Goal: Task Accomplishment & Management: Complete application form

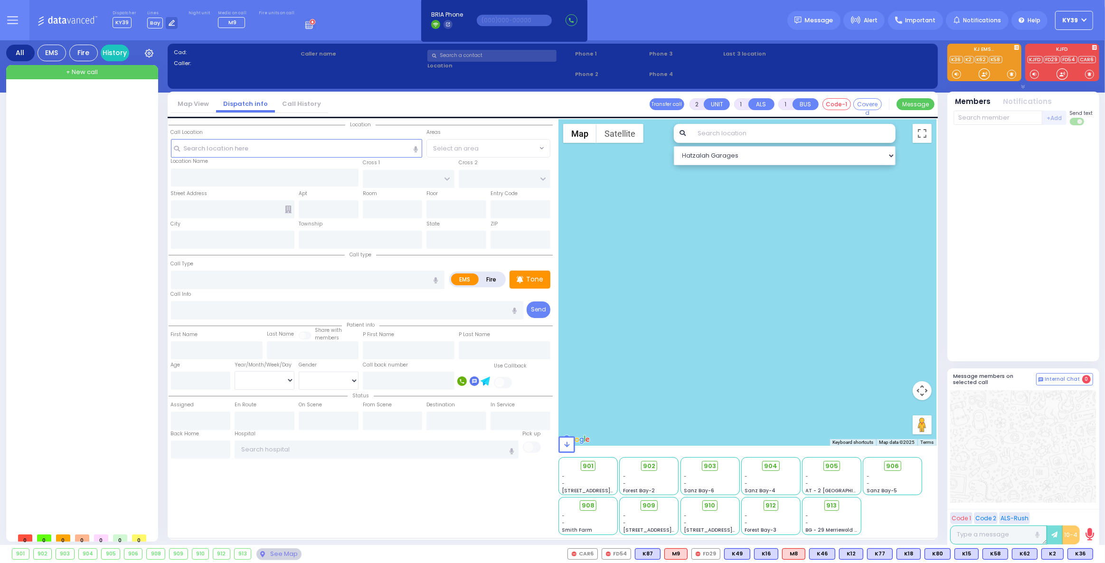
click at [196, 551] on div "910" at bounding box center [200, 554] width 17 height 10
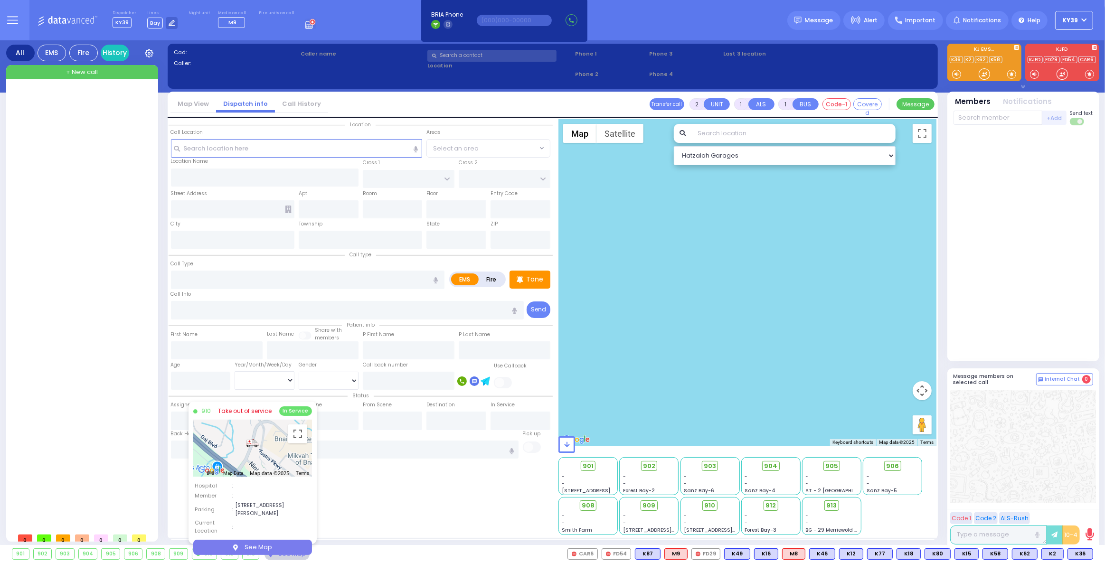
click at [238, 412] on link "Take out of service" at bounding box center [245, 411] width 54 height 9
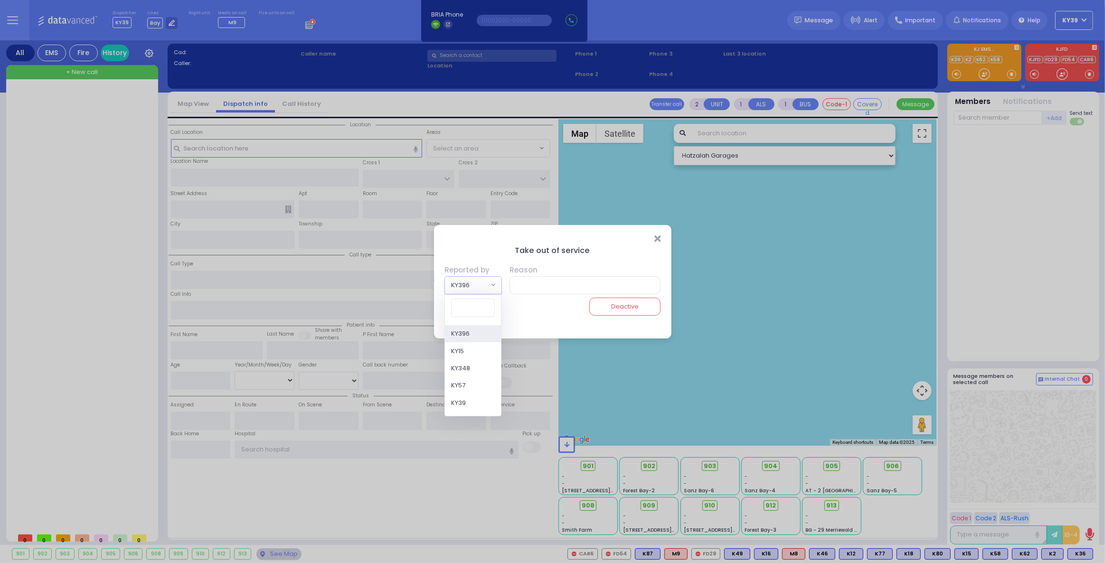
click at [487, 286] on span "KY396" at bounding box center [466, 285] width 43 height 17
type input "46"
select select "KY46"
click at [578, 285] on input "text" at bounding box center [583, 285] width 154 height 18
drag, startPoint x: 568, startPoint y: 288, endPoint x: 563, endPoint y: 284, distance: 5.7
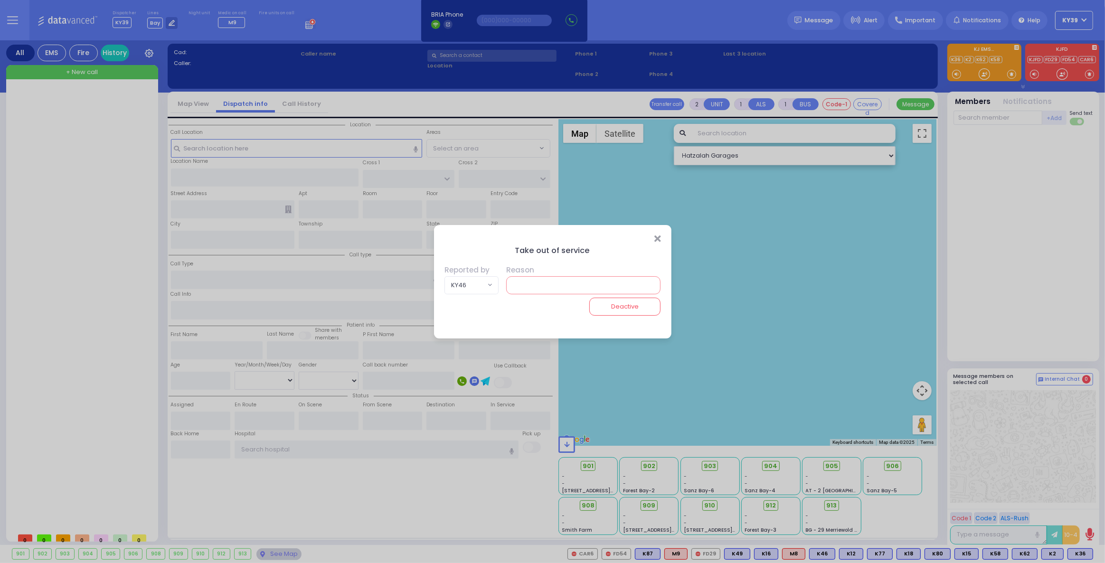
click at [567, 288] on input "text" at bounding box center [583, 285] width 154 height 18
type input "out"
click at [541, 316] on div "Take out of service Reported by KY396 KY15 KY348 KY57 KY39 KYn25 M45 MedicRH83 …" at bounding box center [553, 291] width 238 height 95
click at [659, 239] on icon "Close" at bounding box center [658, 239] width 6 height 10
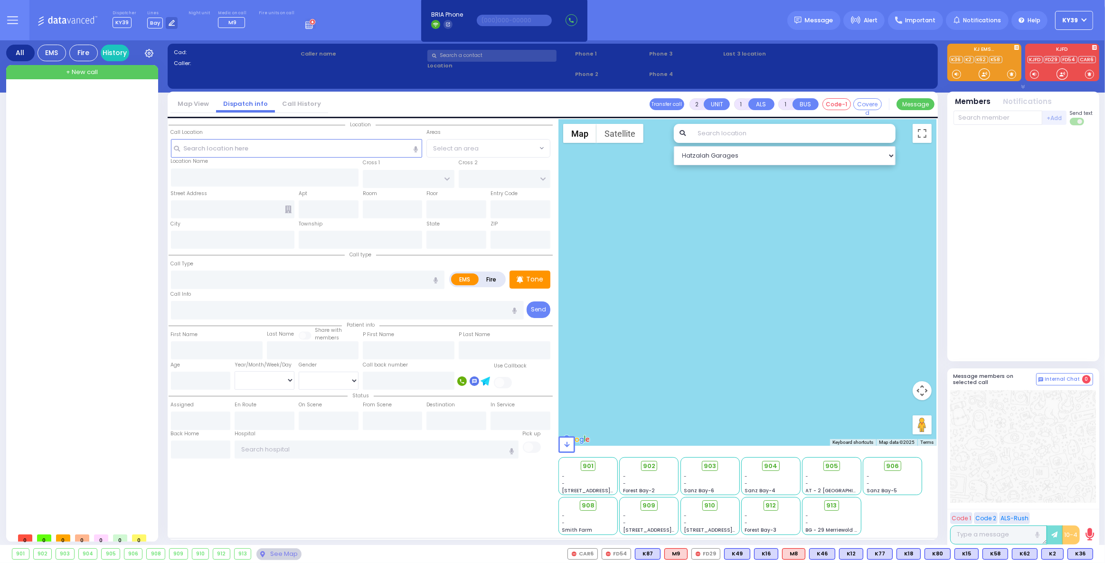
click at [199, 553] on div "910" at bounding box center [200, 554] width 17 height 10
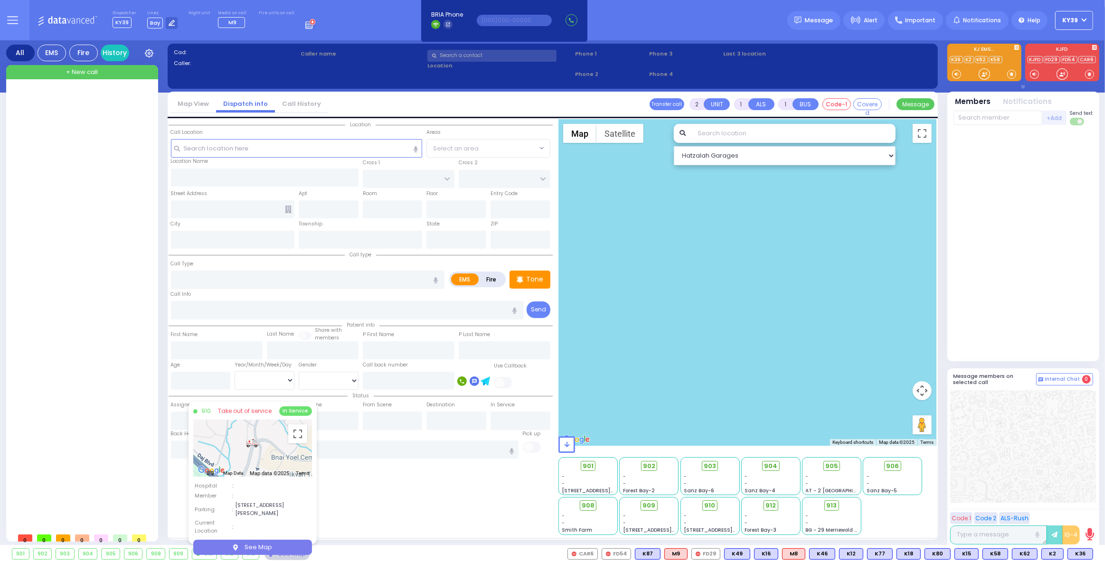
click at [243, 413] on link "Take out of service" at bounding box center [245, 411] width 54 height 9
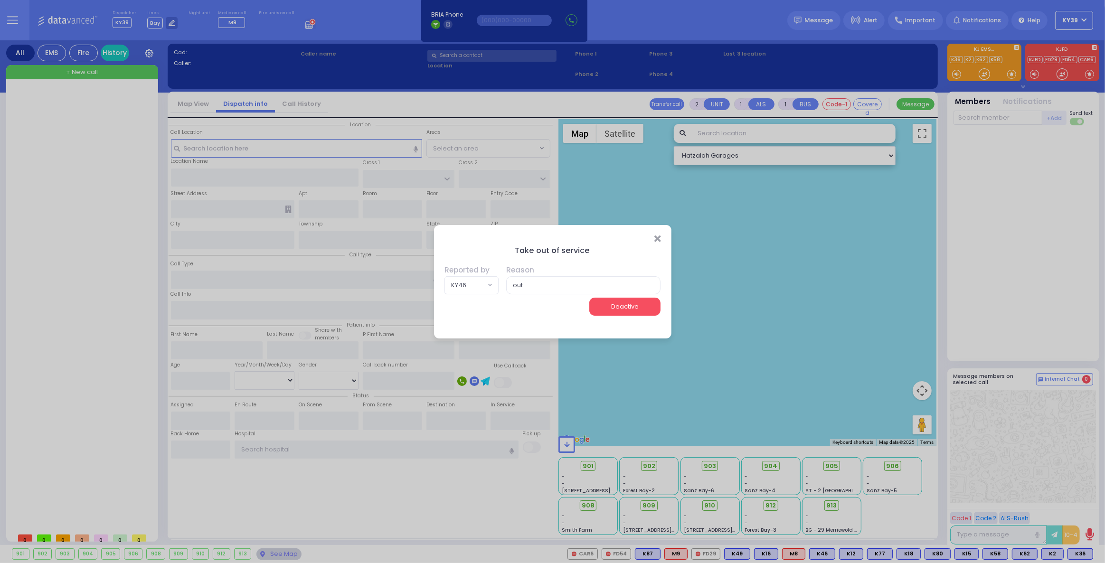
click at [597, 307] on button "Deactive" at bounding box center [624, 307] width 71 height 18
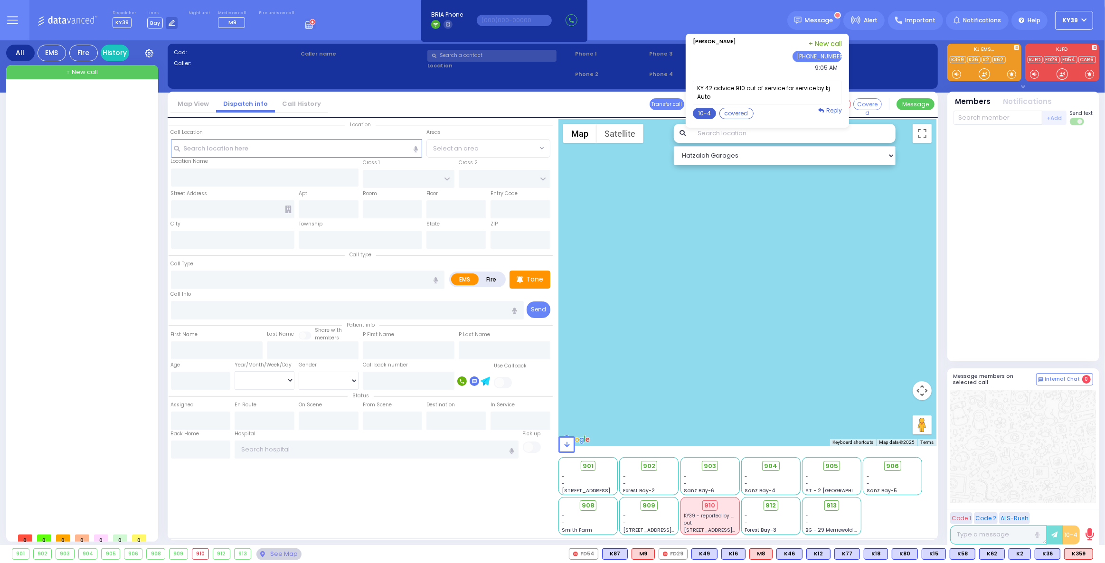
click at [716, 109] on button "10-4" at bounding box center [704, 113] width 23 height 11
type textarea "10-4 thank you"
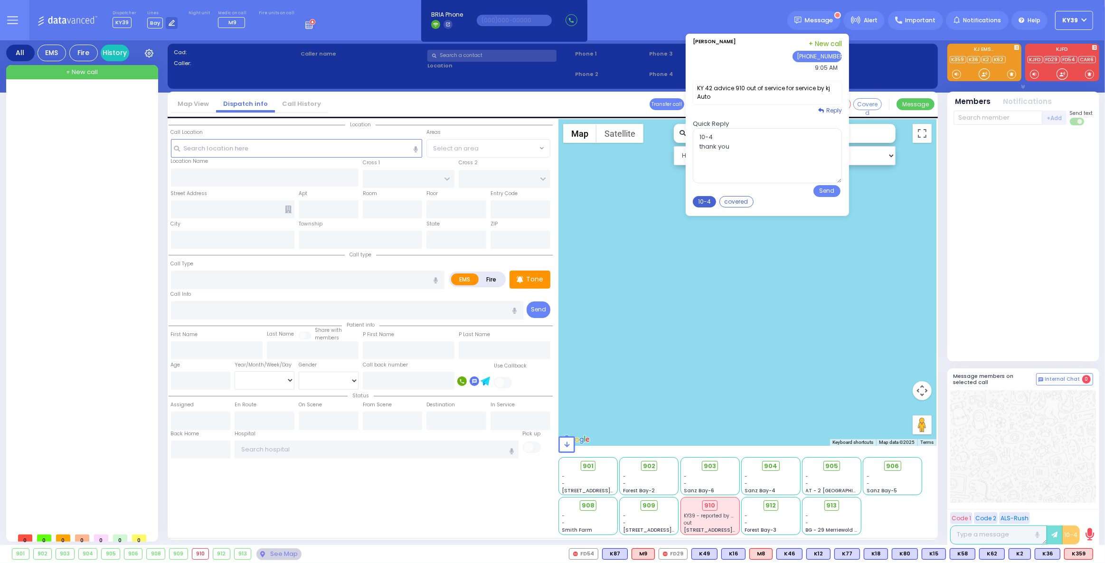
click at [708, 203] on button "10-4" at bounding box center [704, 201] width 23 height 11
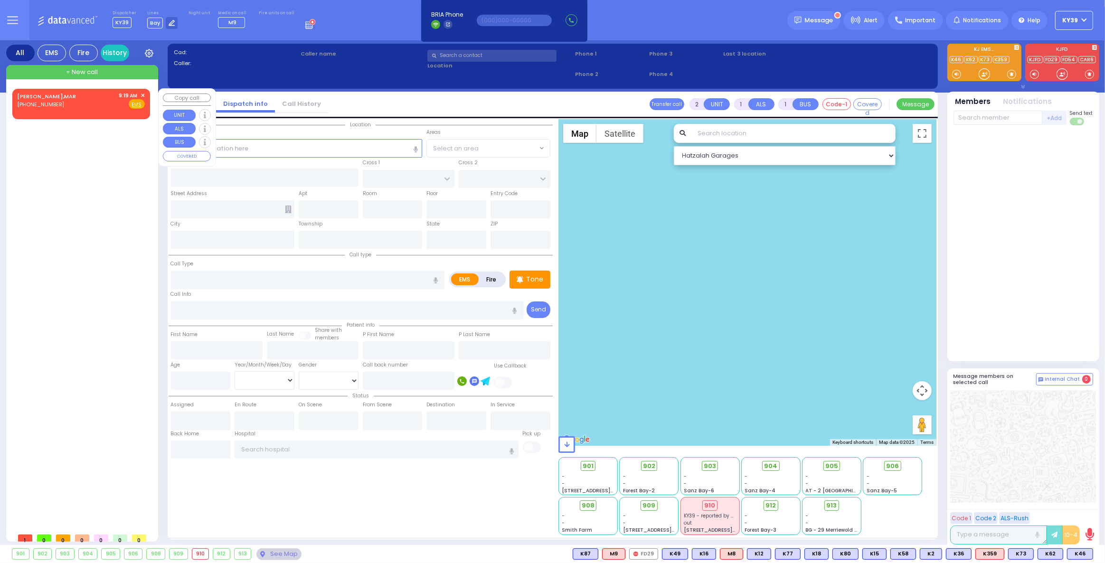
click at [70, 107] on div "OUTERBRIDGE,MAR (845) 290-5586 9:19 AM ✕ Fire EMS" at bounding box center [81, 101] width 128 height 18
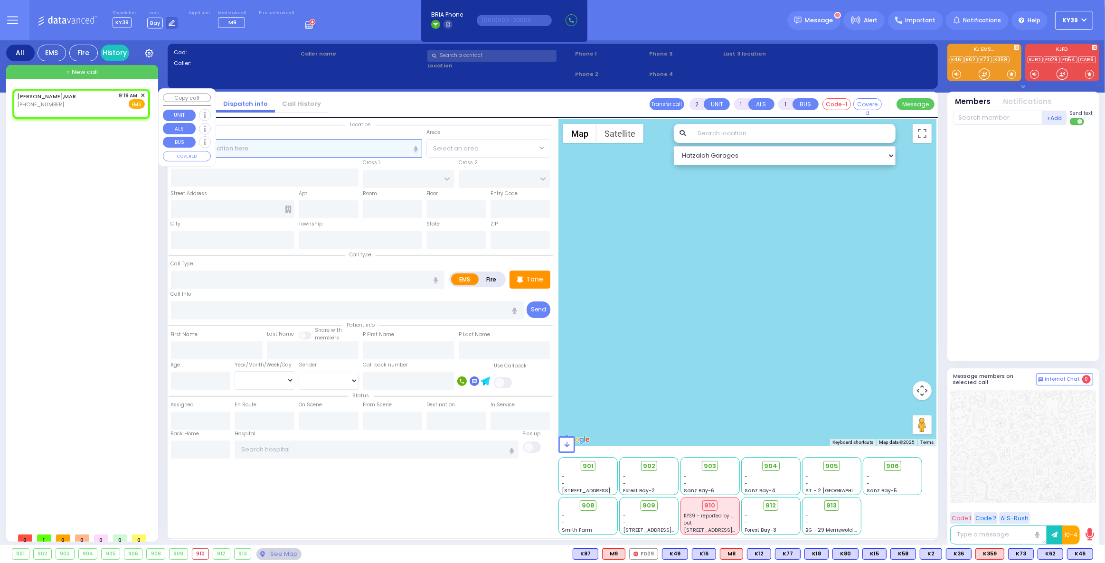
select select
radio input "true"
select select
type input "09:19"
select select "Hatzalah Garages"
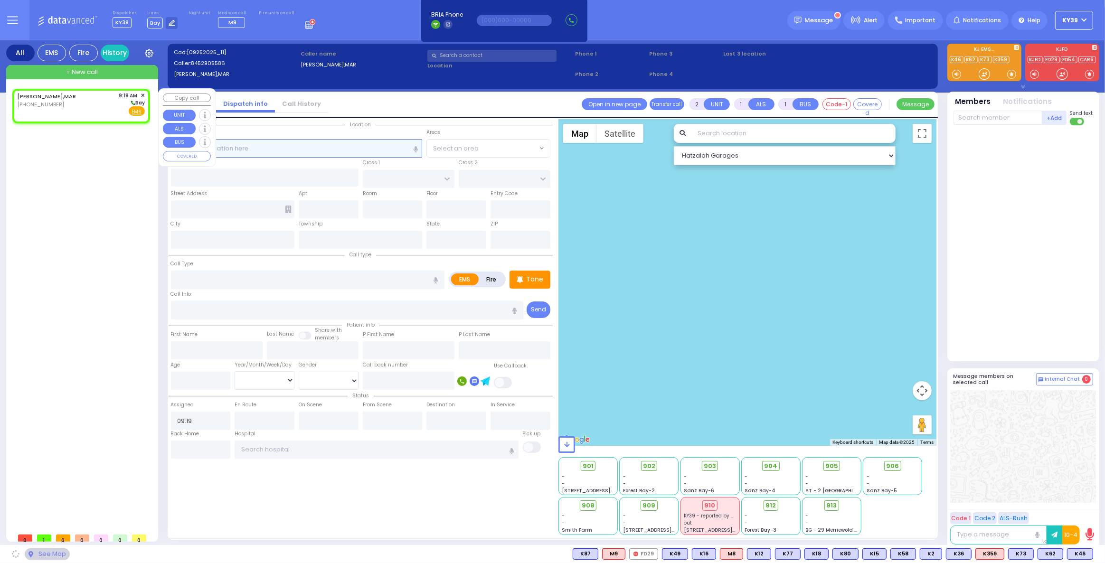
select select
radio input "true"
select select
select select "Hatzalah Garages"
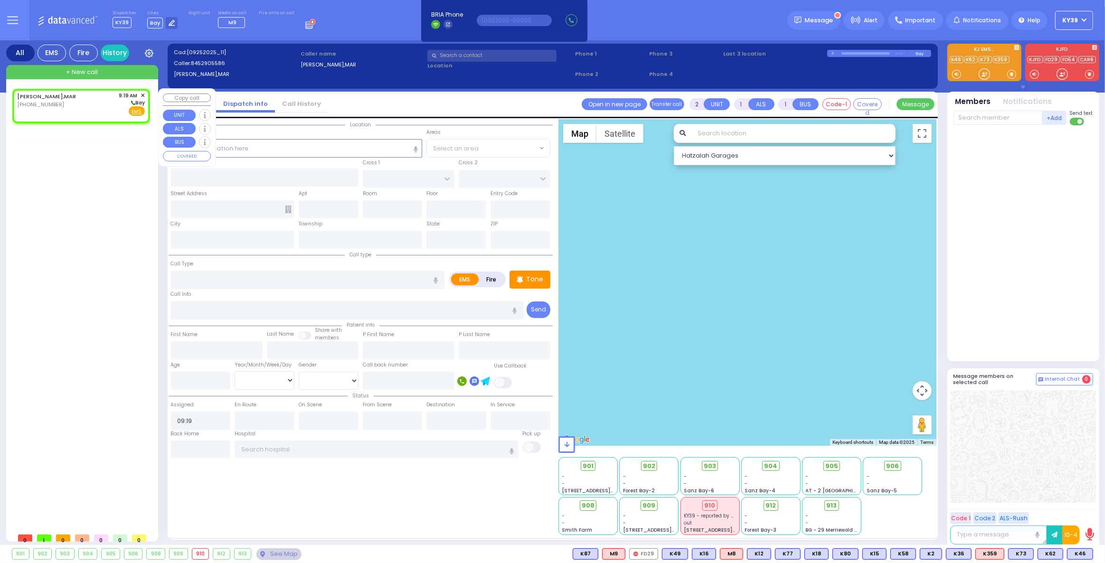
click at [87, 101] on div "OUTERBRIDGE,MAR (845) 290-5586 9:19 AM ✕ Bay" at bounding box center [81, 104] width 128 height 25
select select
radio input "true"
select select
select select "Hatzalah Garages"
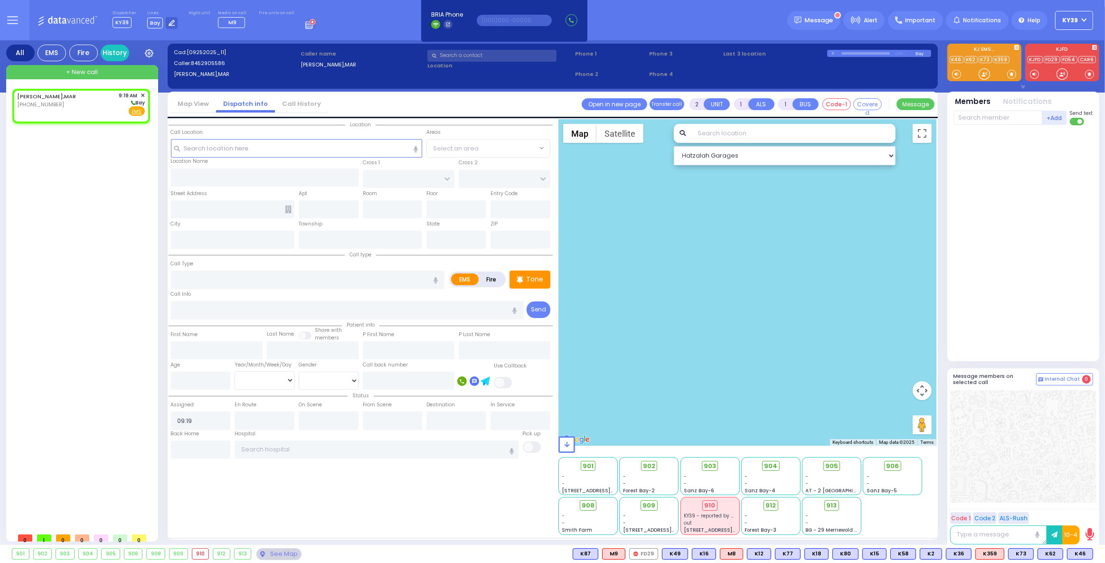
click at [43, 186] on div "OUTERBRIDGE,MAR (845) 290-5586 9:19 AM ✕" at bounding box center [83, 309] width 142 height 440
click at [209, 153] on input "text" at bounding box center [297, 148] width 252 height 18
click at [112, 108] on div "OUTERBRIDGE,MAR (845) 290-5586 9:19 AM ✕ Bay" at bounding box center [81, 104] width 128 height 25
select select
radio input "true"
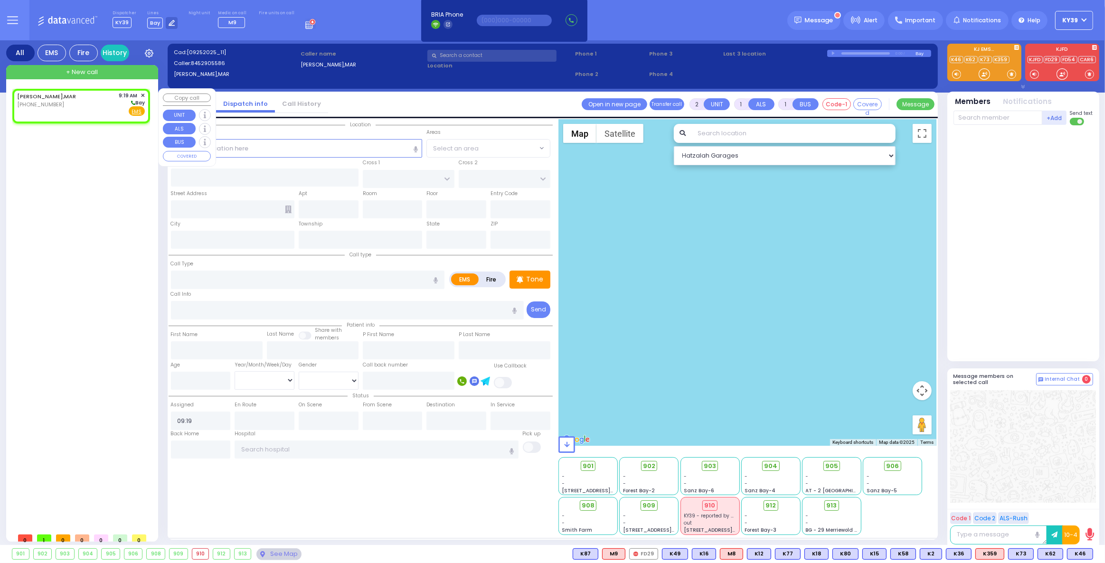
select select
select select "Hatzalah Garages"
select select
radio input "true"
select select
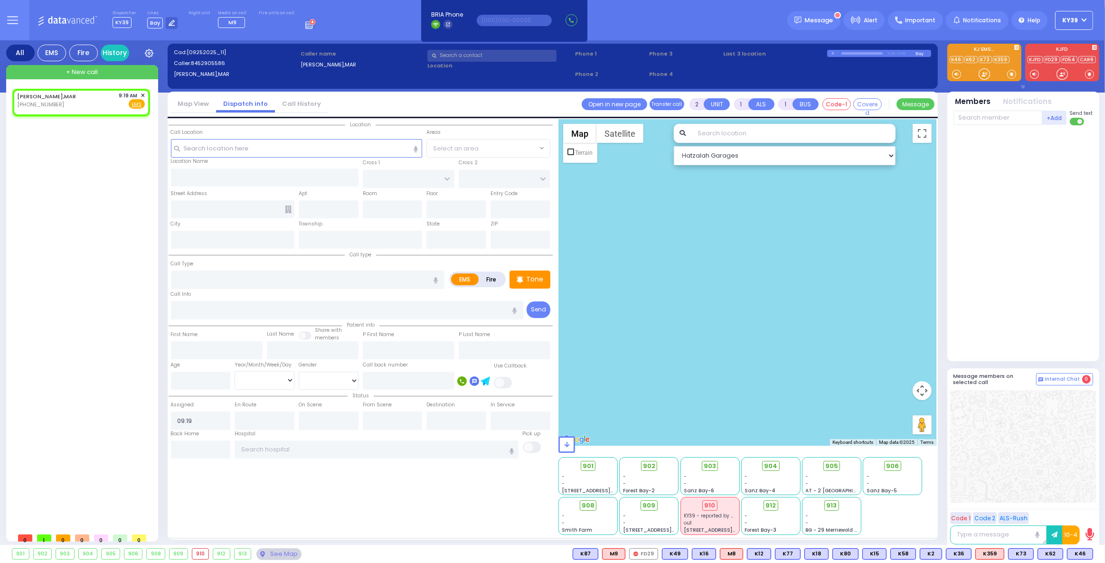
select select "Hatzalah Garages"
drag, startPoint x: 829, startPoint y: 15, endPoint x: 899, endPoint y: 32, distance: 72.4
click at [829, 15] on div "Message" at bounding box center [814, 20] width 53 height 19
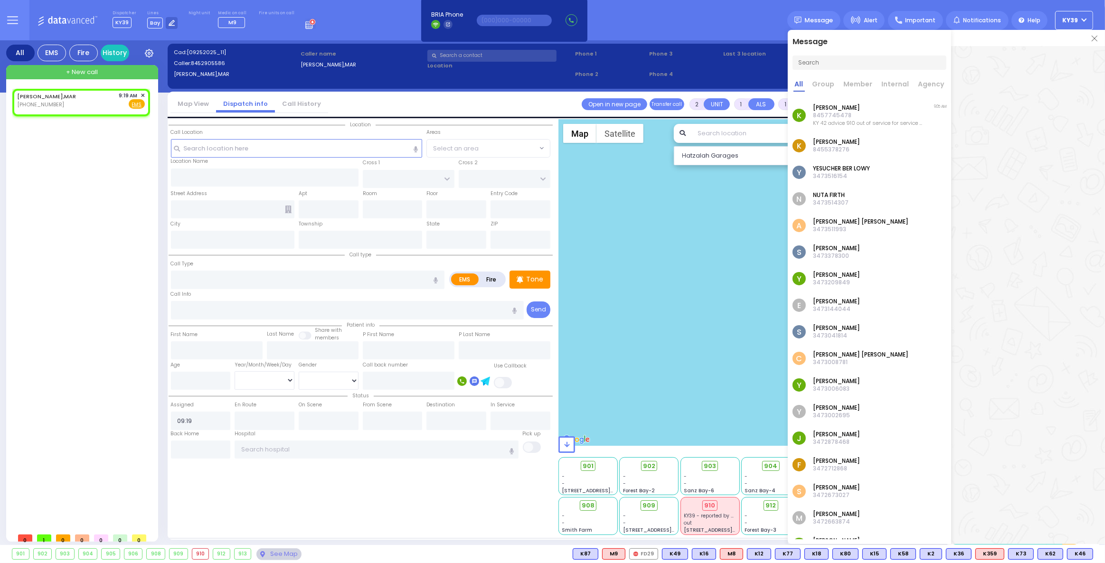
click at [1093, 40] on img at bounding box center [1095, 39] width 6 height 6
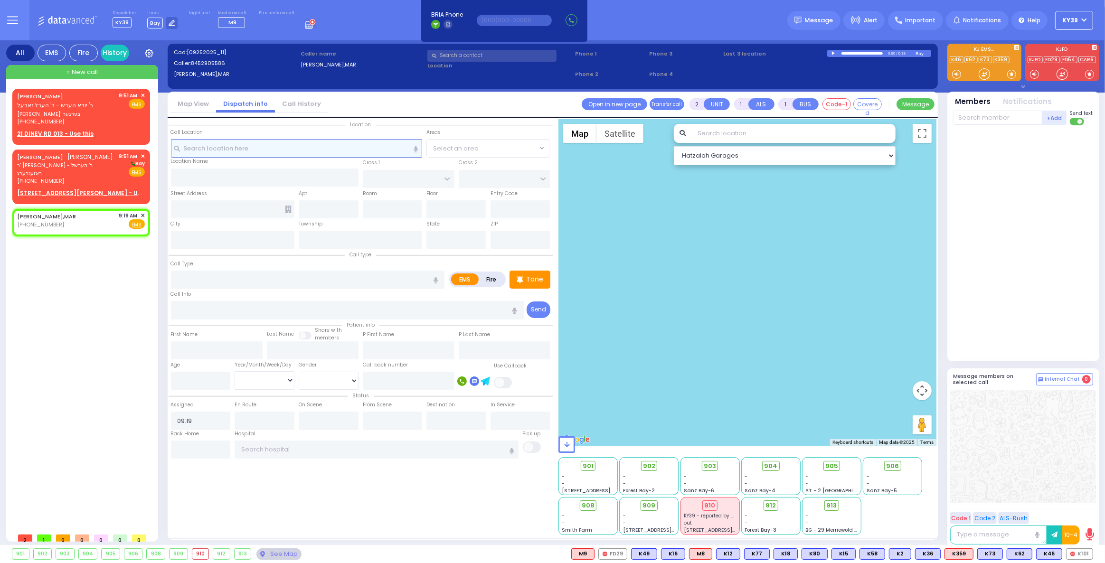
click at [198, 147] on input "text" at bounding box center [297, 148] width 252 height 18
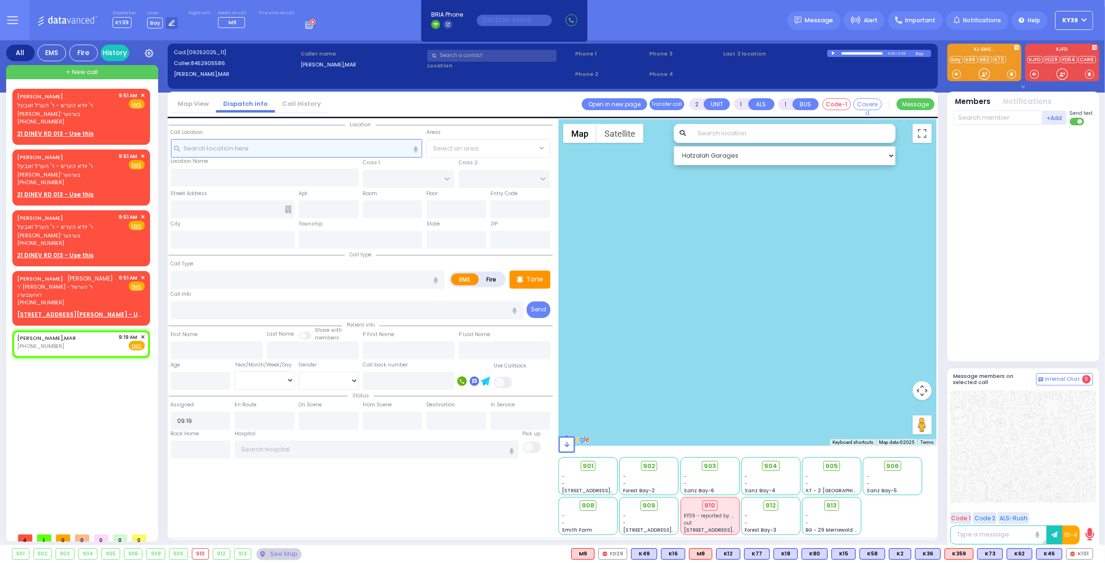
drag, startPoint x: 230, startPoint y: 141, endPoint x: 221, endPoint y: 147, distance: 10.5
click at [227, 142] on input "text" at bounding box center [297, 148] width 252 height 18
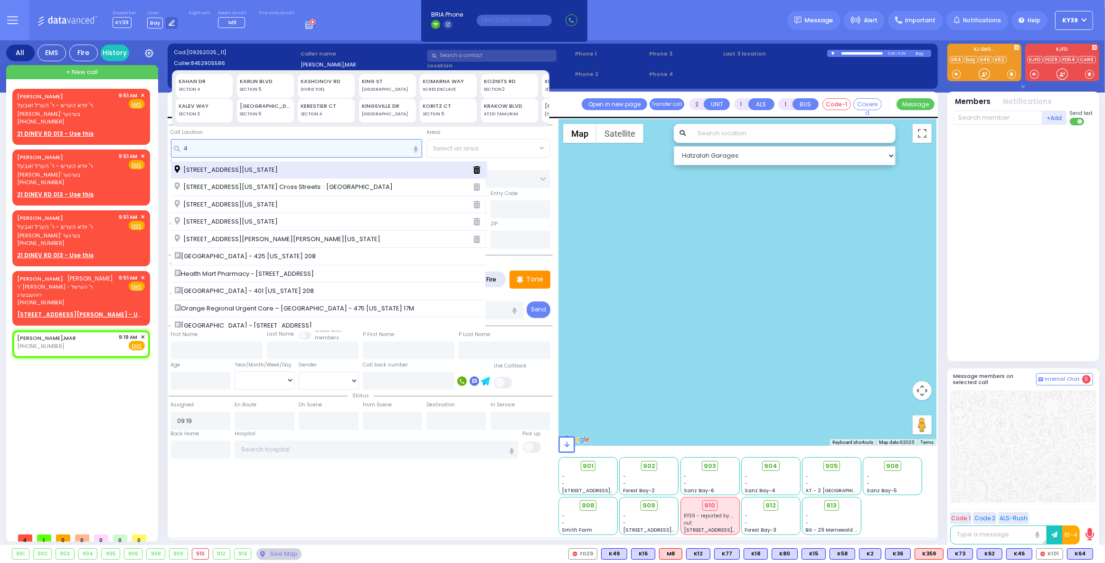
type input "4"
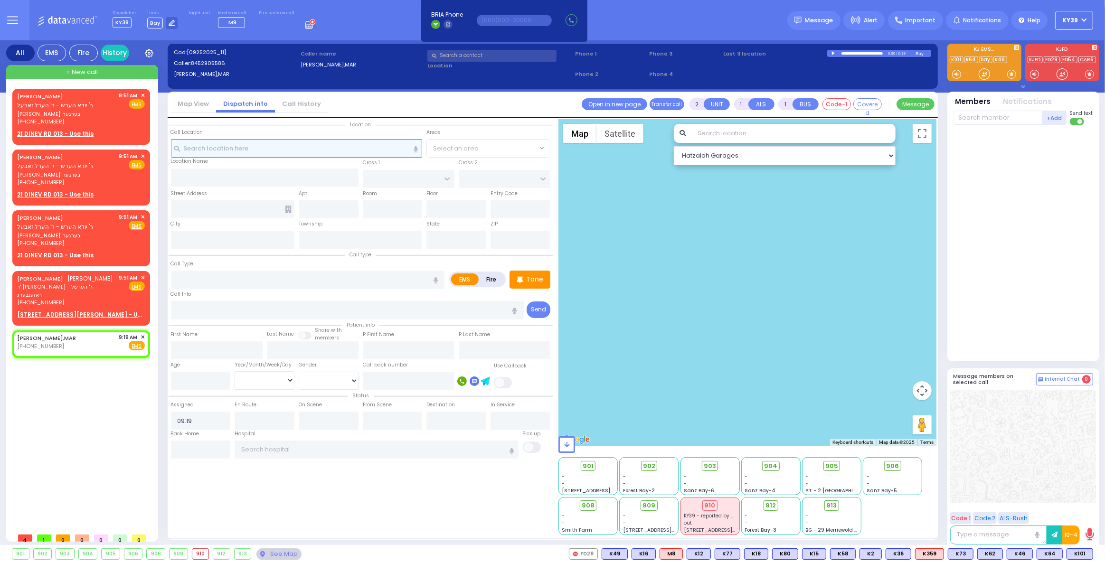
click at [228, 155] on input "text" at bounding box center [297, 148] width 252 height 18
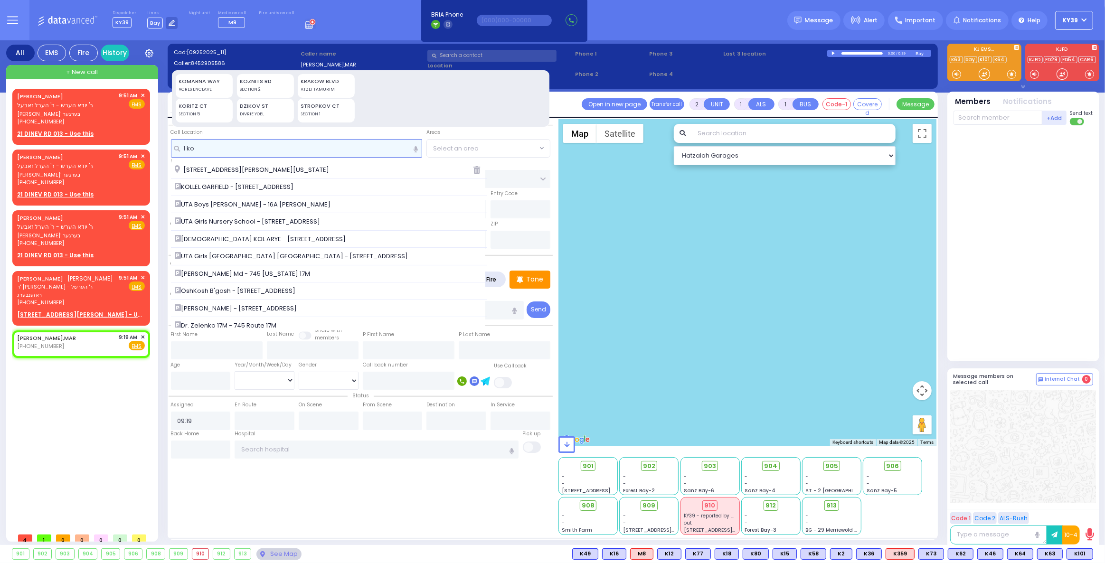
type input "1 ko"
click at [247, 86] on div "KOZNITS RD SECTION 2" at bounding box center [265, 86] width 57 height 24
type input "1 KOZNITS RD"
type input "MONROE"
type input "10950"
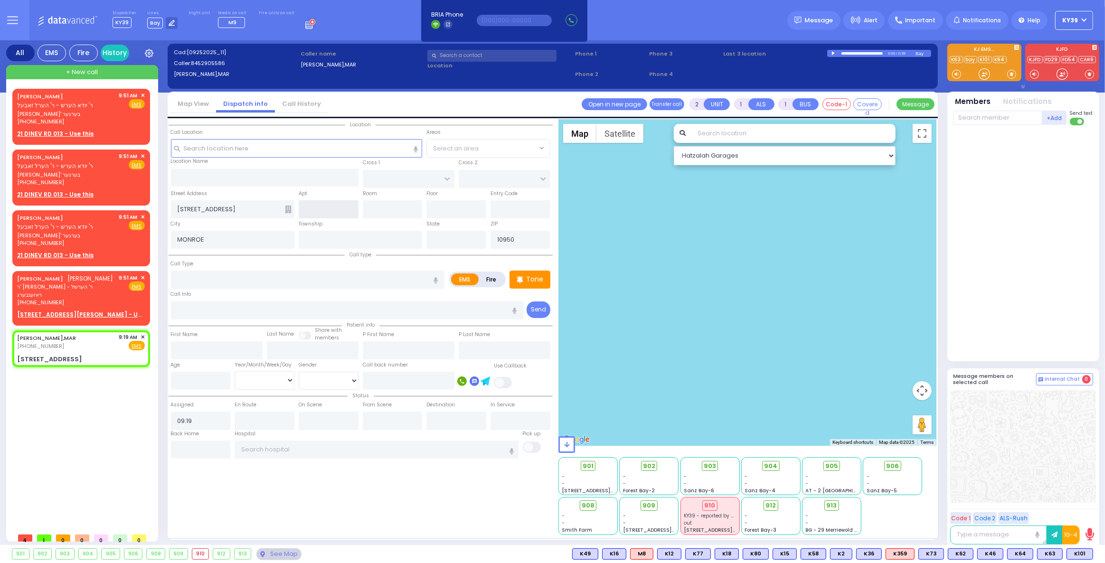
select select
radio input "true"
select select
select select "Hatzalah Garages"
type input "[US_STATE]"
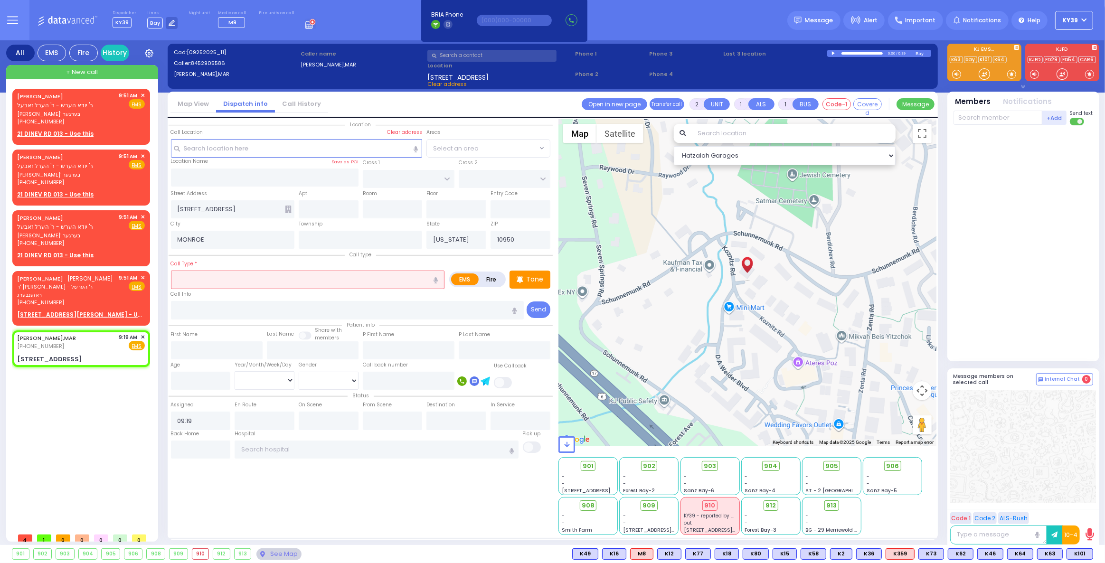
click at [210, 282] on input "text" at bounding box center [308, 280] width 274 height 18
click at [729, 311] on div "594 Calculate distance 595 Calculate distance 596 Calculate distance 901 Calcul…" at bounding box center [748, 282] width 378 height 327
select select
radio input "true"
select select
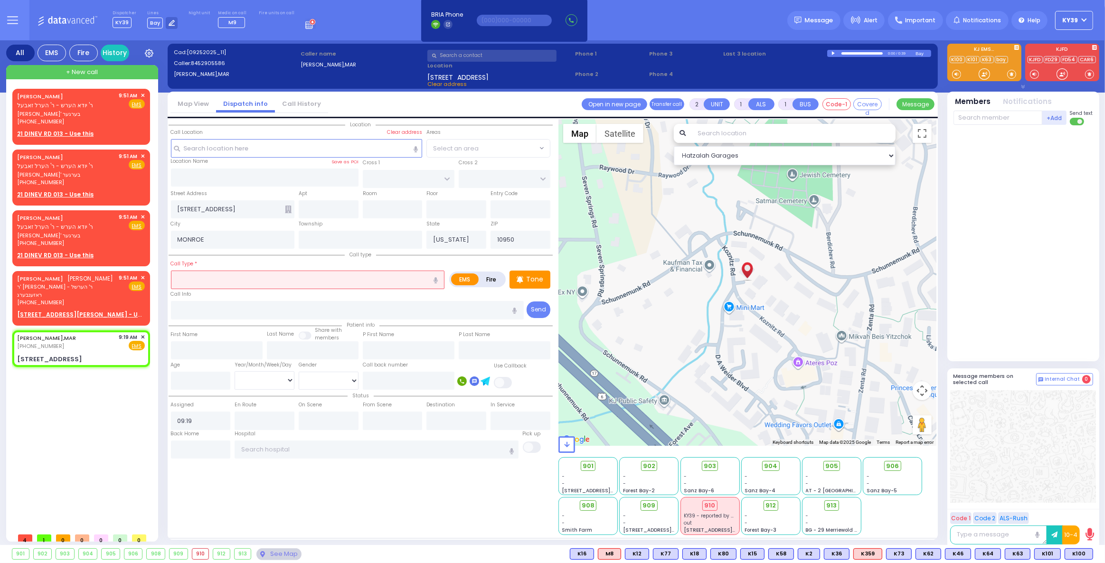
select select "Hatzalah Garages"
drag, startPoint x: 259, startPoint y: 278, endPoint x: 275, endPoint y: 285, distance: 16.6
click at [259, 281] on input "text" at bounding box center [308, 280] width 274 height 18
type input "sob"
select select
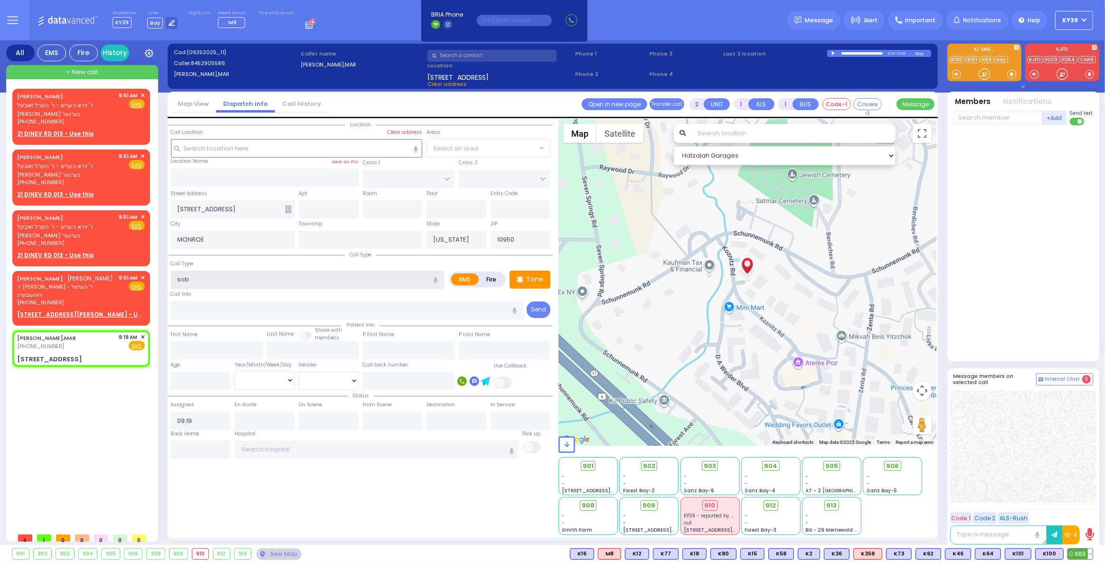
radio input "true"
select select
select select "Hatzalah Garages"
type input "sob"
click at [1077, 552] on span "K63" at bounding box center [1080, 554] width 25 height 10
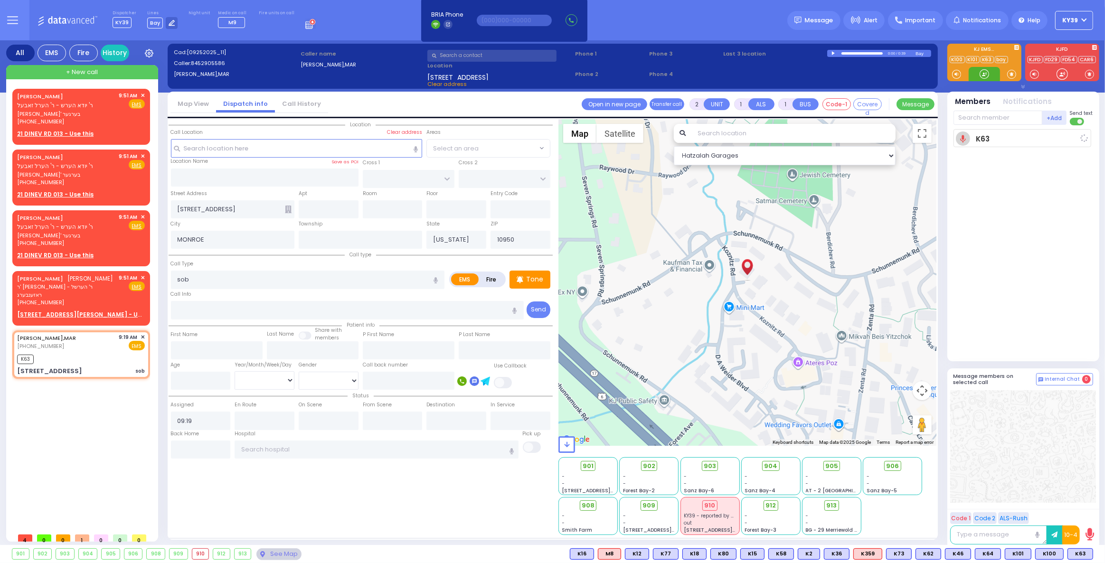
select select
radio input "true"
select select
type input "09:52"
select select "Hatzalah Garages"
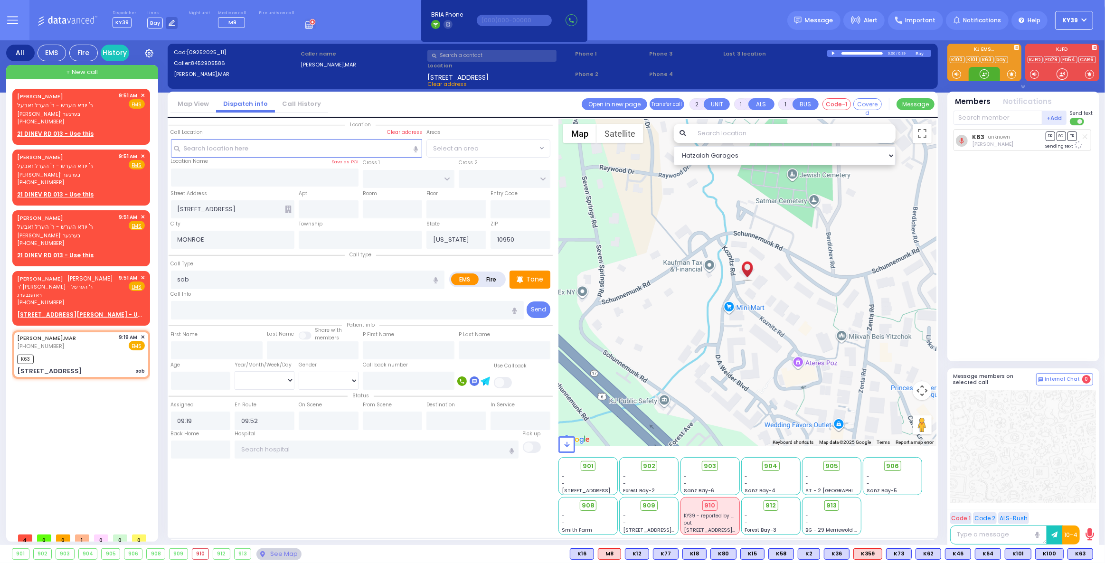
select select
radio input "true"
select select
select select "Hatzalah Garages"
select select
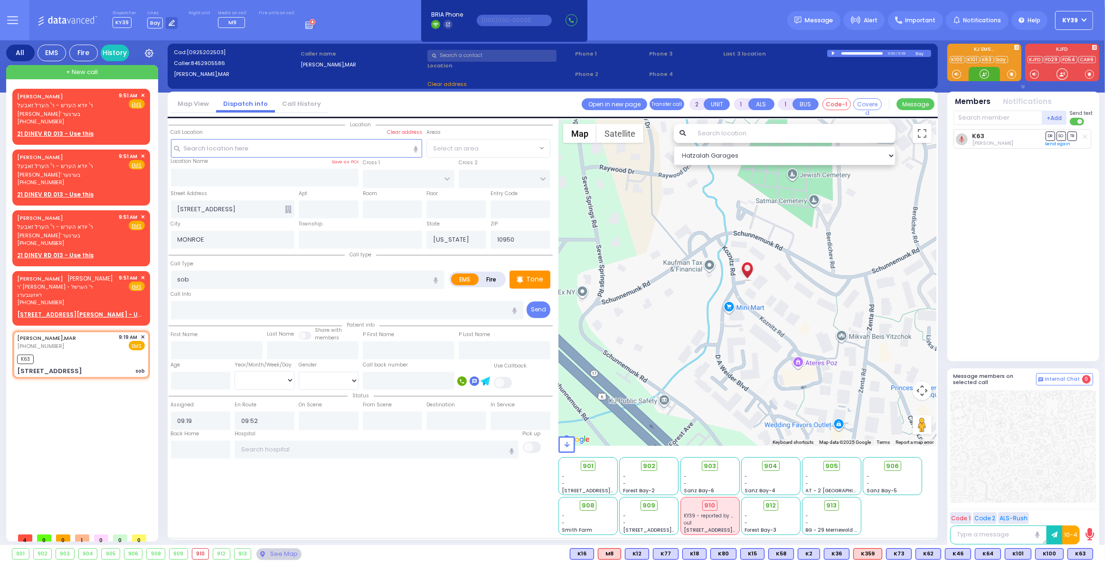
radio input "true"
select select
select select "Hatzalah Garages"
click at [1028, 552] on span "K101" at bounding box center [1019, 554] width 26 height 10
select select
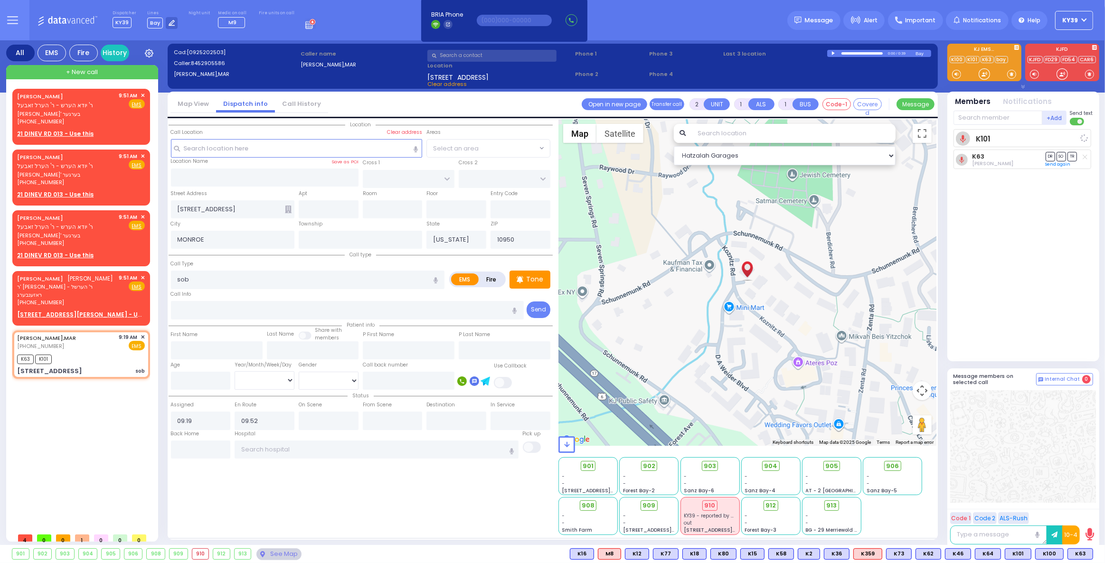
radio input "true"
select select
select select "Hatzalah Garages"
click at [1080, 552] on span "M9" at bounding box center [1082, 554] width 22 height 10
select select
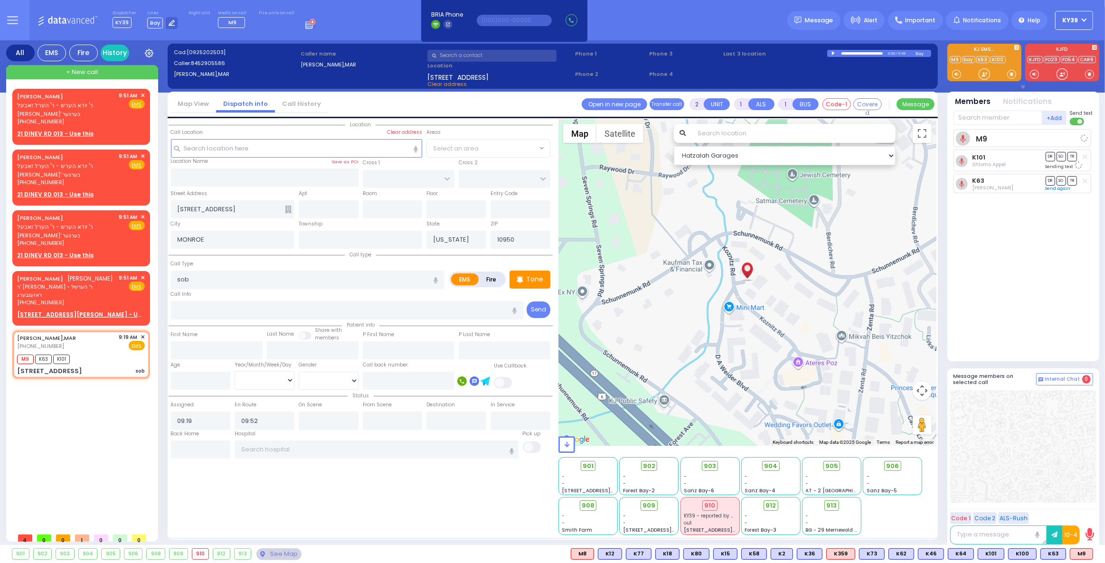
radio input "true"
select select
select select "Hatzalah Garages"
click at [989, 559] on span "K101" at bounding box center [992, 554] width 26 height 10
click at [964, 555] on span "K64" at bounding box center [961, 554] width 25 height 10
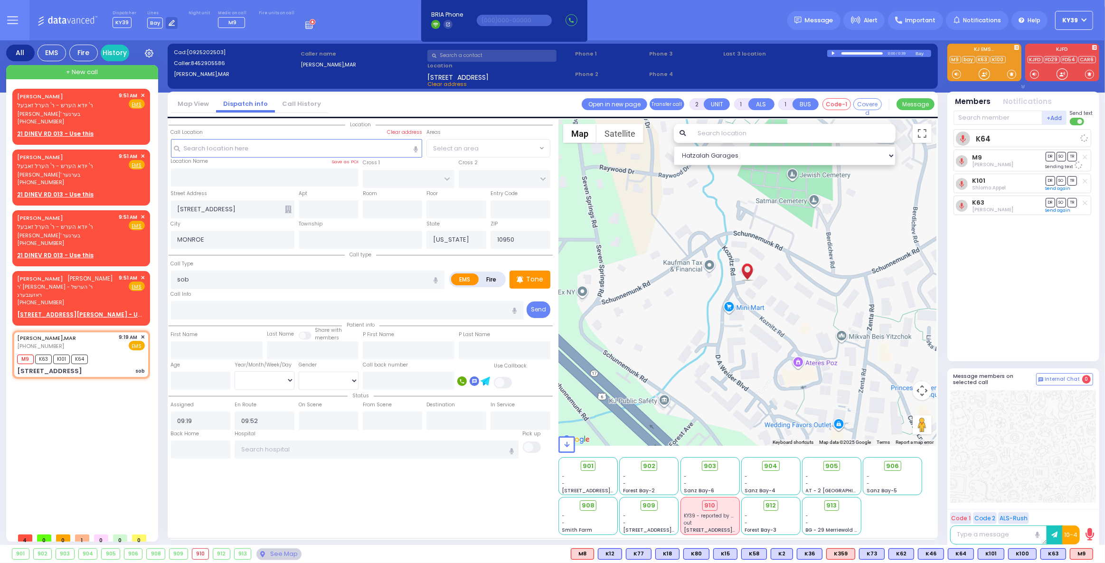
select select
radio input "true"
select select
select select "Hatzalah Garages"
click at [142, 95] on span "✕" at bounding box center [143, 96] width 4 height 8
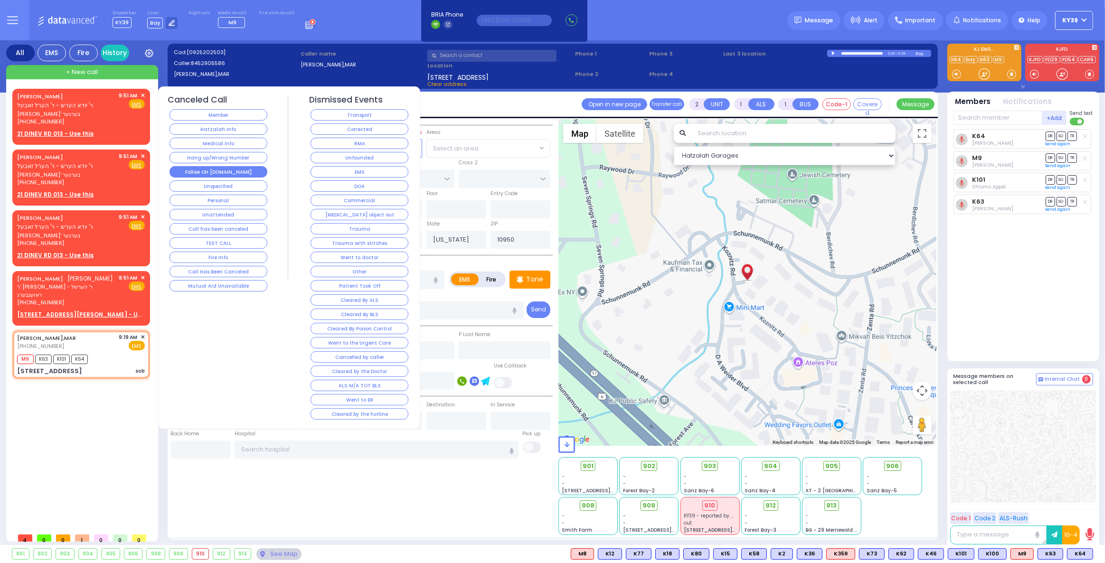
click at [226, 167] on button "Follow On [DOMAIN_NAME]" at bounding box center [219, 171] width 98 height 11
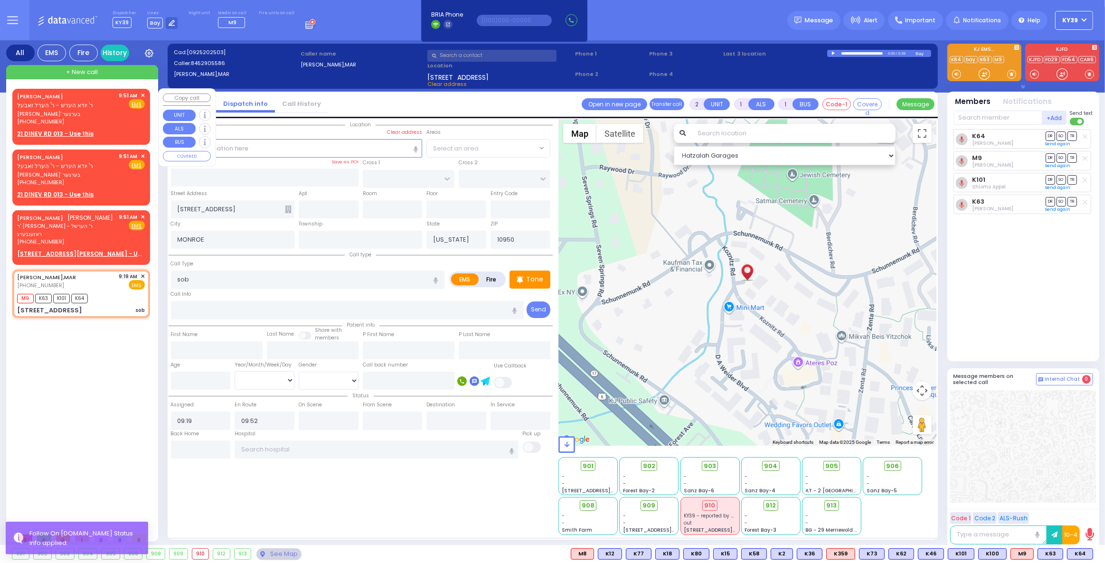
click at [142, 95] on span "✕" at bounding box center [143, 96] width 4 height 8
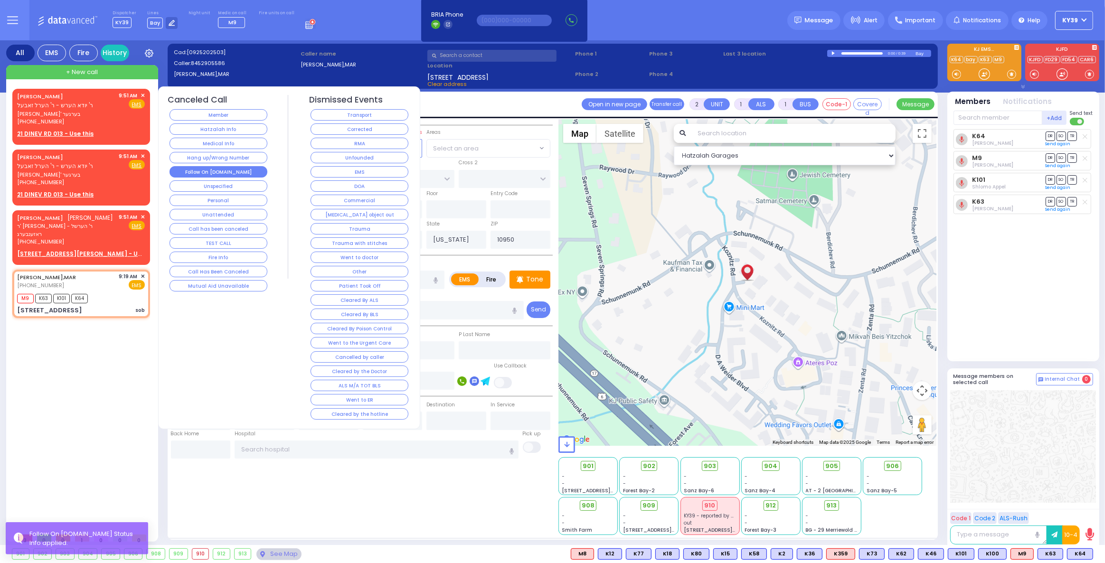
click at [214, 173] on button "Follow On [DOMAIN_NAME]" at bounding box center [219, 171] width 98 height 11
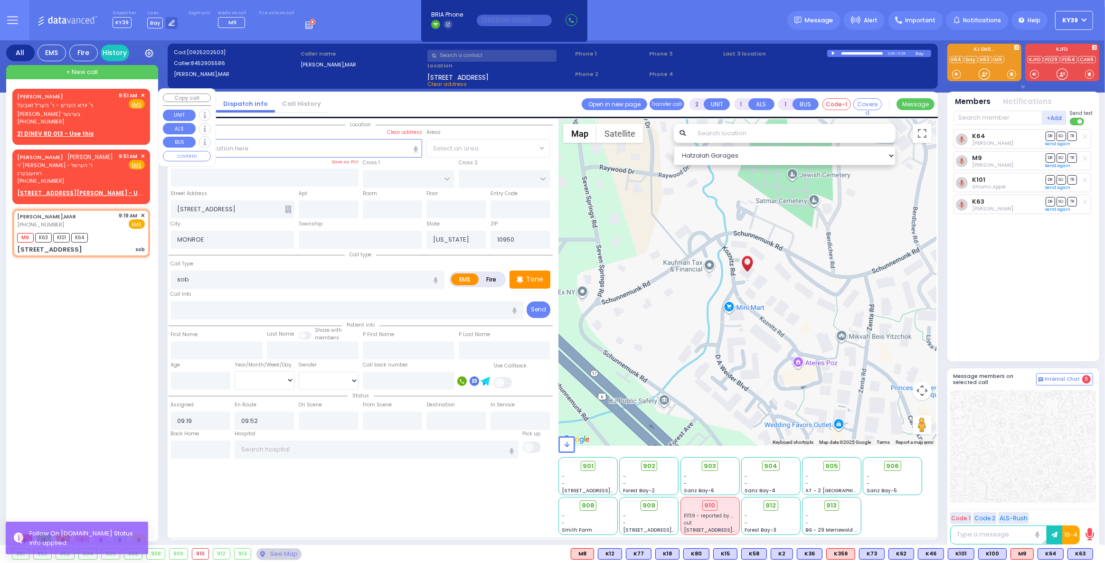
click at [145, 94] on div "GEDALYE BERGER ר' יודא הערש - ר' הערל זאבעל גדלי' בערגער (845) 799-8198 9:51 AM…" at bounding box center [81, 115] width 134 height 50
select select
radio input "true"
type input "GEDALYE"
type input "BERGER"
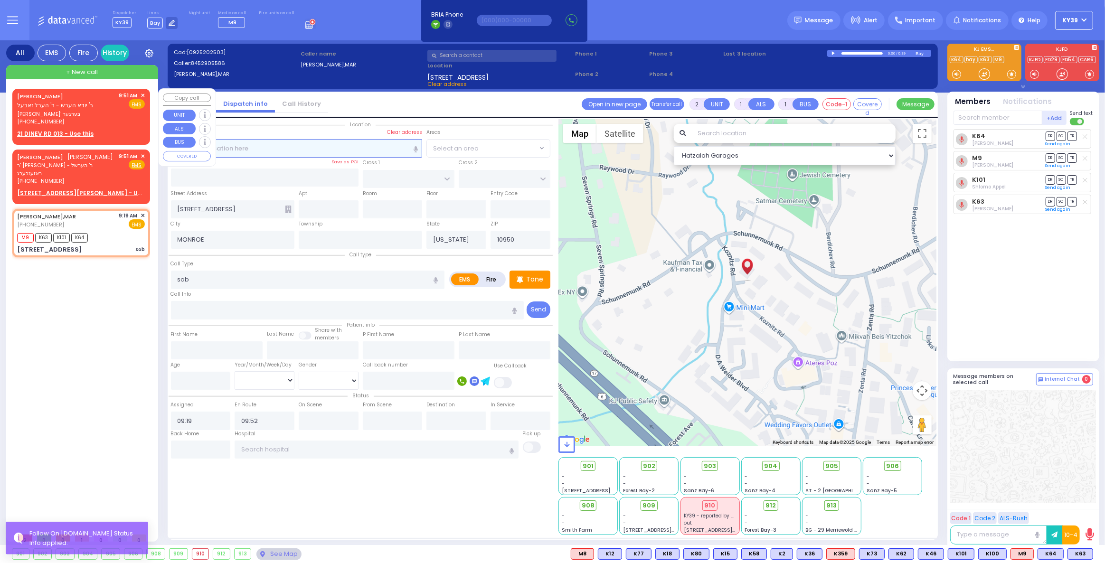
select select
type input "09:51"
select select "Hatzalah Garages"
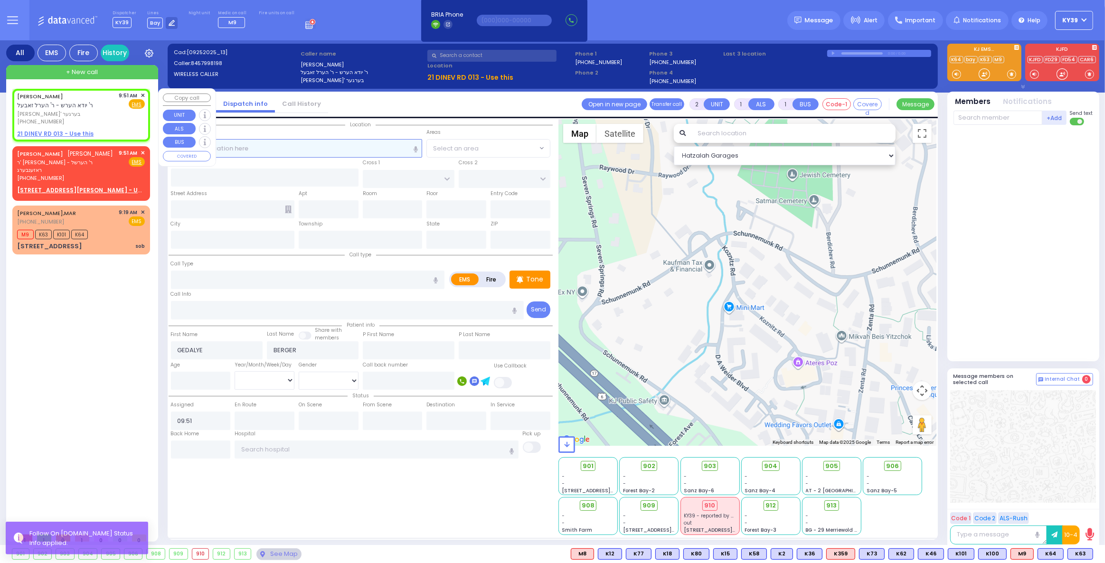
select select
radio input "true"
select select
select select "Hatzalah Garages"
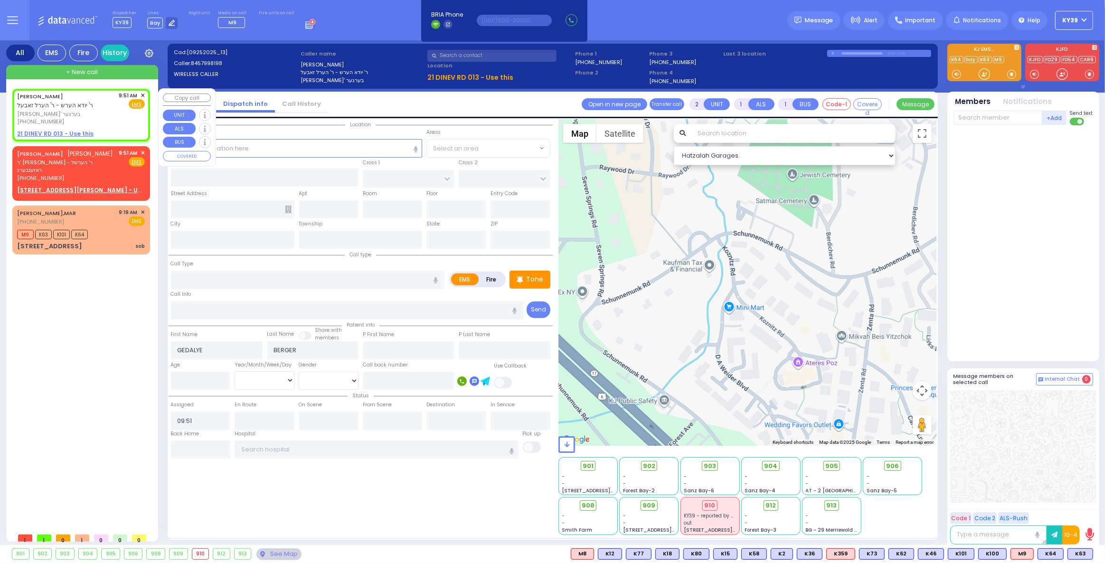
click at [118, 119] on div "GEDALYE BERGER ר' יודא הערש - ר' הערל זאבעל גדלי' בערגער (845) 799-8198 9:51 AM…" at bounding box center [81, 109] width 128 height 34
select select
radio input "true"
select select
select select "Hatzalah Garages"
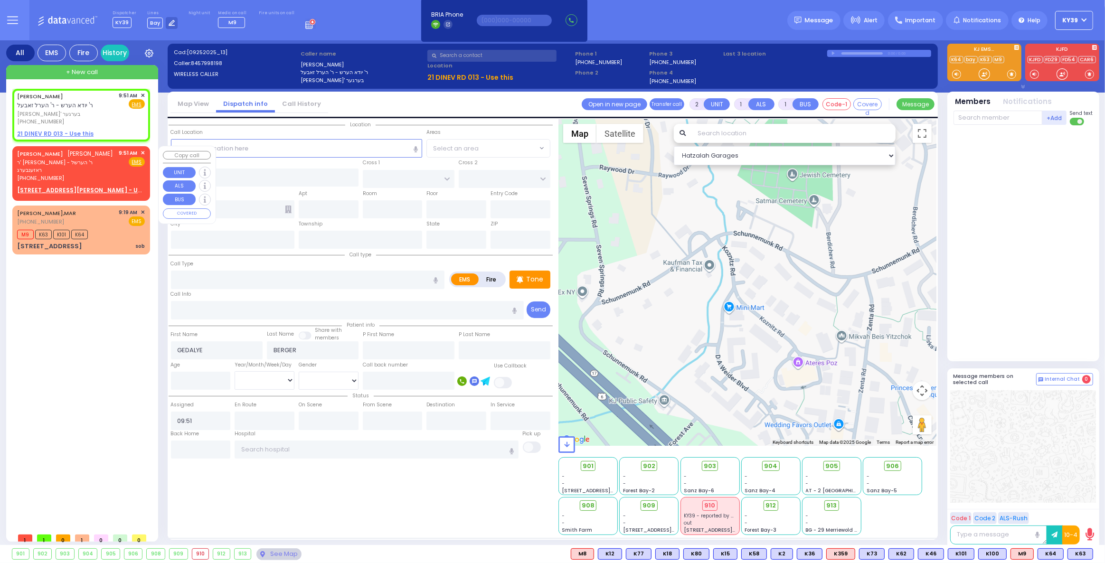
click at [96, 159] on div "RAFUEL EKSTEIN רפאל עקשטיין ר' יוסף - ר' הערשל ראזענבערג (917) 335-6627 9:51 AM…" at bounding box center [81, 165] width 128 height 33
select select
radio input "true"
type input "RAFUEL"
type input "EKSTEIN"
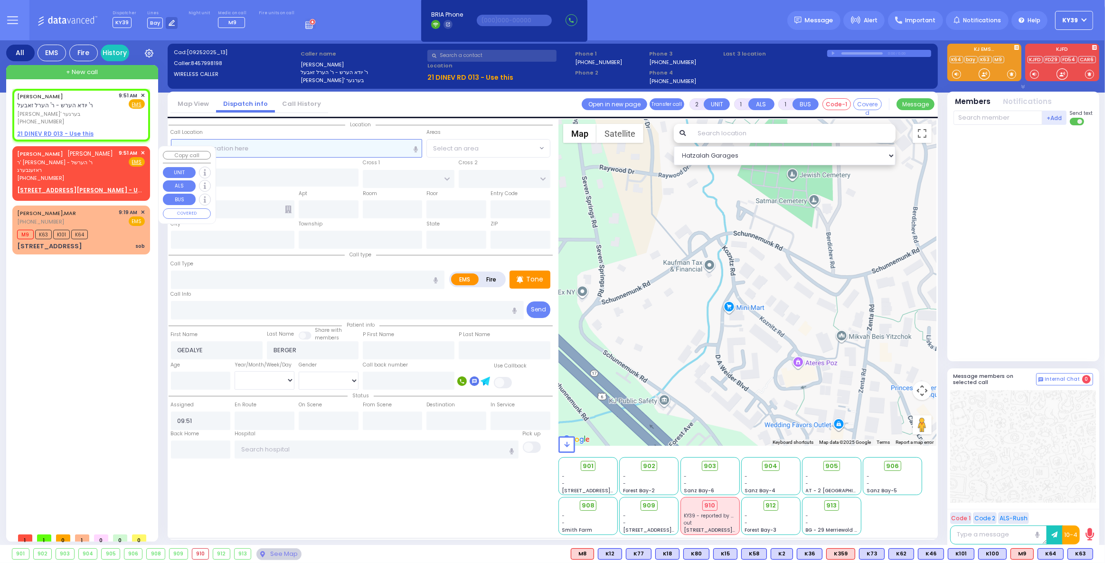
select select
select select "Hatzalah Garages"
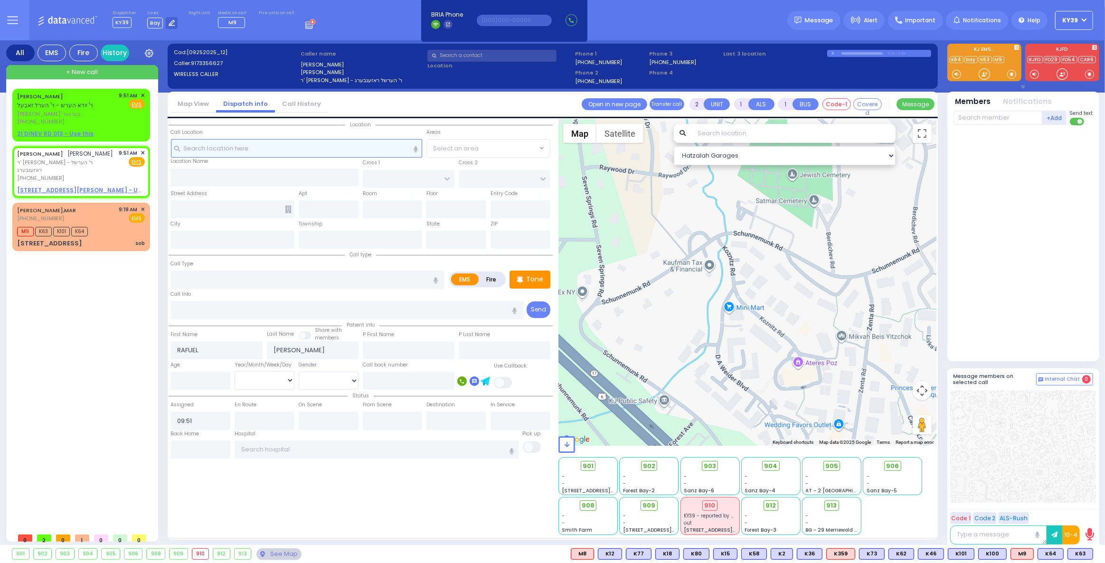
select select
radio input "true"
select select
select select "Hatzalah Garages"
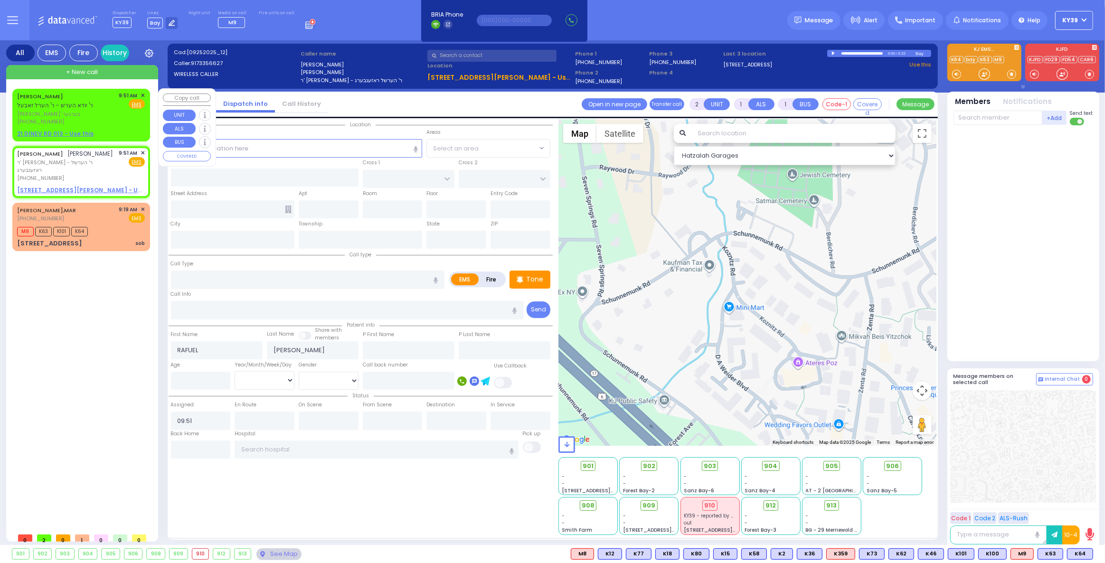
click at [104, 112] on span "גדלי' בערגער" at bounding box center [66, 114] width 99 height 8
select select
radio input "true"
type input "GEDALYE"
type input "BERGER"
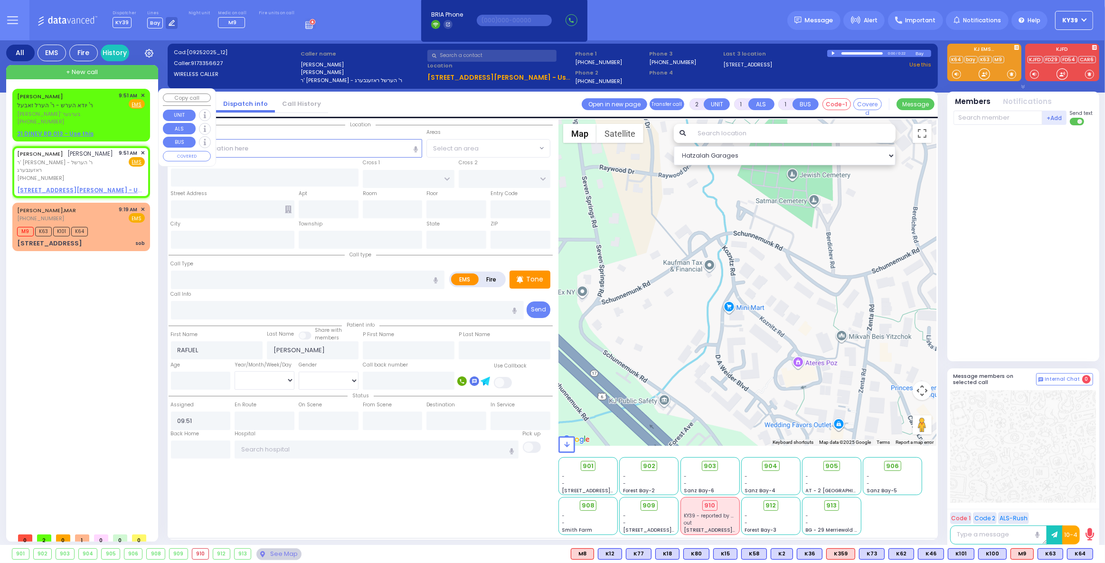
select select
select select "Hatzalah Garages"
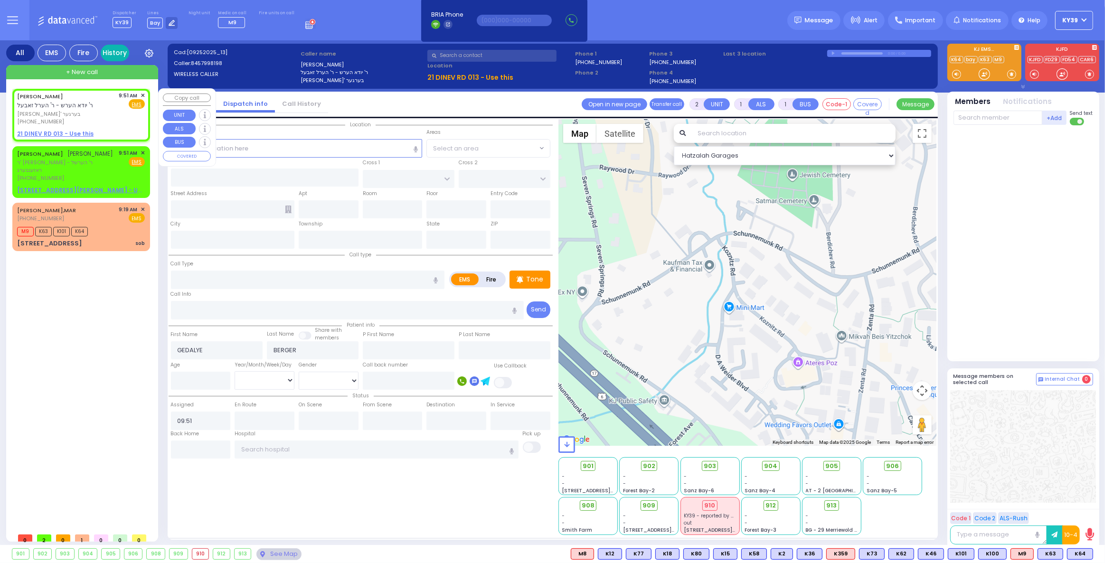
click at [109, 54] on link "History" at bounding box center [115, 53] width 29 height 17
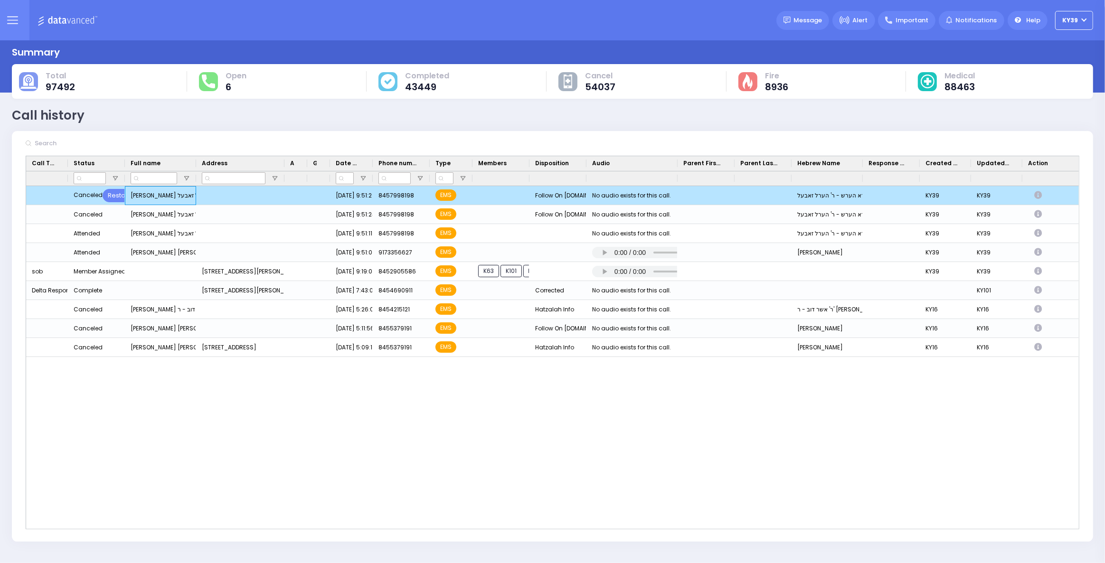
click at [161, 196] on div "[PERSON_NAME] ר' יודא הערש - ר' הערל זאבעל" at bounding box center [160, 195] width 71 height 19
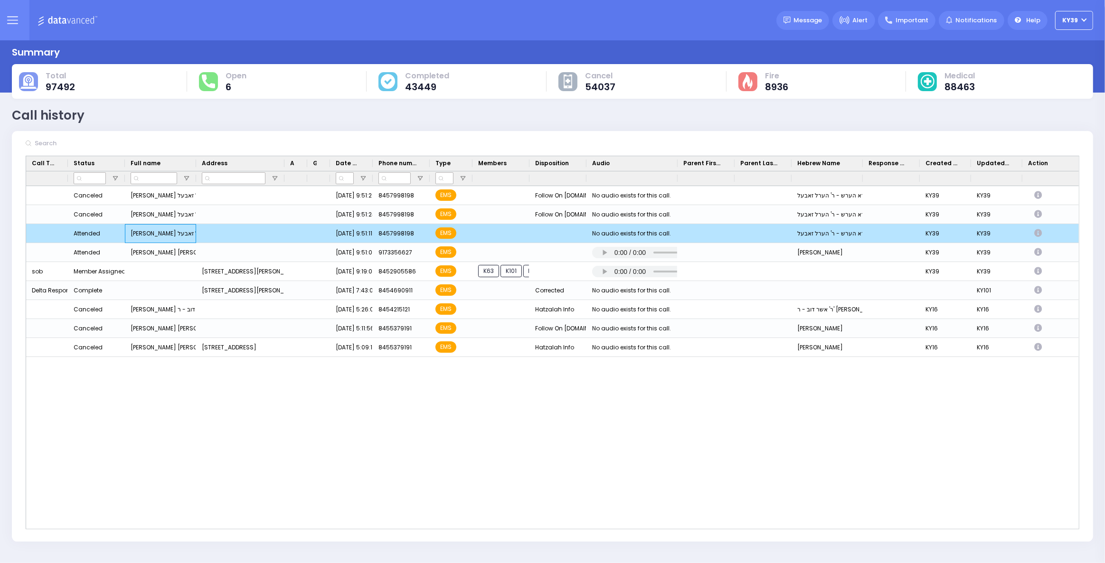
click at [194, 236] on div "[PERSON_NAME] ר' יודא הערש - ר' הערל זאבעל" at bounding box center [160, 233] width 71 height 19
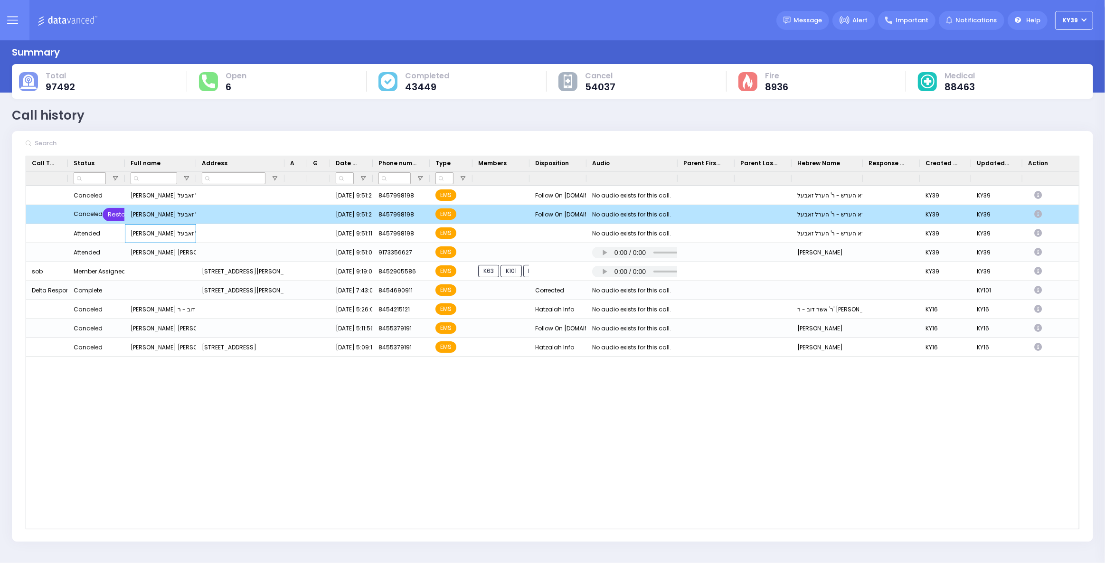
click at [115, 216] on div "Restore" at bounding box center [120, 214] width 35 height 13
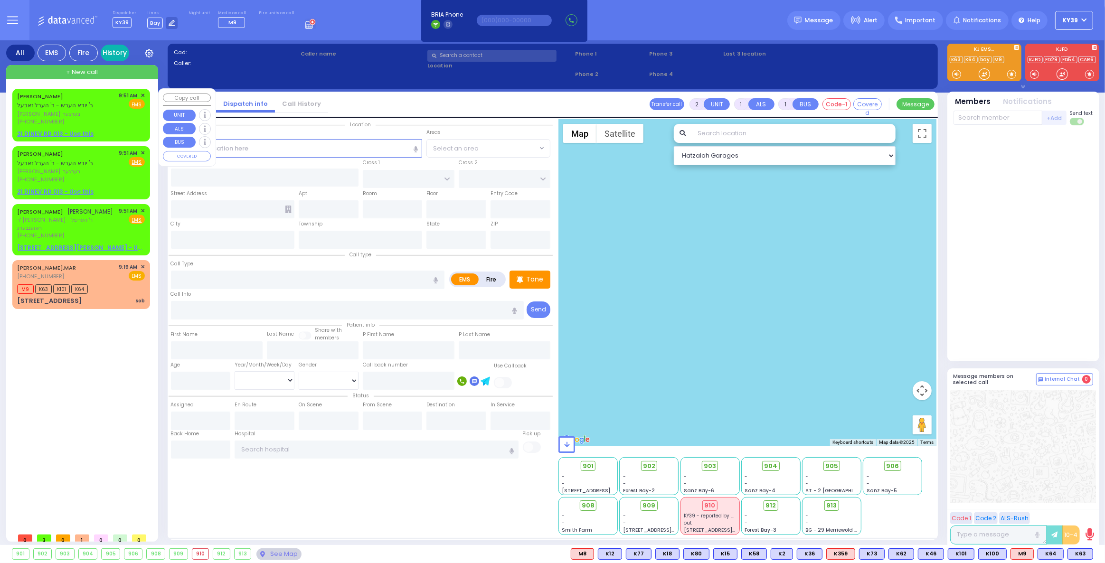
click at [119, 58] on link "History" at bounding box center [115, 53] width 29 height 17
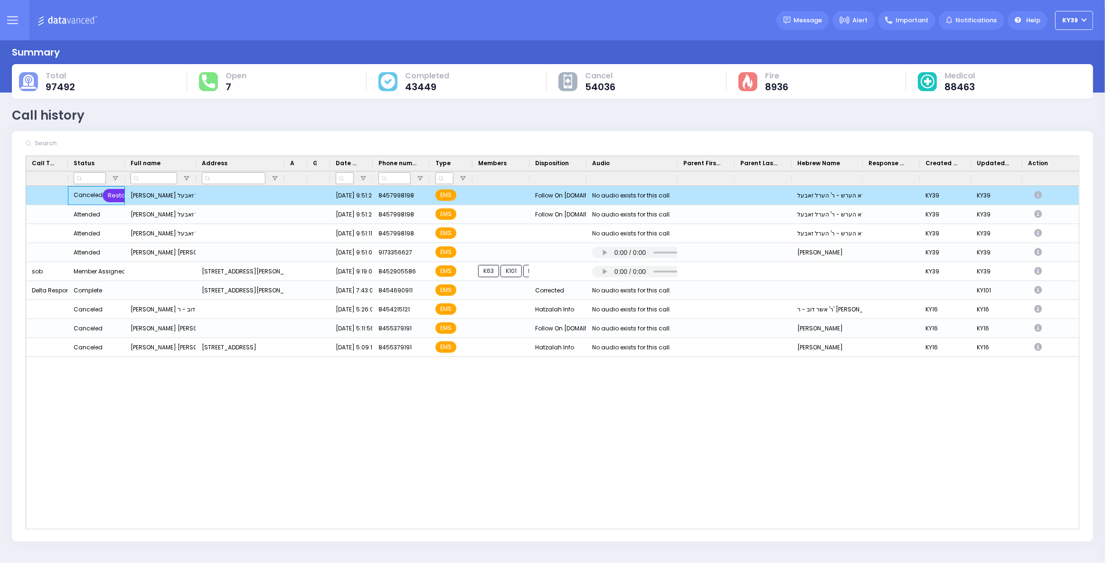
click at [118, 191] on div "Restore" at bounding box center [120, 195] width 35 height 13
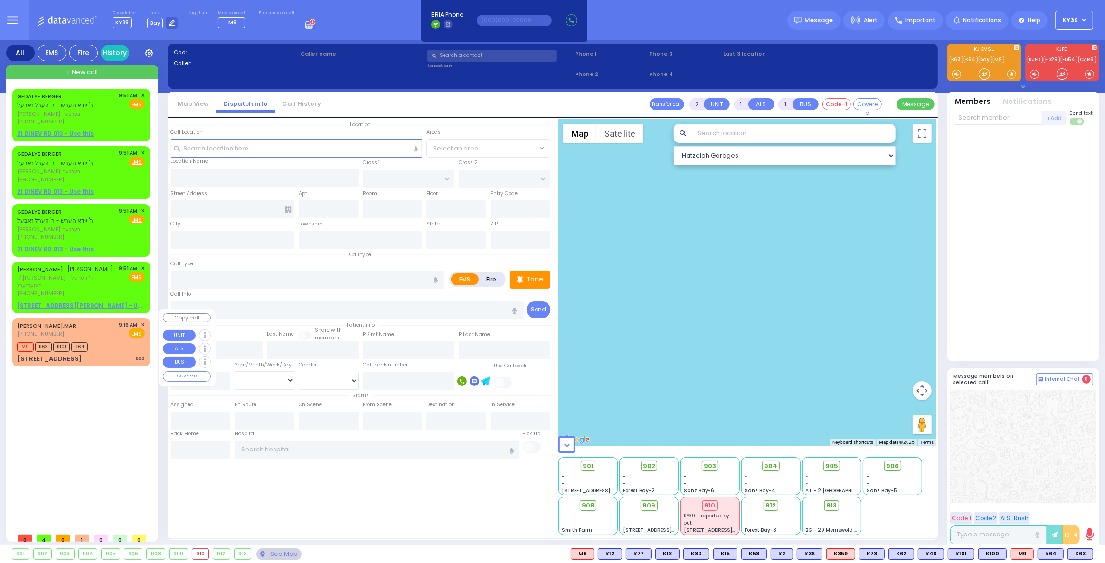
click at [88, 340] on div "M9 K63 K101 K64" at bounding box center [54, 346] width 74 height 12
select select
type input "sob"
radio input "true"
select select
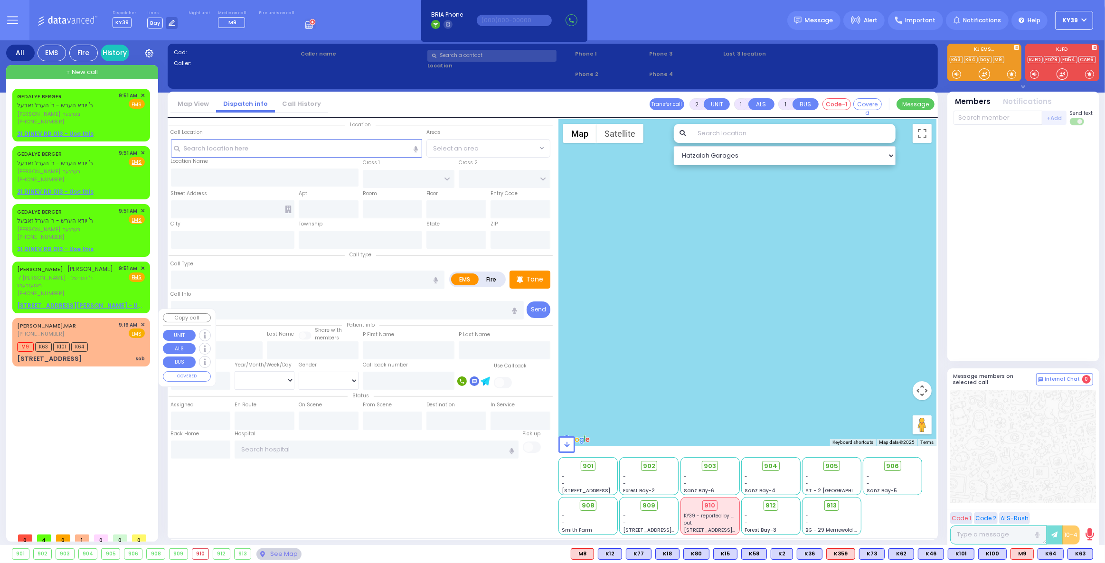
type input "09:19"
type input "09:52"
select select "Hatzalah Garages"
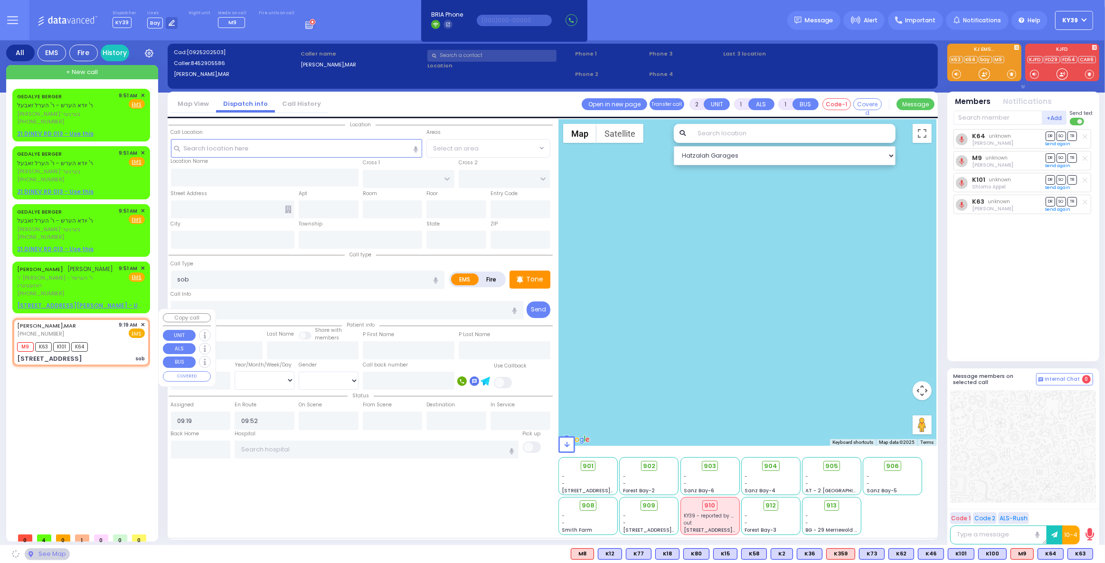
type input "1 KOZNITS RD"
type input "MONROE"
type input "[US_STATE]"
type input "10950"
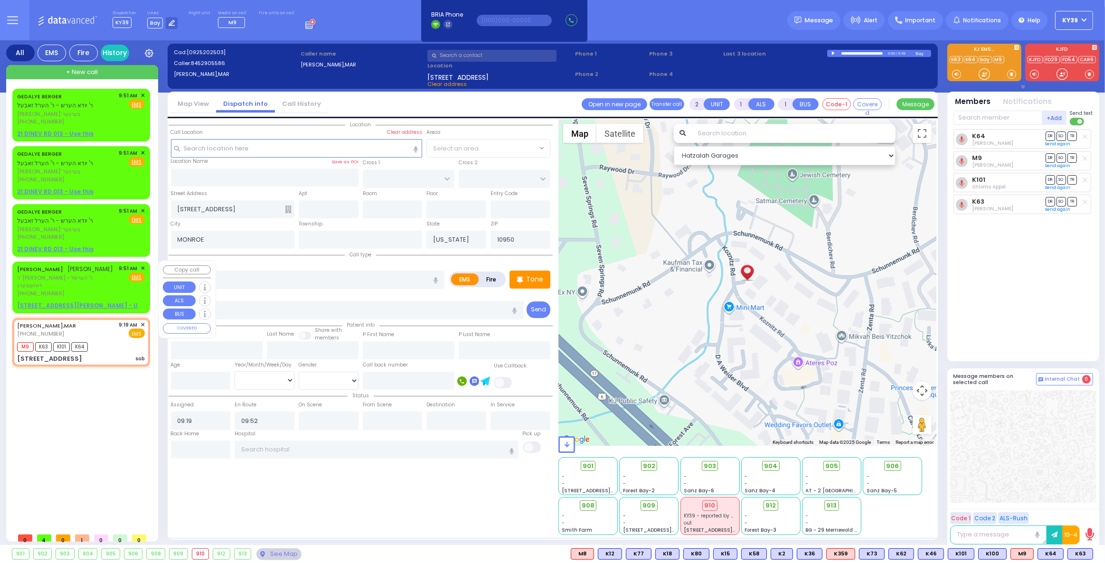
click at [68, 266] on span "רפאל עקשטיין" at bounding box center [91, 269] width 46 height 8
select select
radio input "true"
type input "RAFUEL"
type input "EKSTEIN"
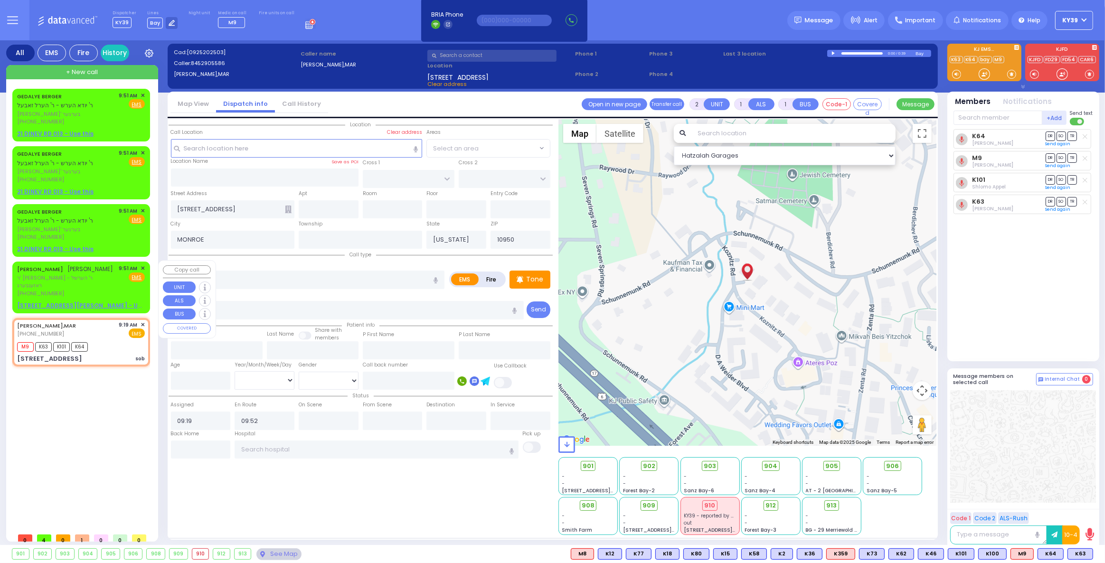
select select
type input "09:51"
select select "Hatzalah Garages"
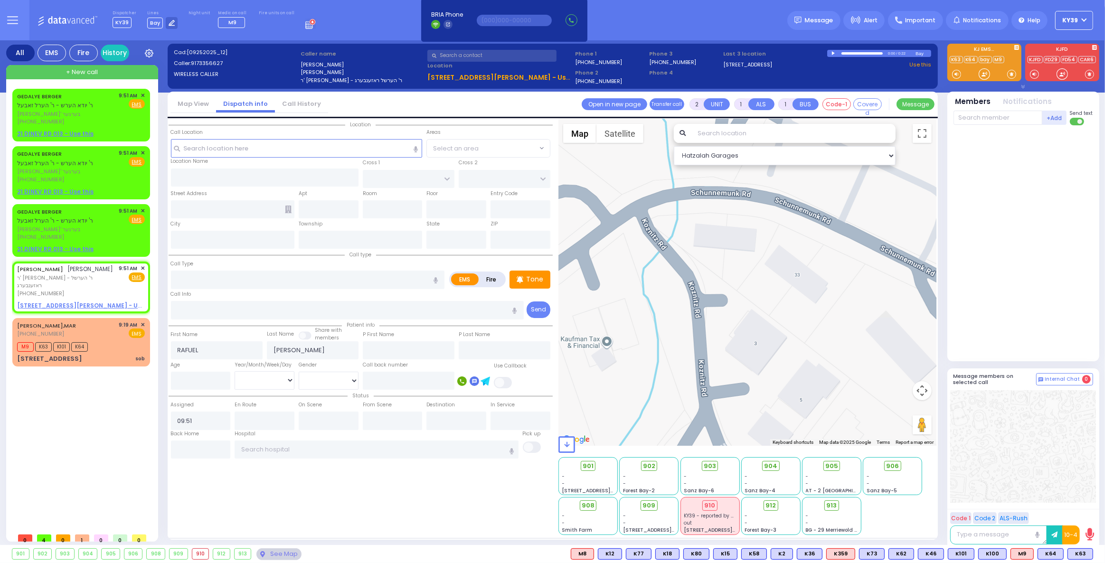
drag, startPoint x: 672, startPoint y: 272, endPoint x: 672, endPoint y: 333, distance: 60.8
click at [672, 333] on div at bounding box center [748, 282] width 378 height 327
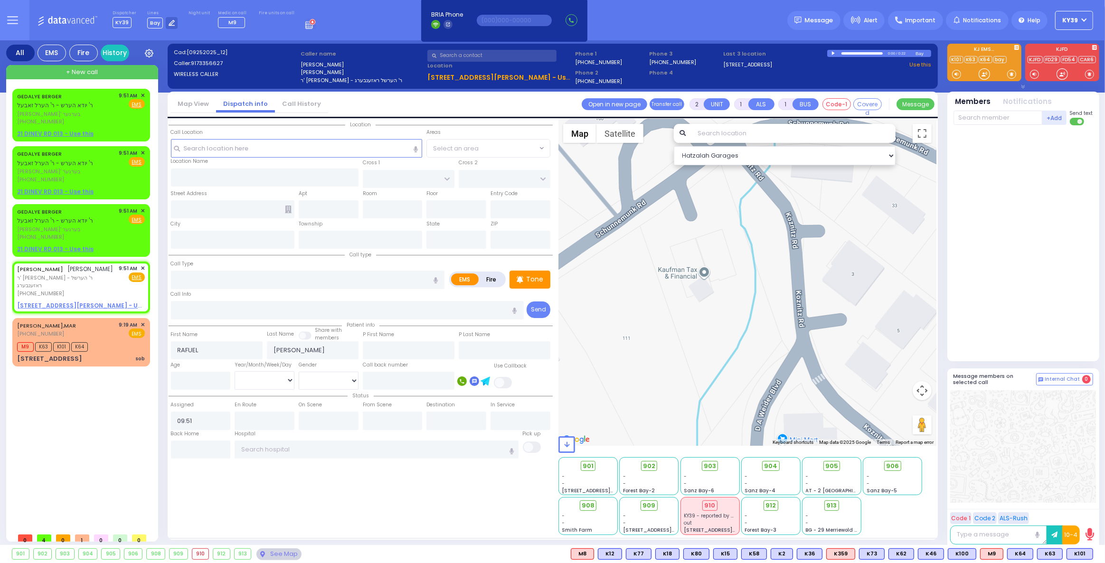
drag, startPoint x: 665, startPoint y: 320, endPoint x: 763, endPoint y: 251, distance: 119.5
click at [763, 251] on div at bounding box center [748, 282] width 378 height 327
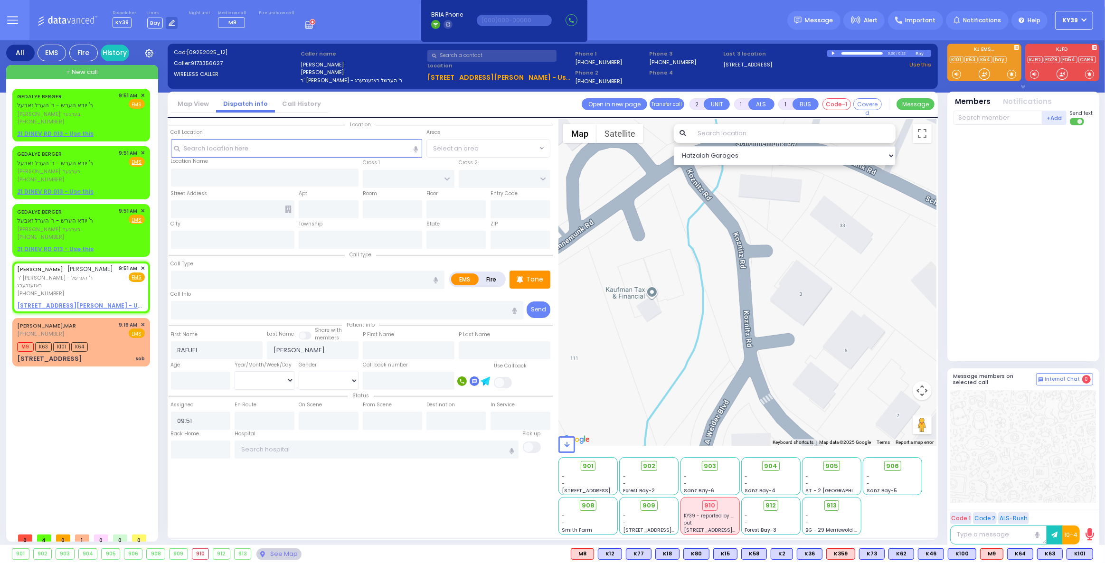
drag, startPoint x: 762, startPoint y: 264, endPoint x: 700, endPoint y: 287, distance: 67.0
click at [700, 287] on div at bounding box center [748, 282] width 378 height 327
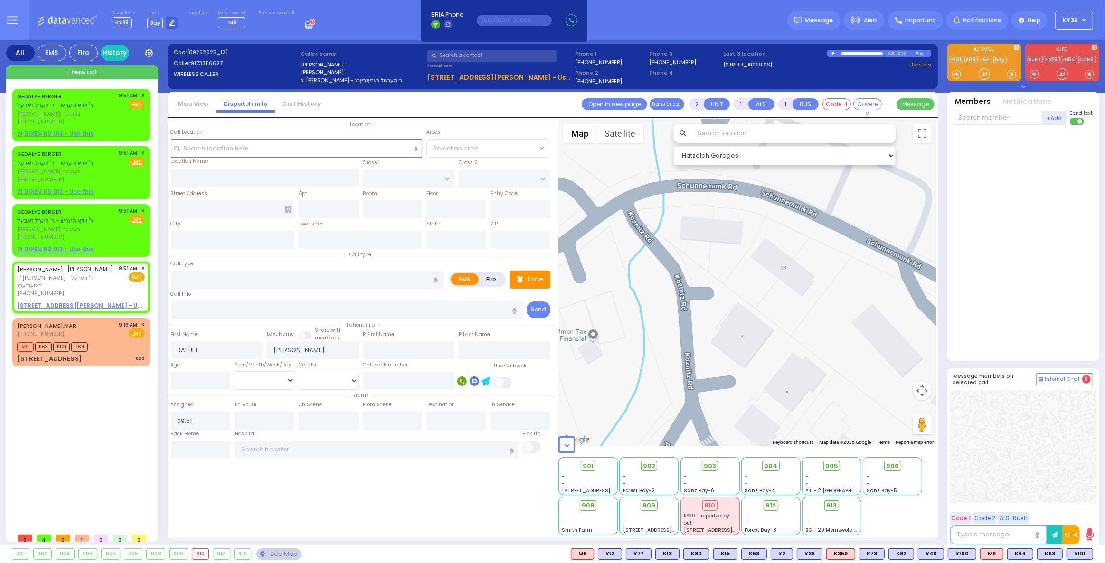
drag, startPoint x: 712, startPoint y: 277, endPoint x: 711, endPoint y: 290, distance: 12.9
click at [685, 309] on div at bounding box center [748, 282] width 378 height 327
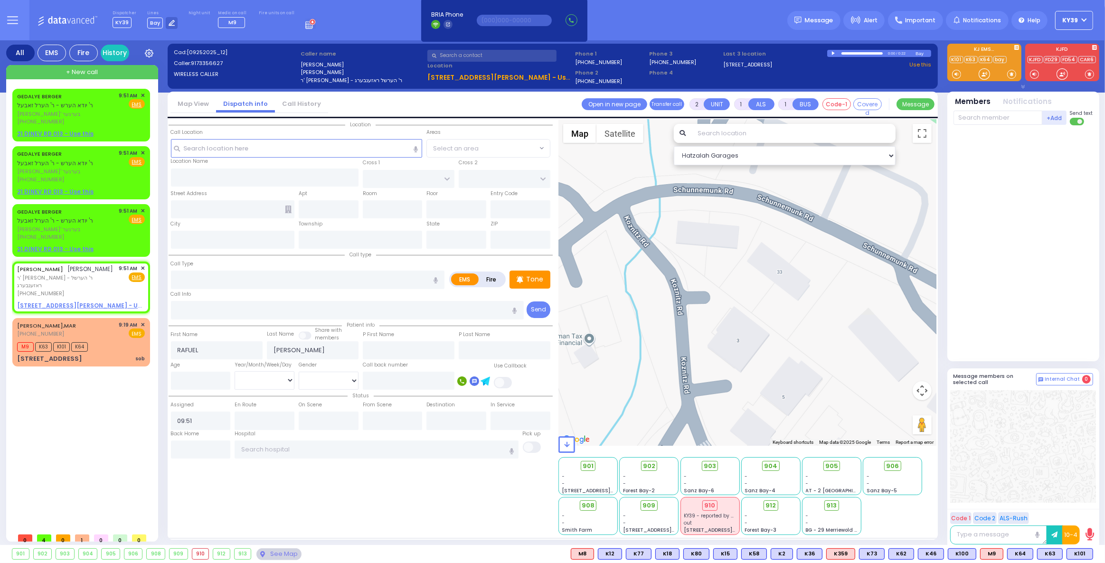
click at [713, 240] on div at bounding box center [748, 282] width 378 height 327
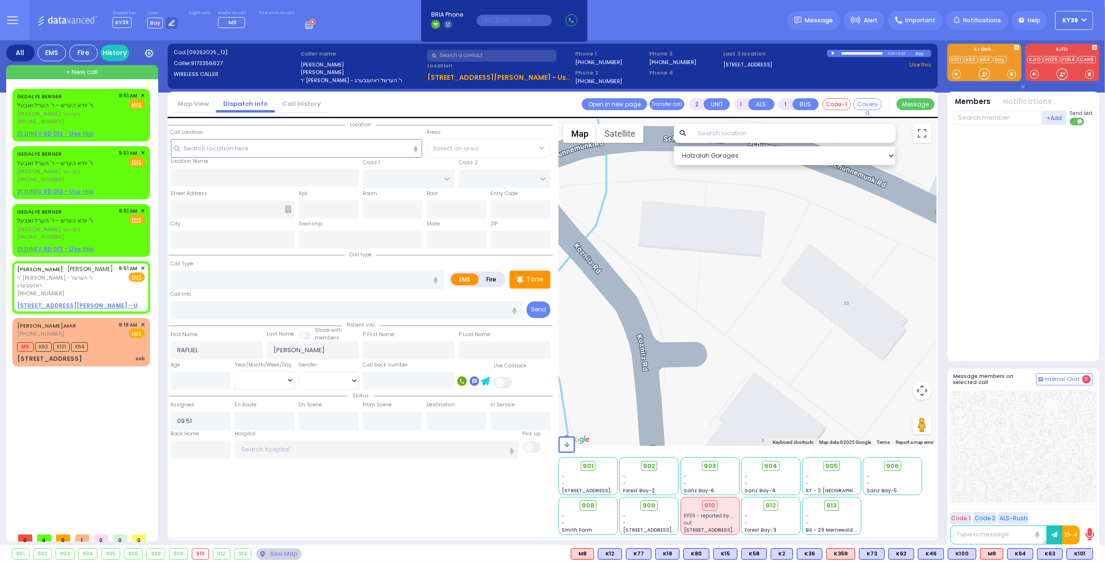
click at [673, 242] on div at bounding box center [748, 282] width 378 height 327
click at [735, 312] on div at bounding box center [748, 282] width 378 height 327
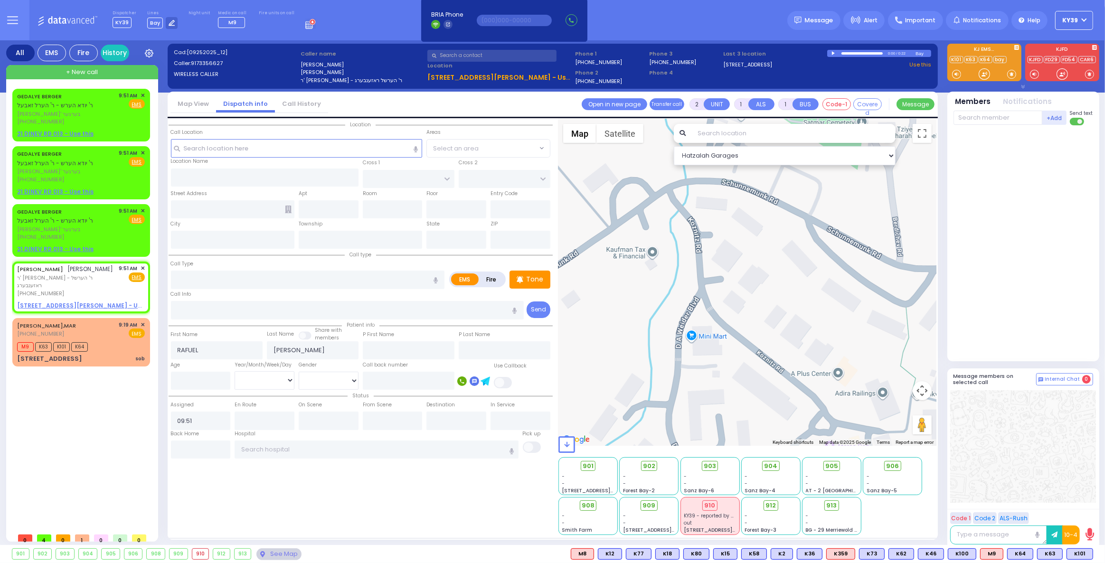
drag, startPoint x: 665, startPoint y: 323, endPoint x: 650, endPoint y: 255, distance: 70.4
click at [649, 254] on div at bounding box center [748, 282] width 378 height 327
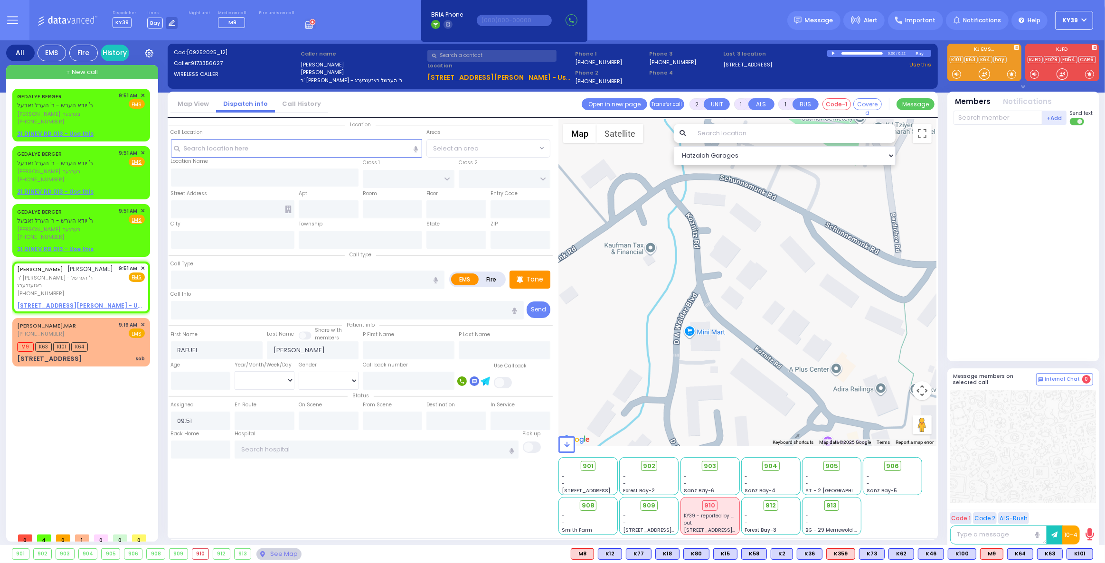
click at [691, 331] on div at bounding box center [748, 282] width 378 height 327
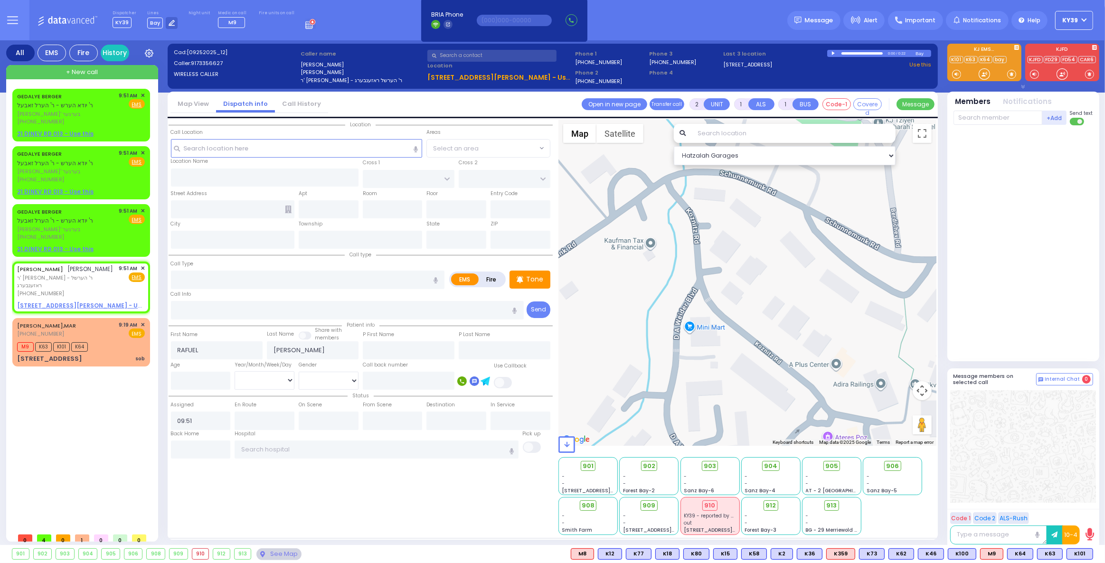
click at [701, 330] on div at bounding box center [748, 282] width 378 height 327
click at [690, 328] on div at bounding box center [748, 282] width 378 height 327
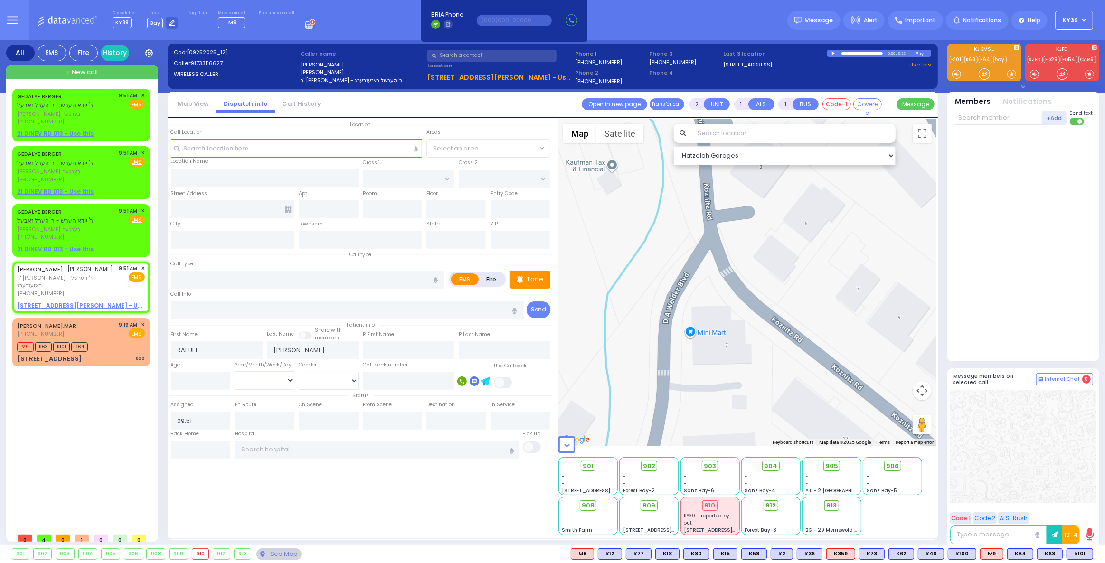
click at [694, 334] on div at bounding box center [748, 282] width 378 height 327
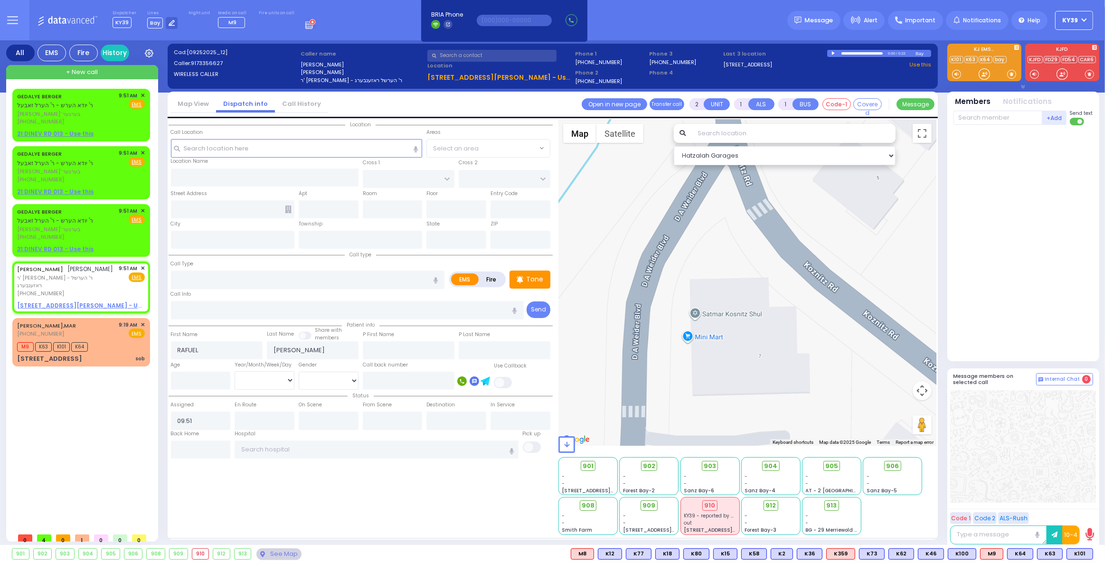
click at [712, 315] on div at bounding box center [748, 282] width 378 height 327
click at [702, 315] on div at bounding box center [748, 282] width 378 height 327
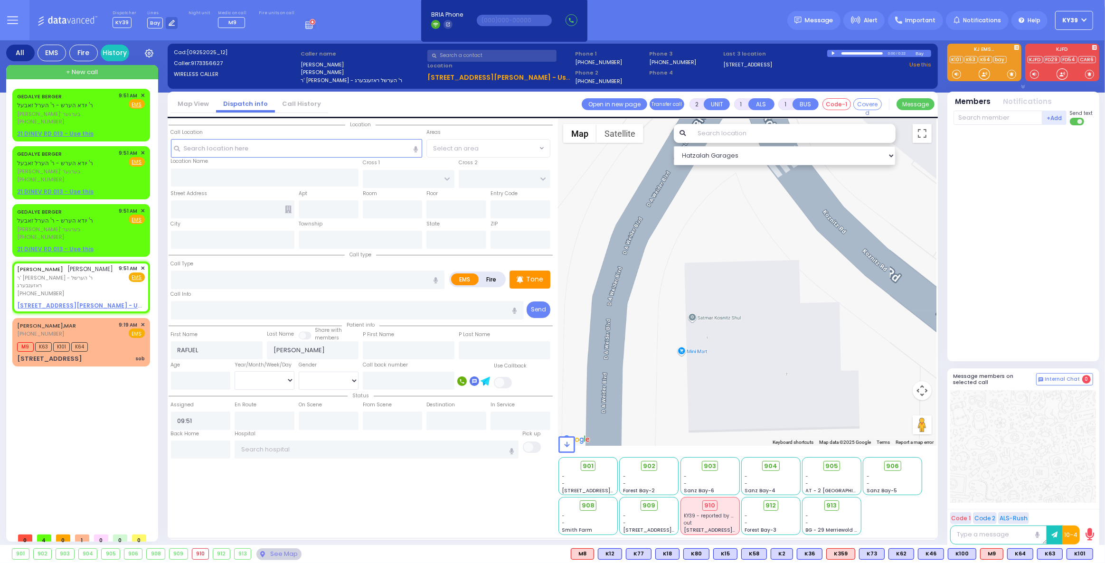
click at [702, 315] on div at bounding box center [748, 282] width 378 height 327
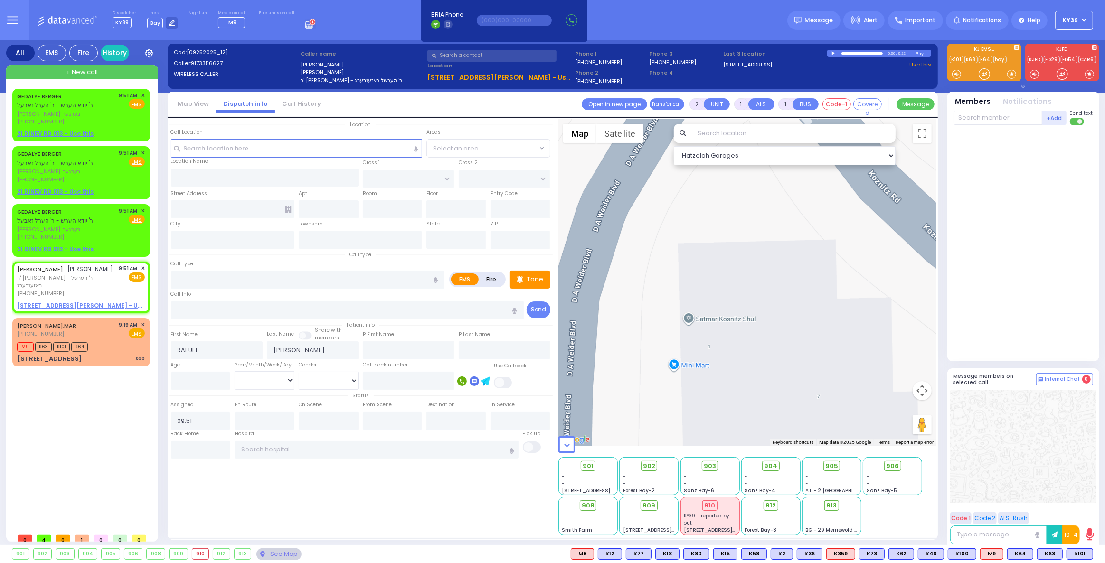
click at [693, 322] on div at bounding box center [748, 282] width 378 height 327
click at [75, 228] on span "גדלי' בערגער" at bounding box center [66, 230] width 99 height 8
select select
radio input "true"
type input "GEDALYE"
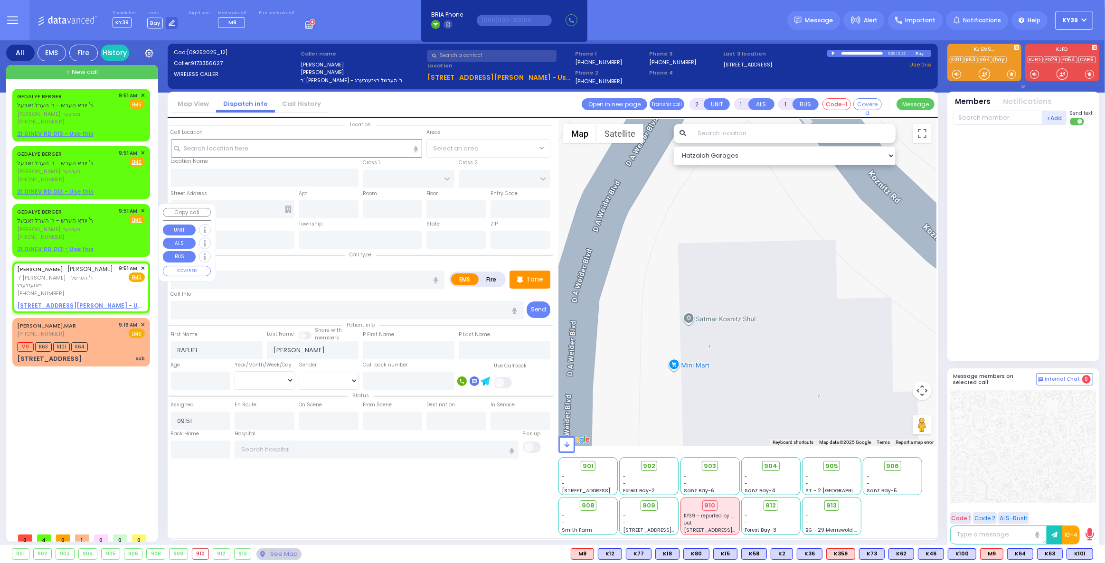
type input "BERGER"
select select
select select "Hatzalah Garages"
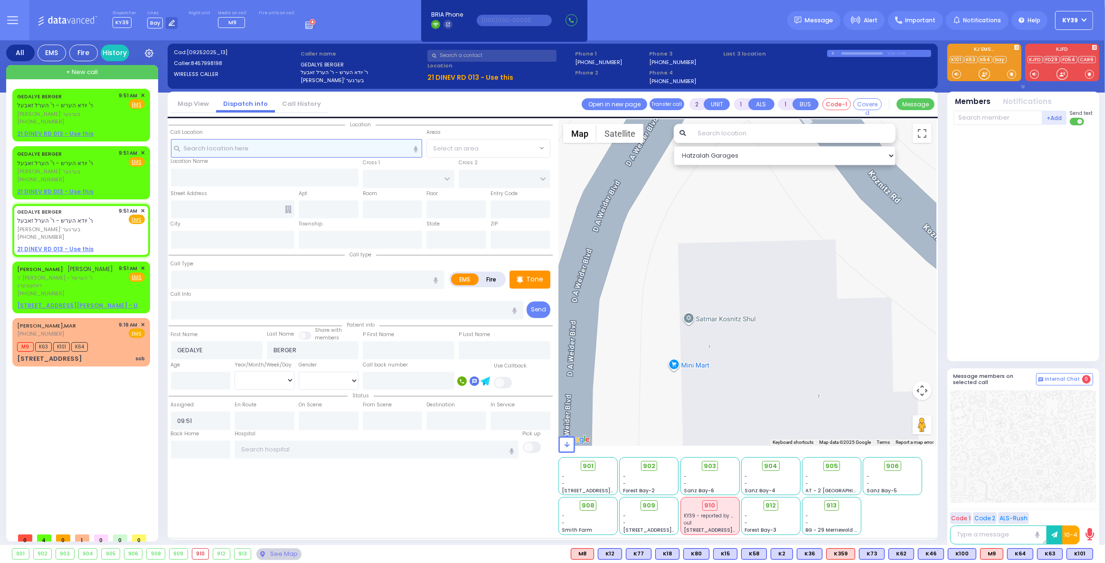
click at [184, 143] on input "text" at bounding box center [297, 148] width 252 height 18
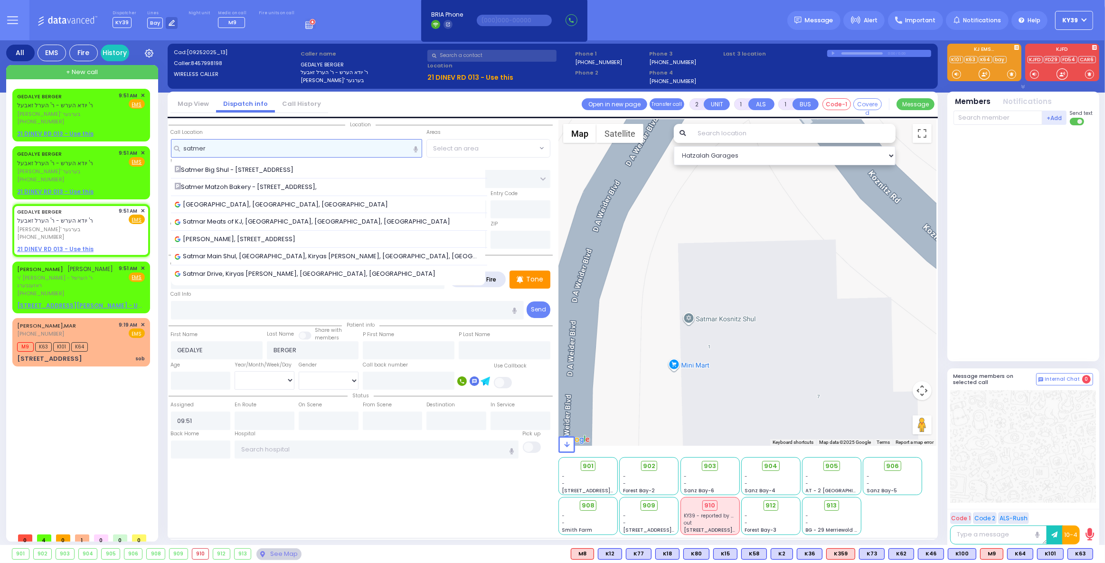
type input "satmer"
click at [715, 324] on div at bounding box center [748, 282] width 378 height 327
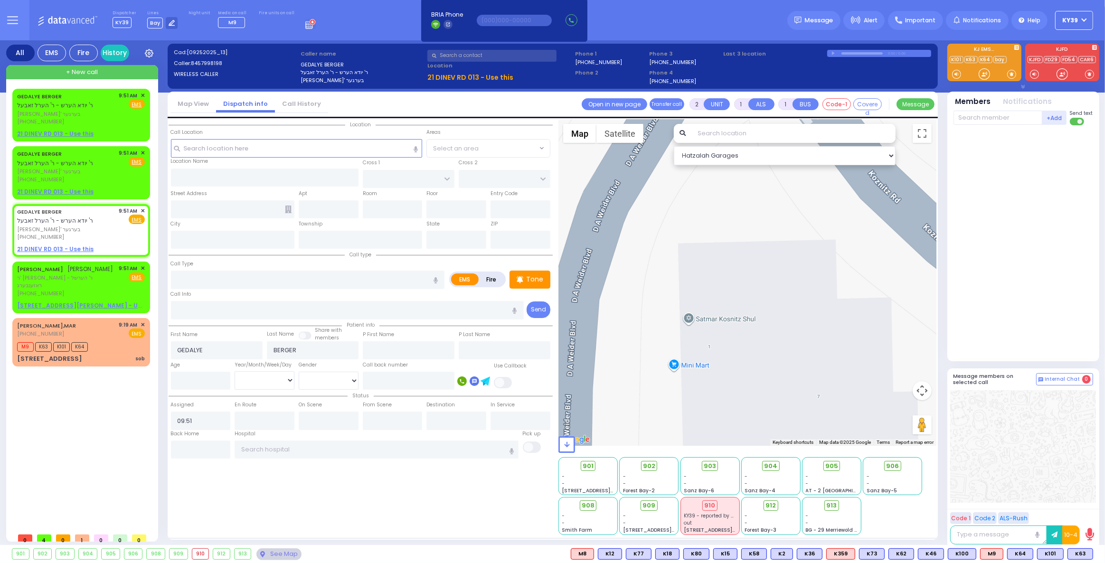
click at [713, 322] on div at bounding box center [748, 282] width 378 height 327
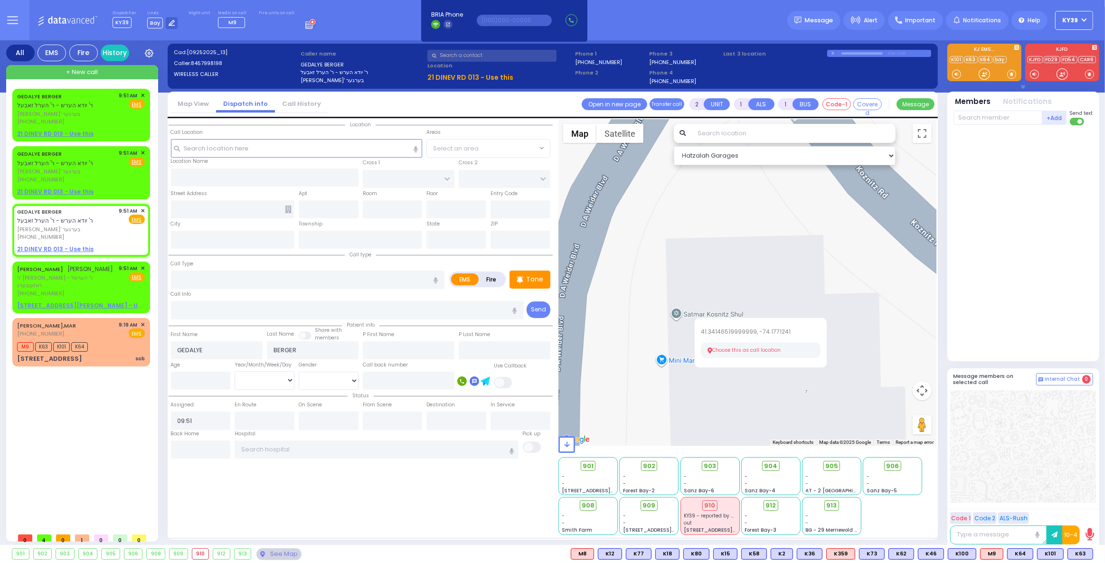
click at [722, 349] on button "Choose this as call location" at bounding box center [761, 350] width 120 height 16
select select
radio input "true"
select select
select select "Hatzalah Garages"
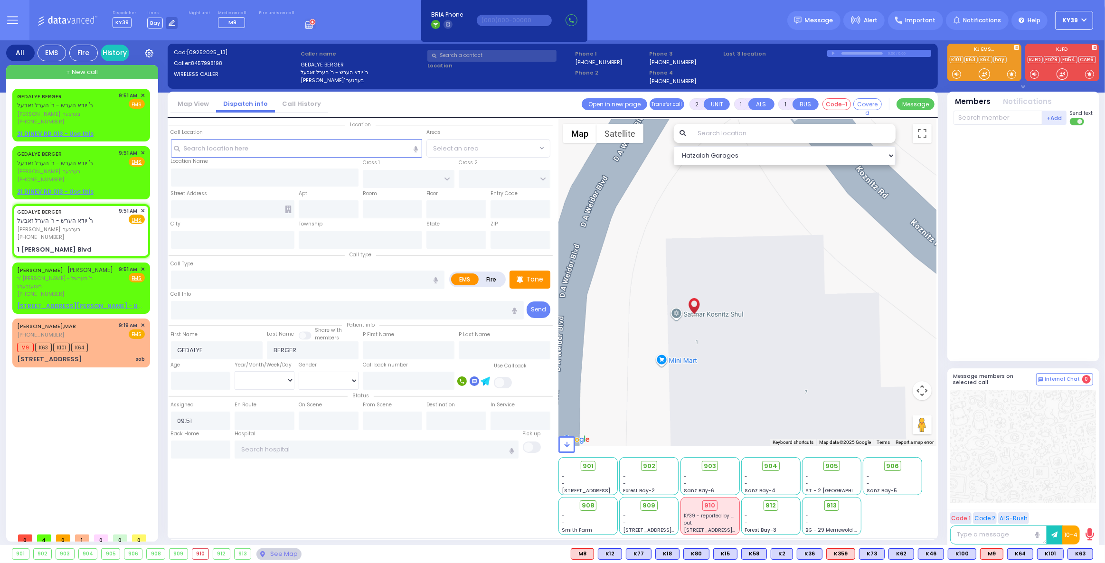
type input "1 David Weider Blvd"
type input "Kiryas Joel"
type input "[US_STATE]"
type input "10950"
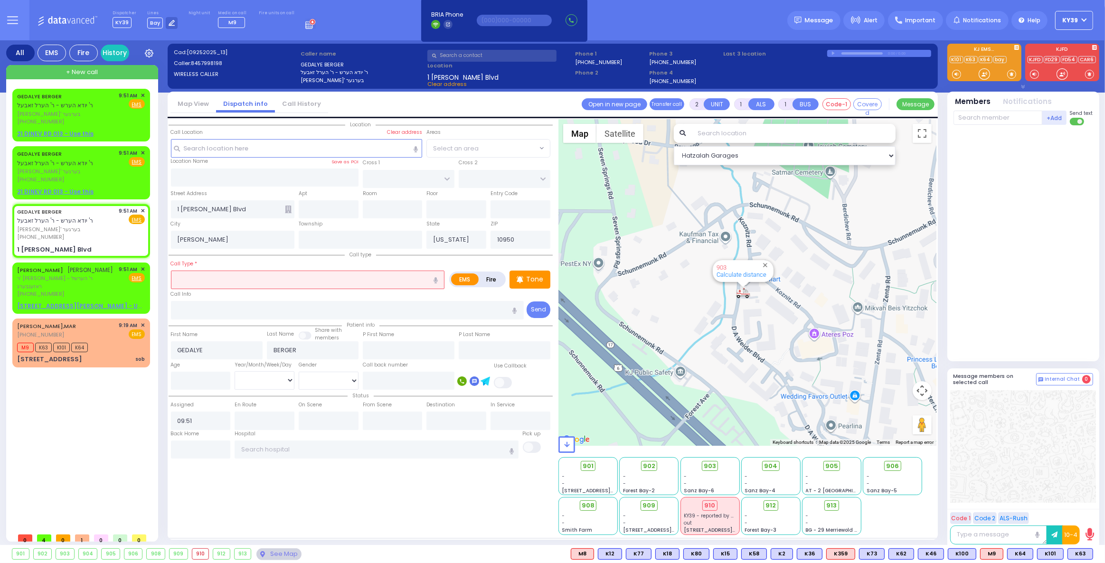
click at [235, 280] on input "text" at bounding box center [308, 280] width 274 height 18
type input "sob"
select select
radio input "true"
select select
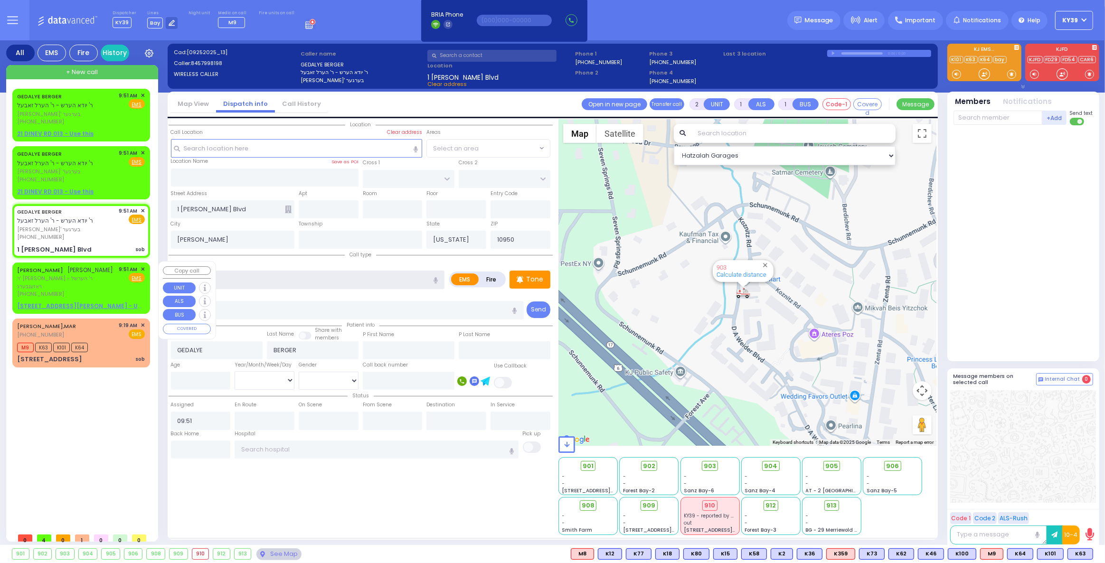
select select "Hatzalah Garages"
type input "sob"
click at [108, 323] on div "OUTERBRIDGE,MAR (845) 290-5586 9:19 AM ✕ EMS" at bounding box center [81, 331] width 128 height 18
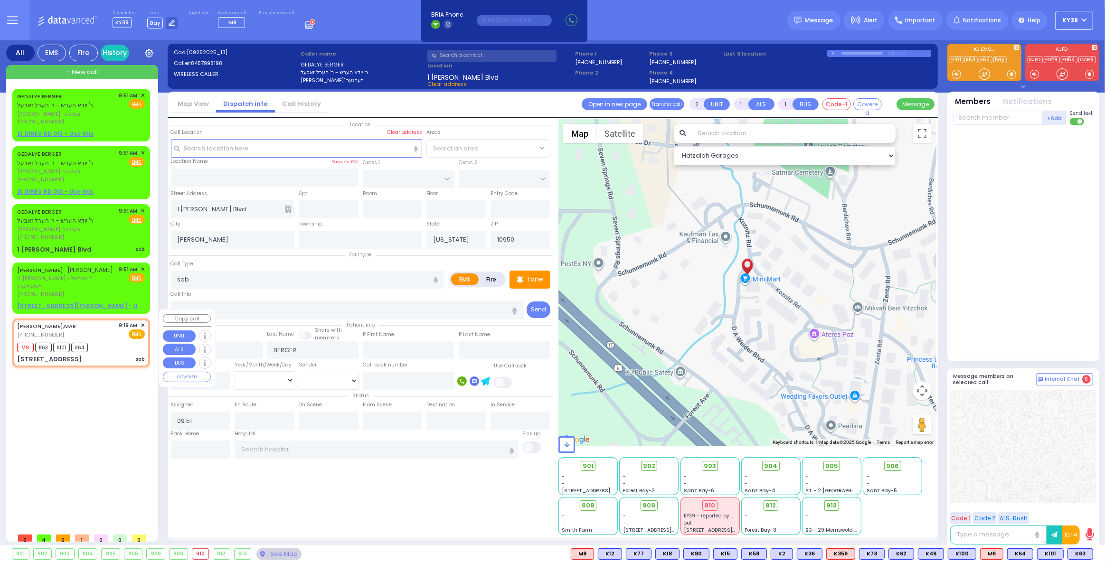
select select
radio input "true"
select select
type input "09:19"
type input "09:52"
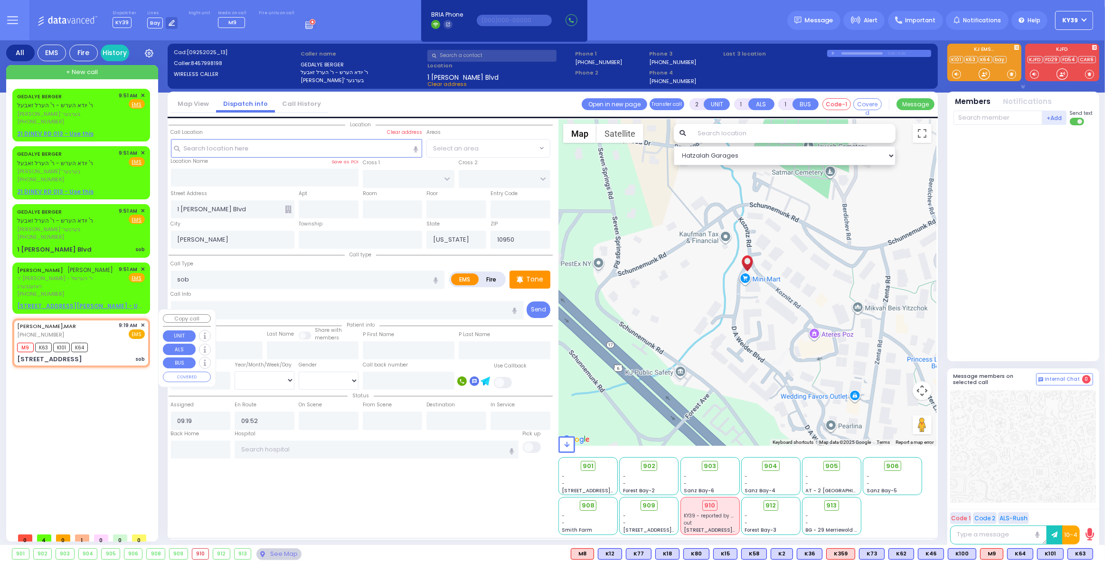
select select "Hatzalah Garages"
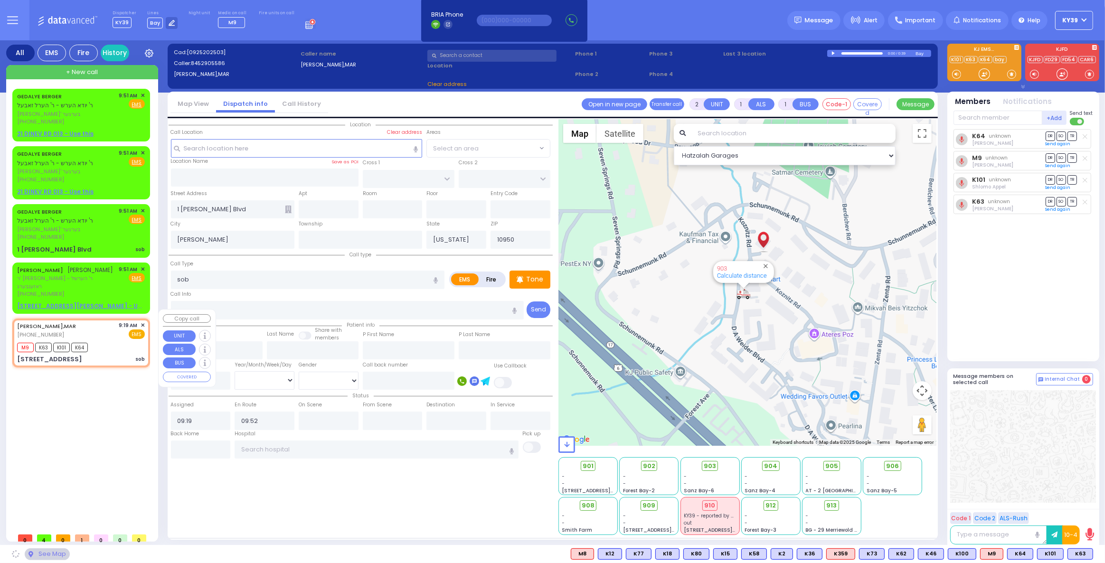
type input "1 KOZNITS RD"
type input "MONROE"
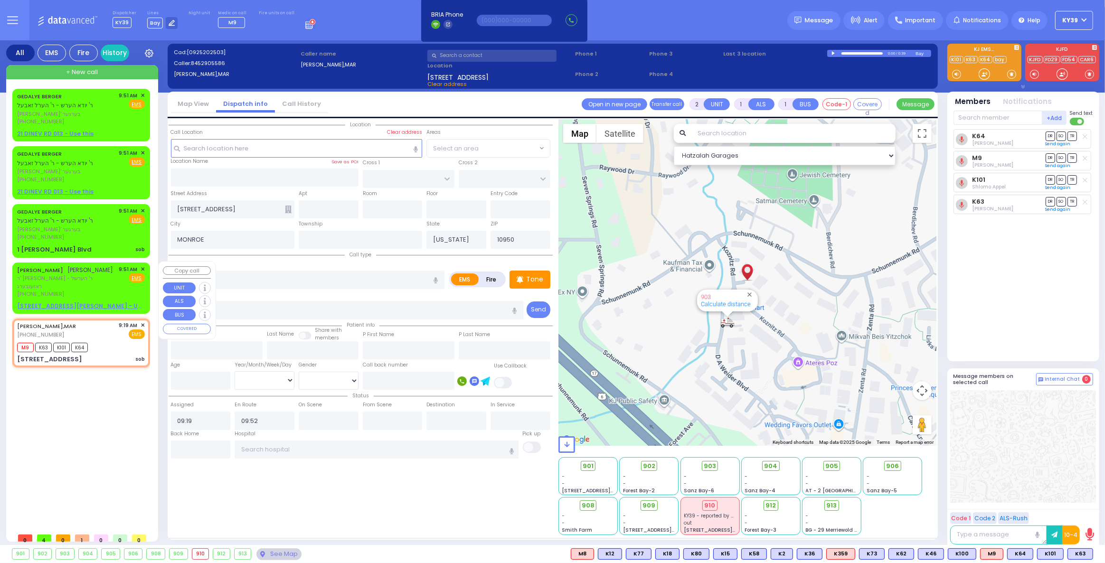
click at [79, 290] on div "(917) 335-6627" at bounding box center [66, 294] width 99 height 8
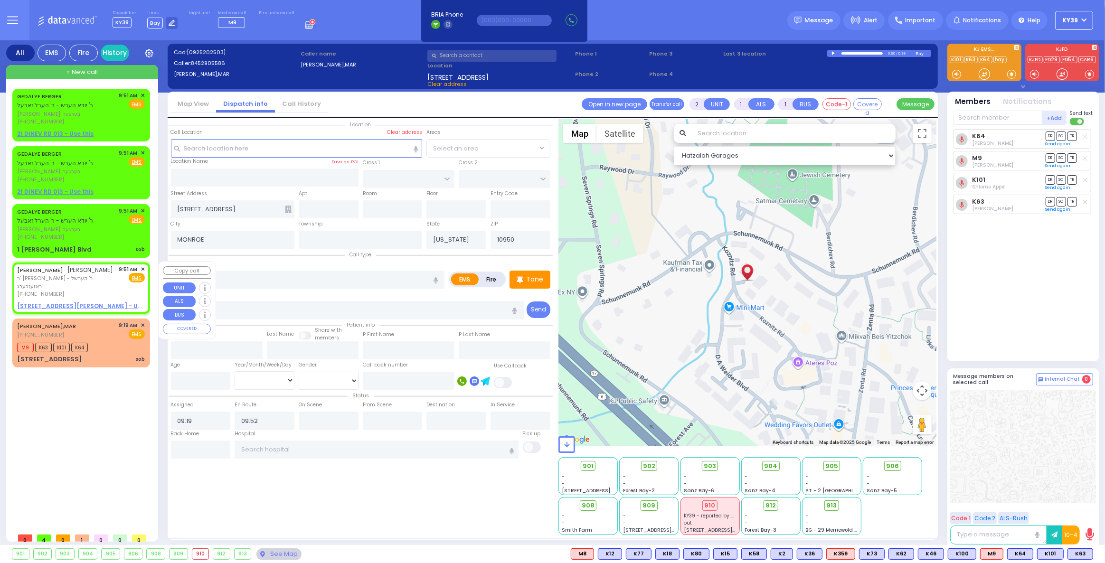
select select
radio input "true"
type input "RAFUEL"
type input "EKSTEIN"
select select
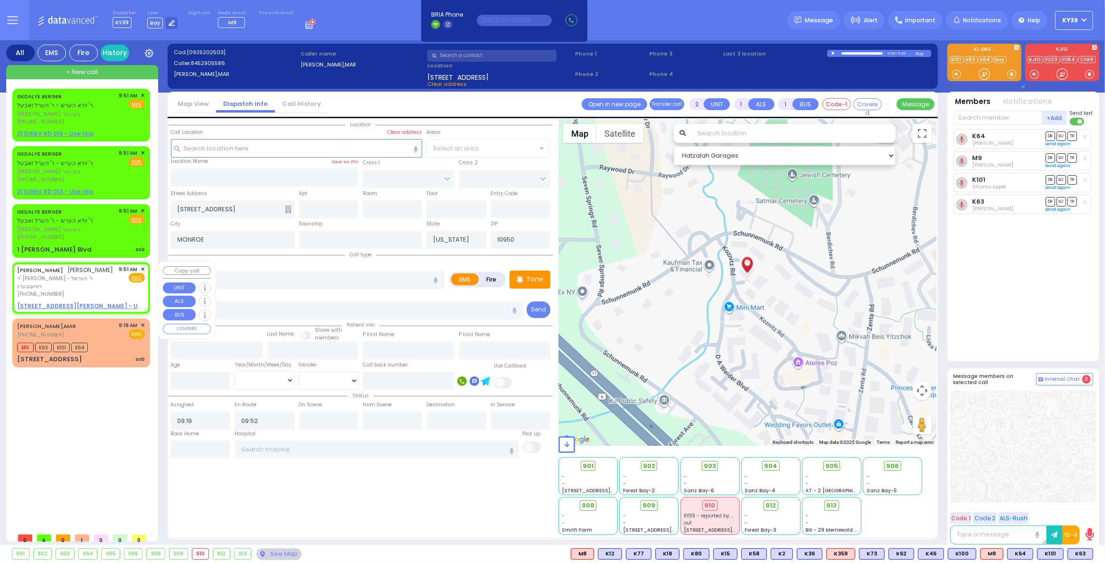
type input "09:51"
select select "Hatzalah Garages"
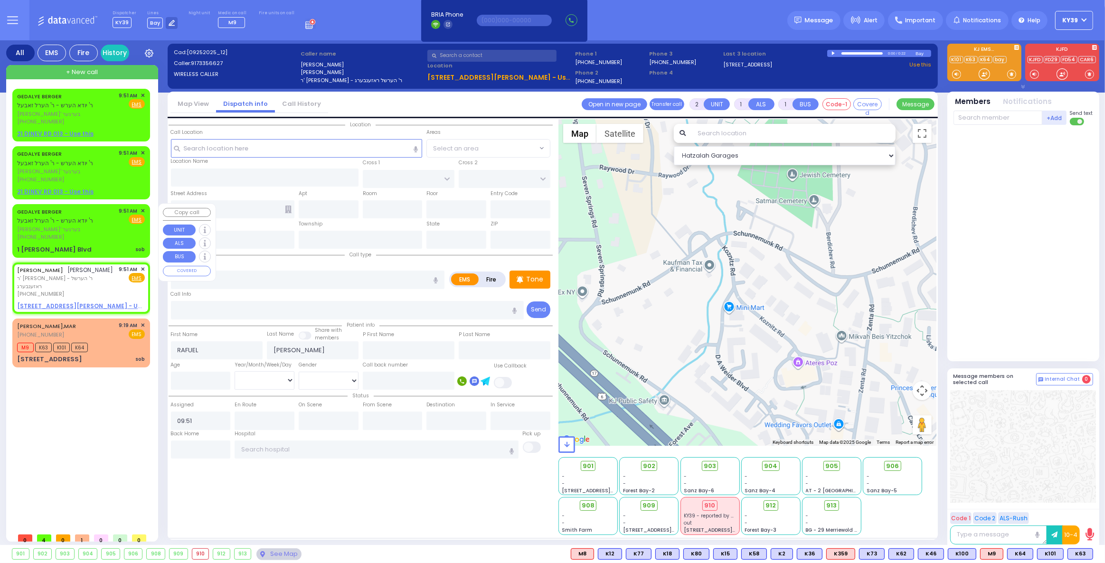
click at [82, 246] on div "1 David Weider Blvd sob" at bounding box center [81, 250] width 128 height 10
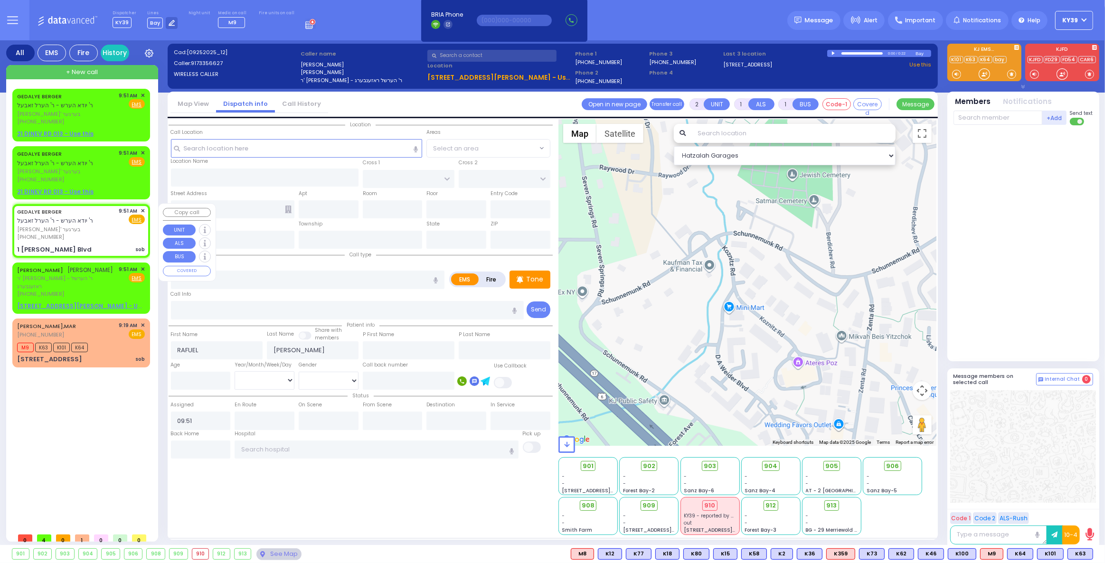
select select
type input "sob"
radio input "true"
type input "GEDALYE"
type input "BERGER"
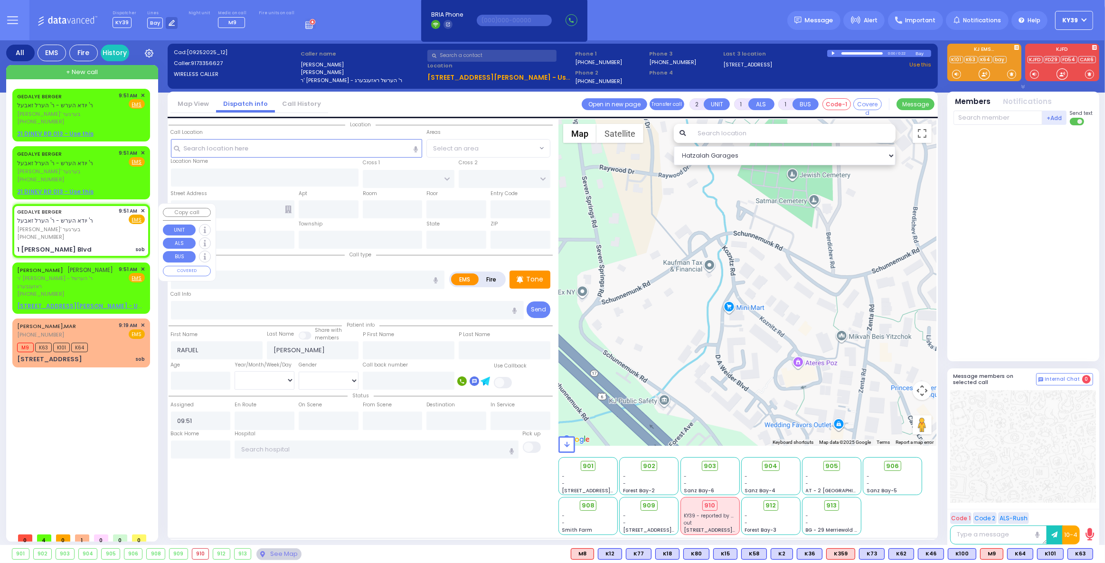
select select
type input "1 David Weider Blvd"
type input "Kiryas Joel"
type input "[US_STATE]"
type input "10950"
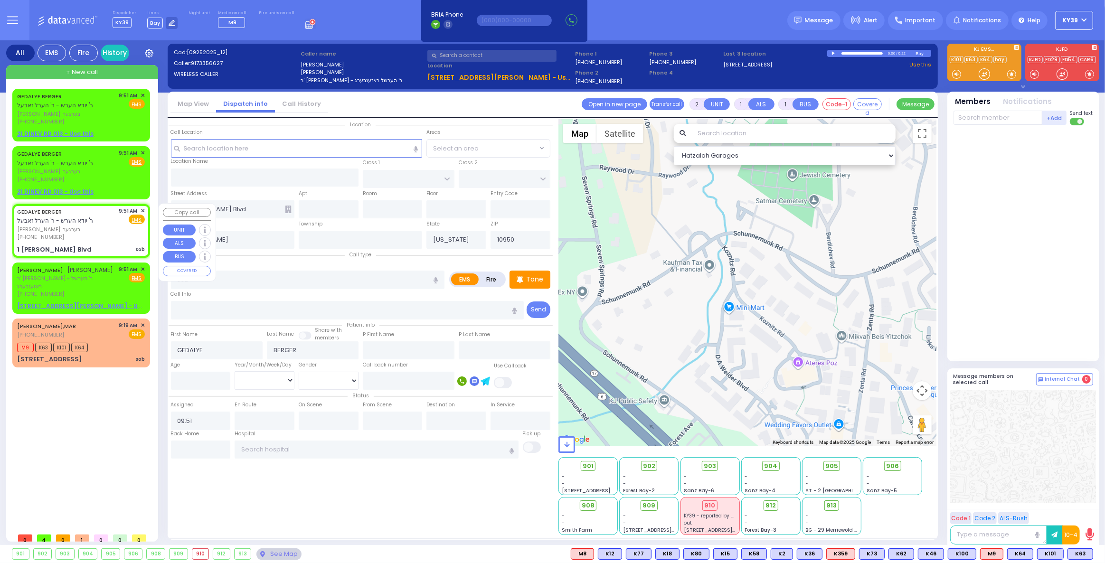
select select "Hatzalah Garages"
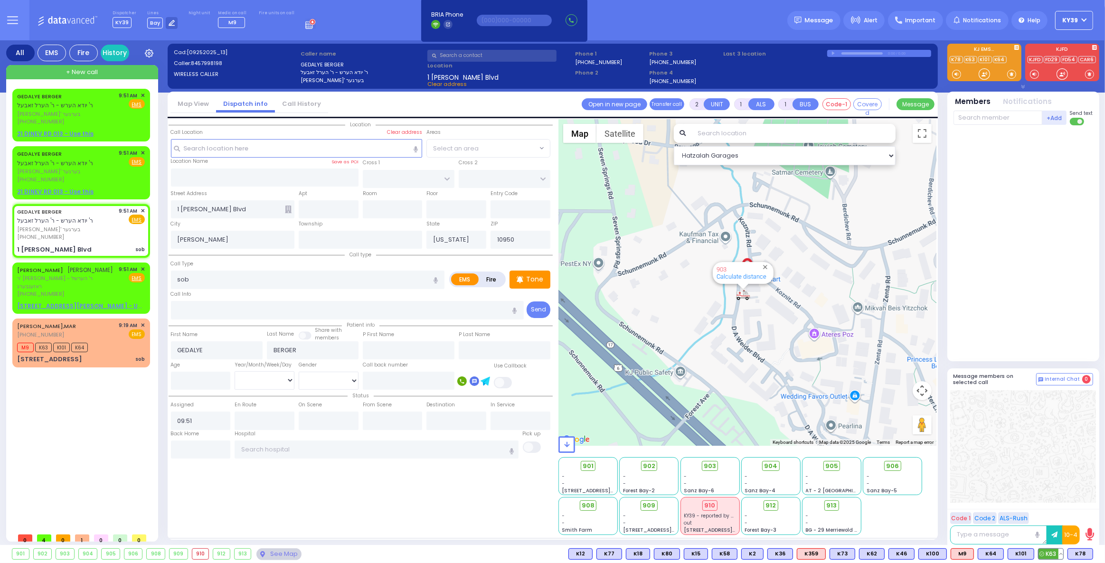
click at [1051, 556] on span "K63" at bounding box center [1051, 554] width 25 height 10
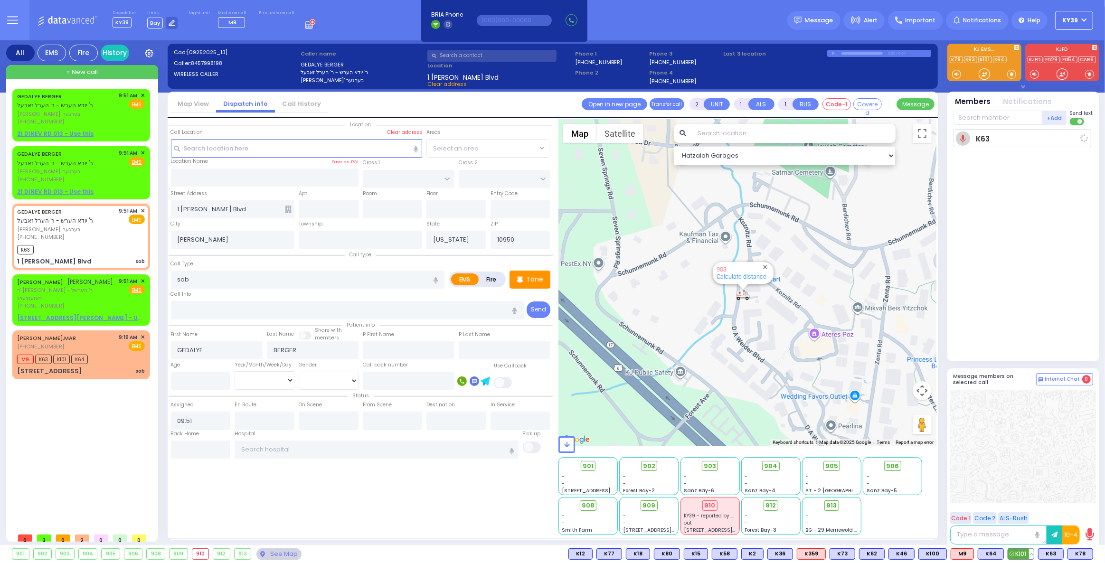
select select
radio input "true"
select select
type input "09:56"
click at [1019, 555] on span "K101" at bounding box center [1021, 554] width 26 height 10
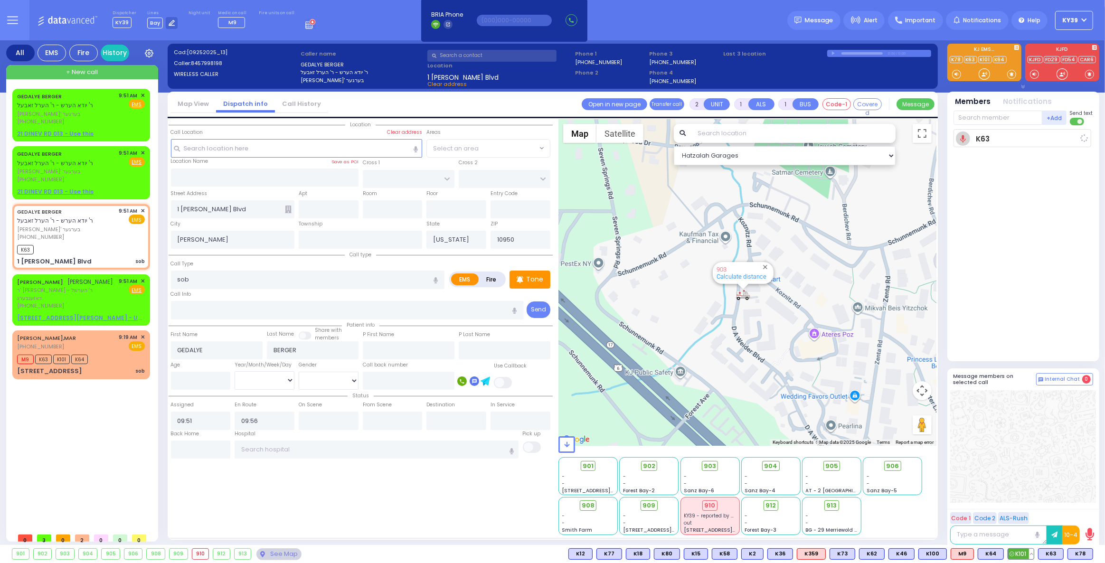
select select "Hatzalah Garages"
select select
radio input "true"
select select
select select "Hatzalah Garages"
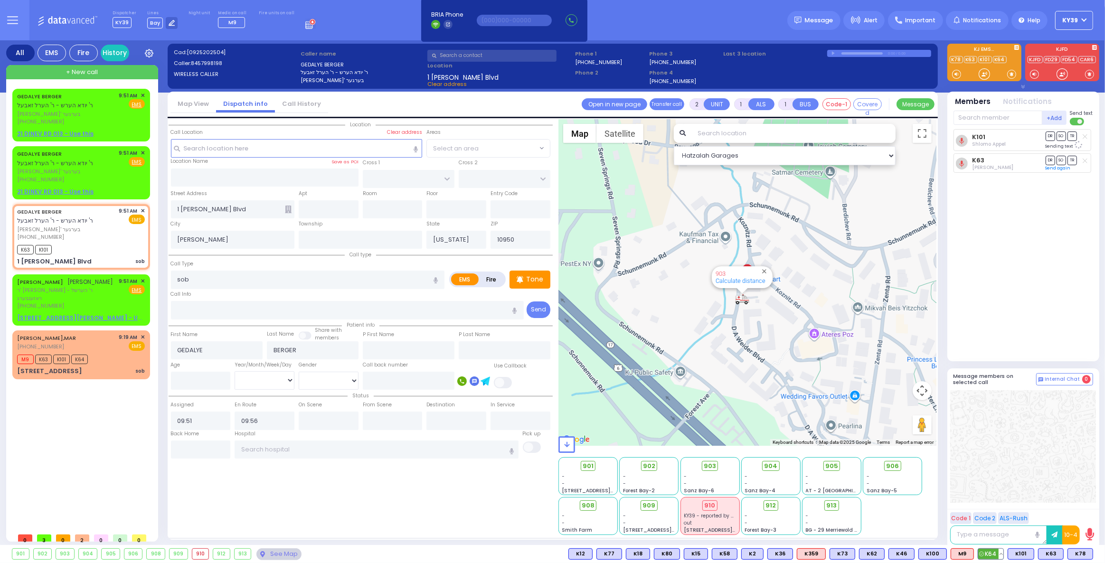
click at [997, 557] on span "K64" at bounding box center [991, 554] width 25 height 10
click at [967, 558] on span "M9" at bounding box center [962, 554] width 22 height 10
select select
radio input "true"
select select
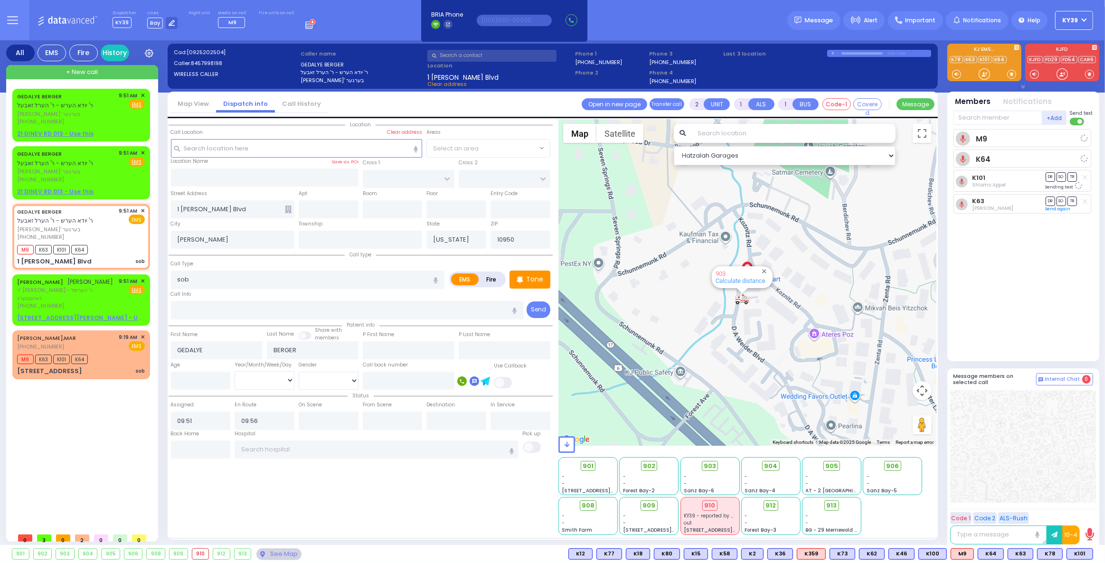
select select "Hatzalah Garages"
select select
radio input "true"
select select
select select "Hatzalah Garages"
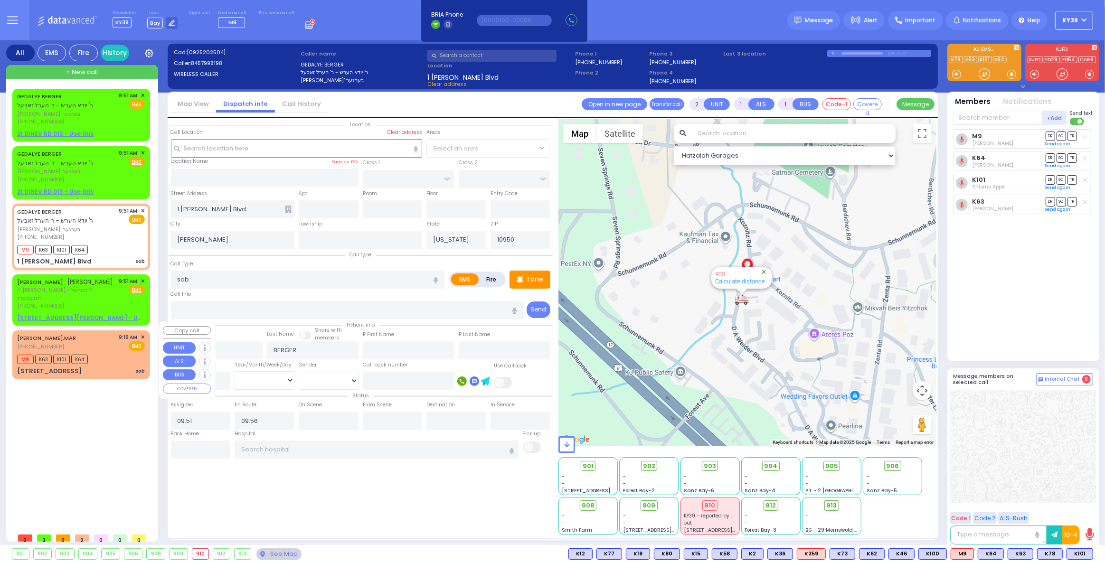
click at [145, 332] on div "OUTERBRIDGE,MAR (845) 290-5586 9:19 AM ✕ EMS M9 K63" at bounding box center [81, 355] width 134 height 46
select select
radio input "true"
select select
type input "09:19"
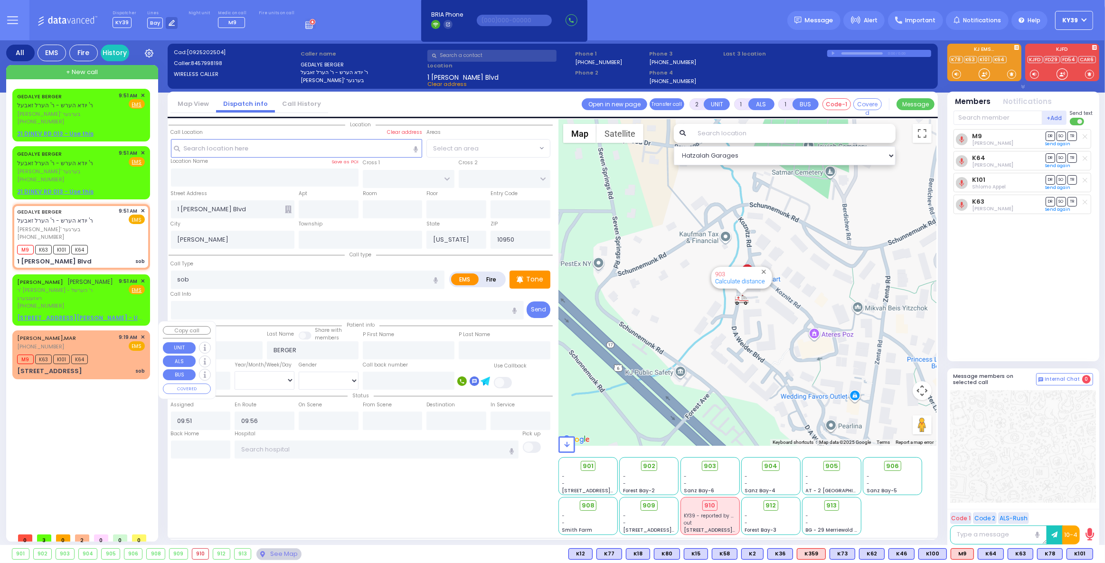
type input "09:52"
select select "Hatzalah Garages"
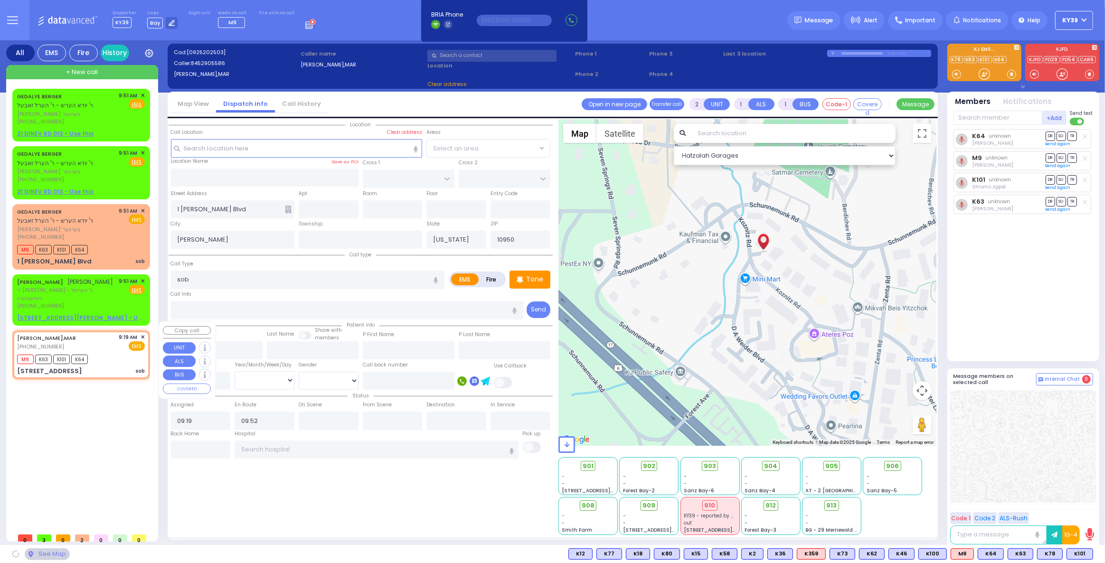
type input "1 KOZNITS RD"
type input "MONROE"
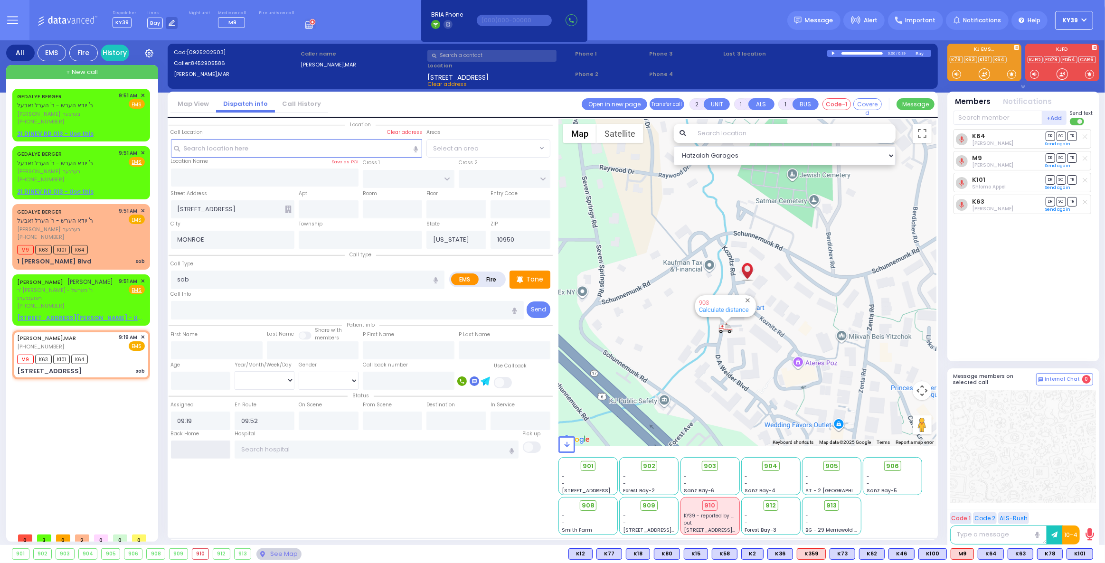
click at [198, 446] on input "text" at bounding box center [201, 450] width 60 height 18
type input "09:56"
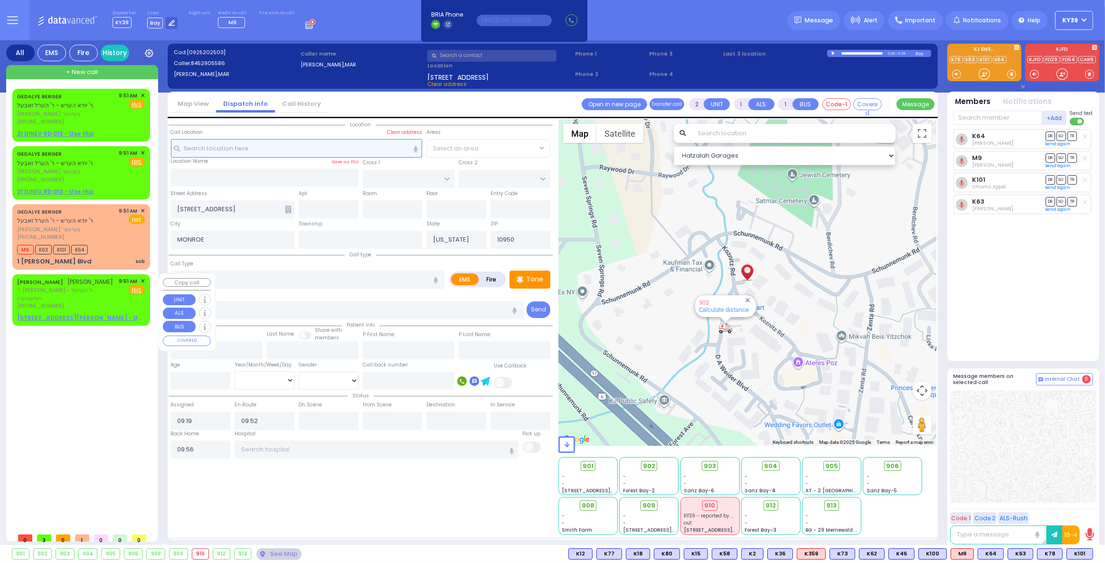
select select
radio input "true"
select select
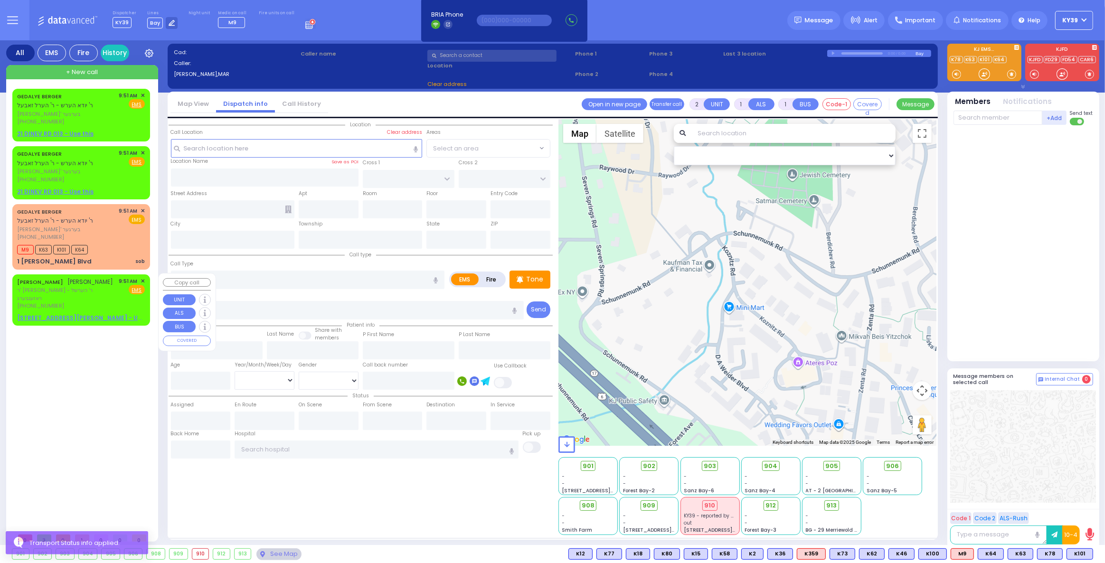
click at [106, 297] on div "RAFUEL EKSTEIN רפאל עקשטיין ר' יוסף - ר' הערשל ראזענבערג (917) 335-6627 9:51 AM…" at bounding box center [81, 293] width 128 height 33
select select
radio input "true"
type input "RAFUEL"
type input "EKSTEIN"
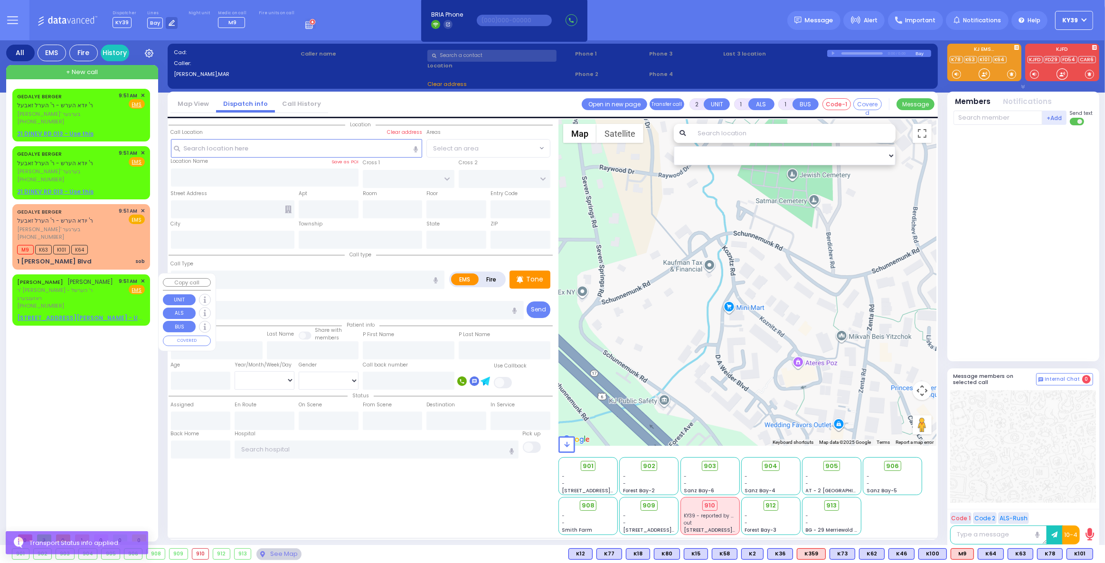
select select
type input "09:51"
select select "Hatzalah Garages"
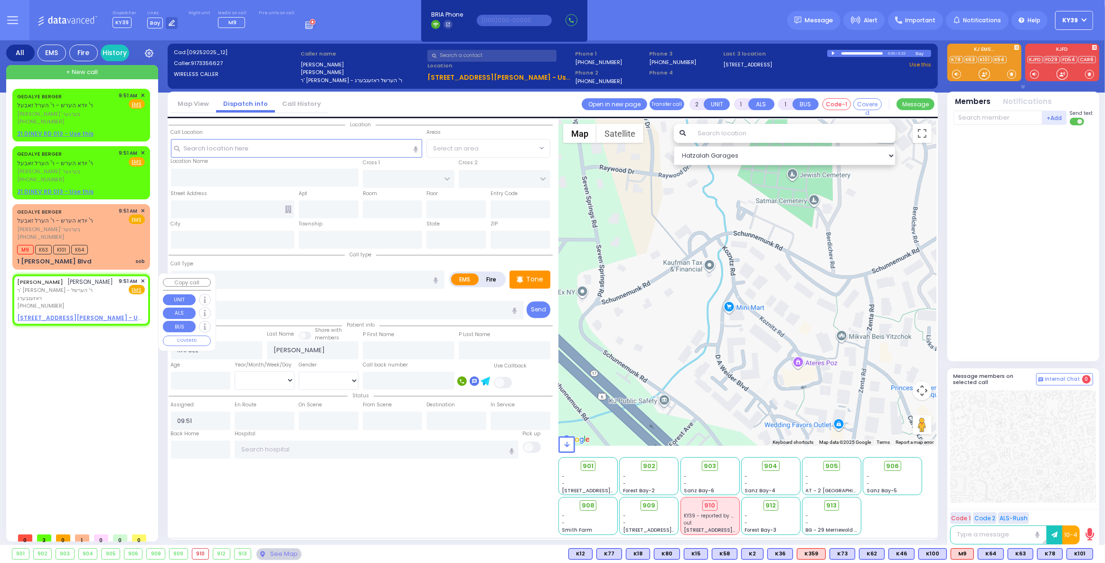
click at [143, 281] on span "✕" at bounding box center [143, 281] width 4 height 8
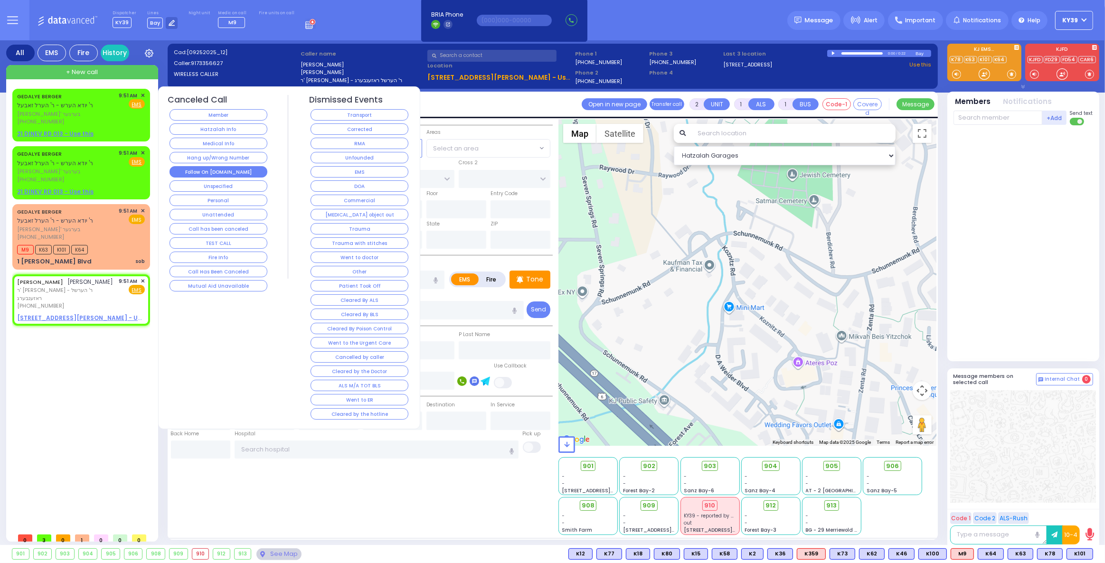
click at [235, 167] on button "Follow On [DOMAIN_NAME]" at bounding box center [219, 171] width 98 height 11
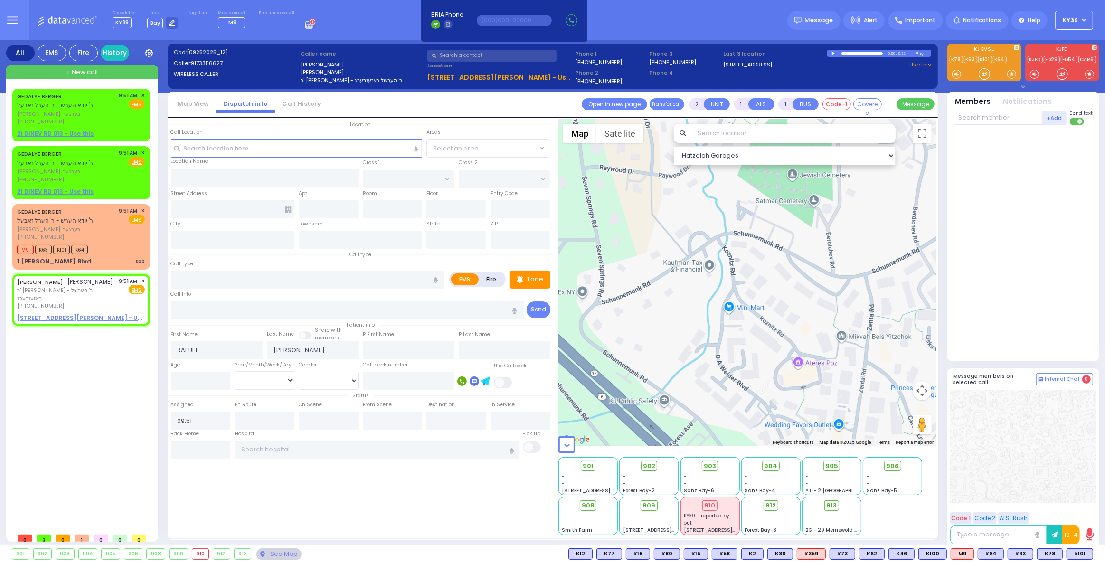
select select
radio input "true"
select select
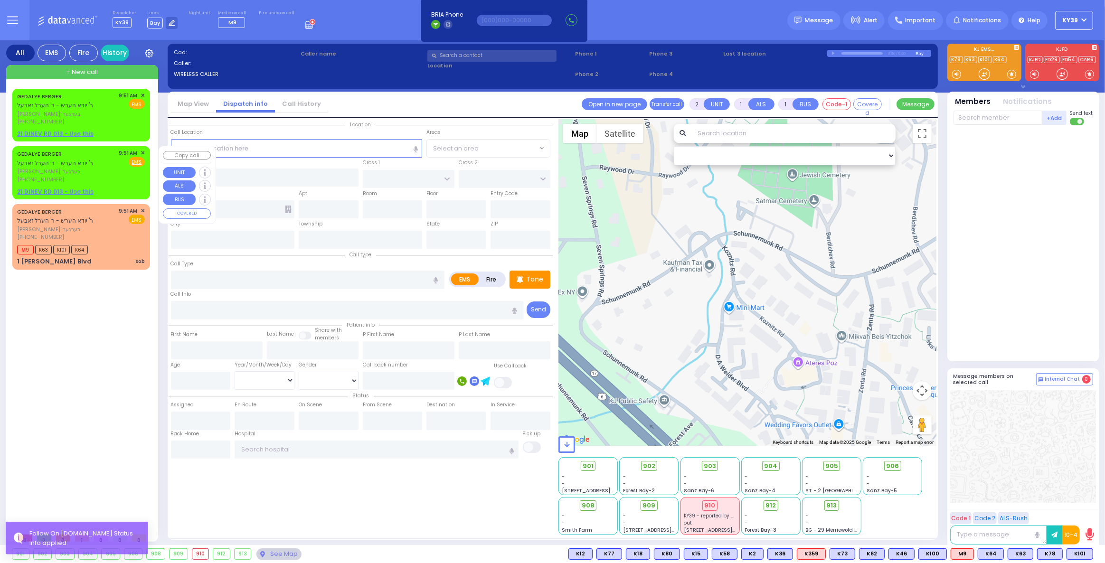
click at [142, 150] on span "✕" at bounding box center [143, 153] width 4 height 8
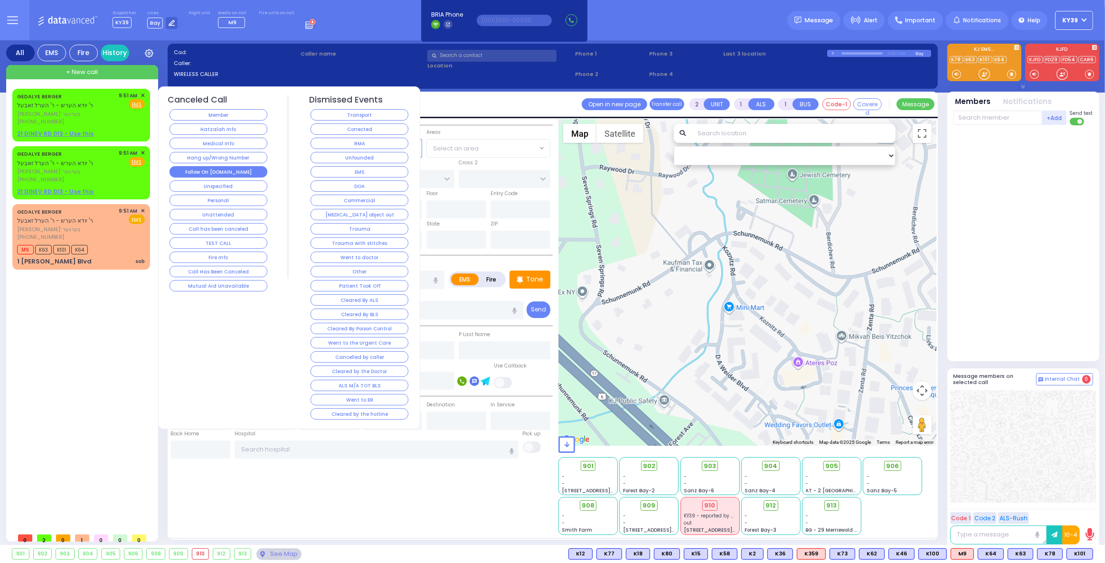
click at [246, 169] on button "Follow On [DOMAIN_NAME]" at bounding box center [219, 171] width 98 height 11
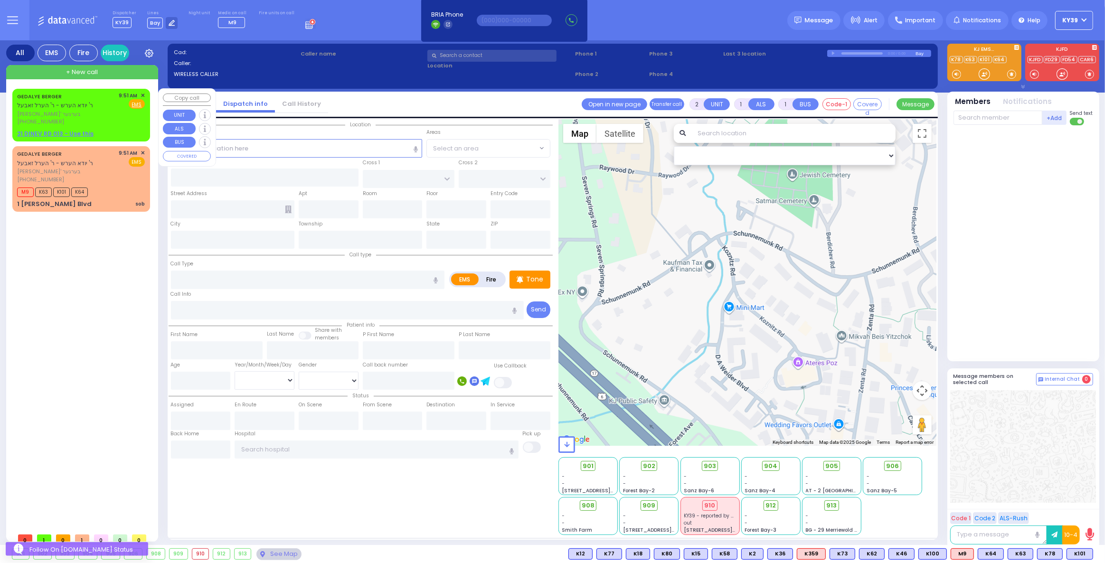
click at [143, 94] on span "✕" at bounding box center [143, 96] width 4 height 8
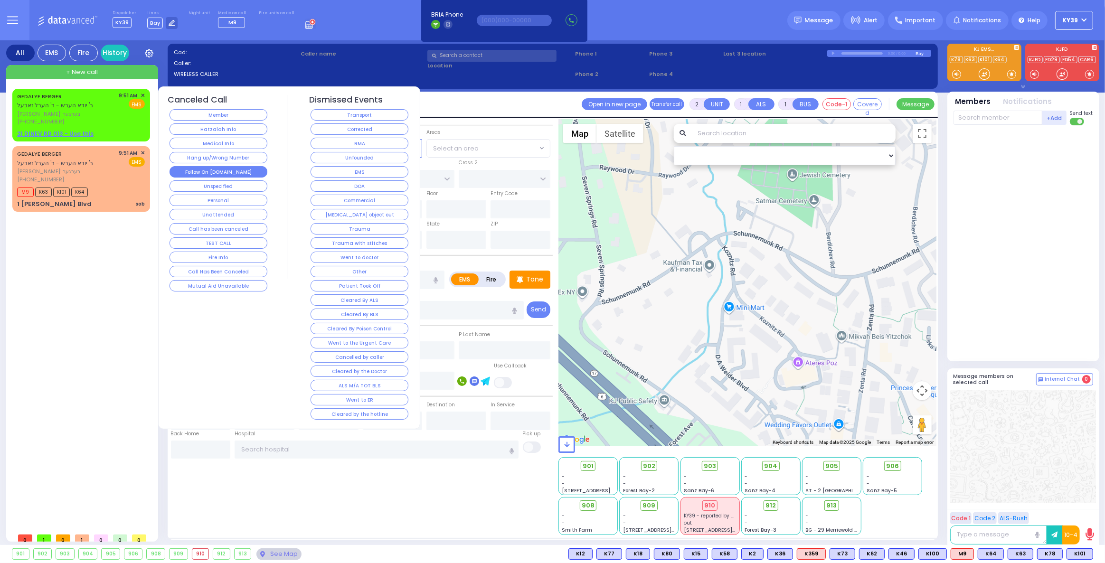
click at [205, 169] on button "Follow On [DOMAIN_NAME]" at bounding box center [219, 171] width 98 height 11
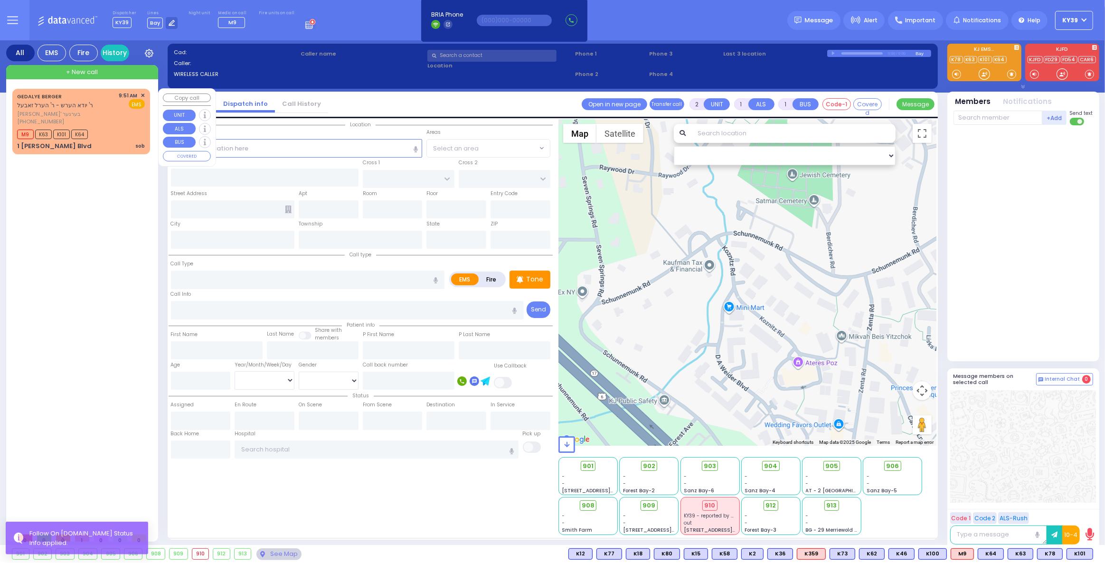
click at [117, 133] on div "M9 K63 K101 K64" at bounding box center [81, 133] width 128 height 12
select select
type input "sob"
radio input "true"
type input "GEDALYE"
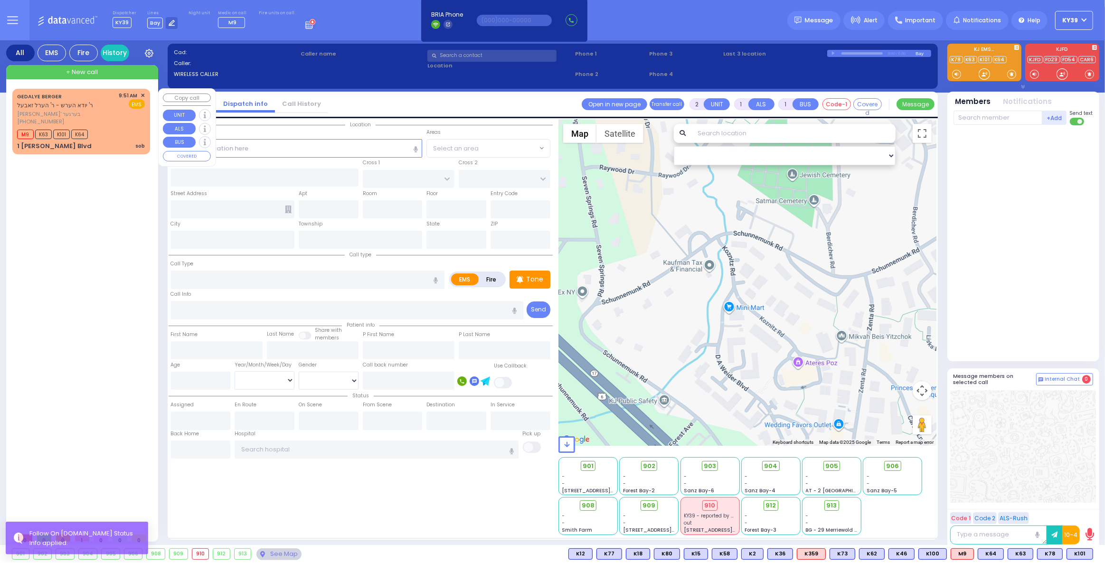
type input "BERGER"
select select
type input "09:51"
type input "09:56"
select select "Hatzalah Garages"
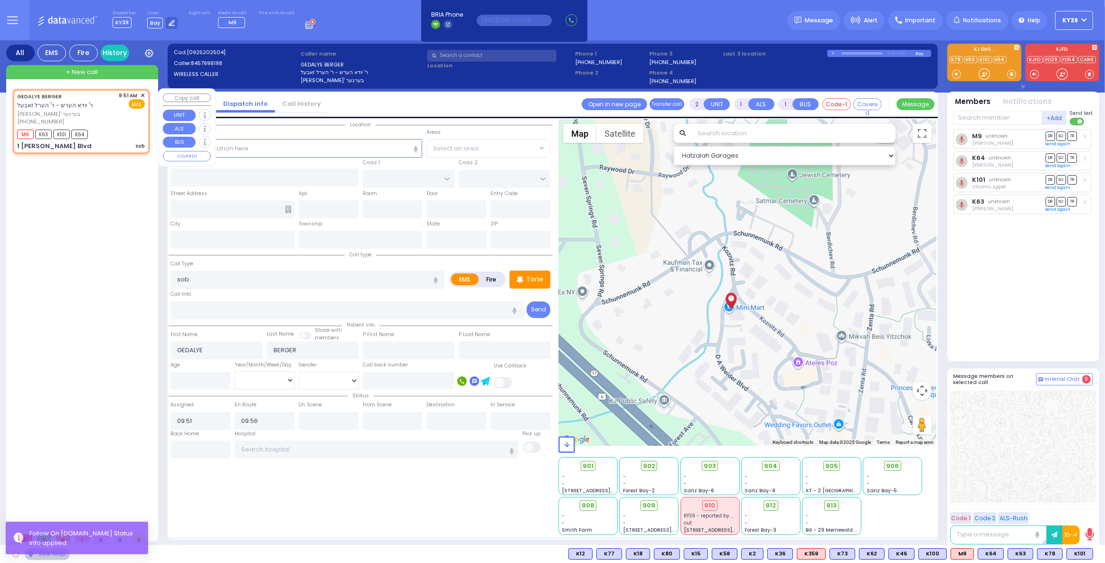
type input "1 David Weider Blvd"
type input "Kiryas Joel"
type input "[US_STATE]"
type input "10950"
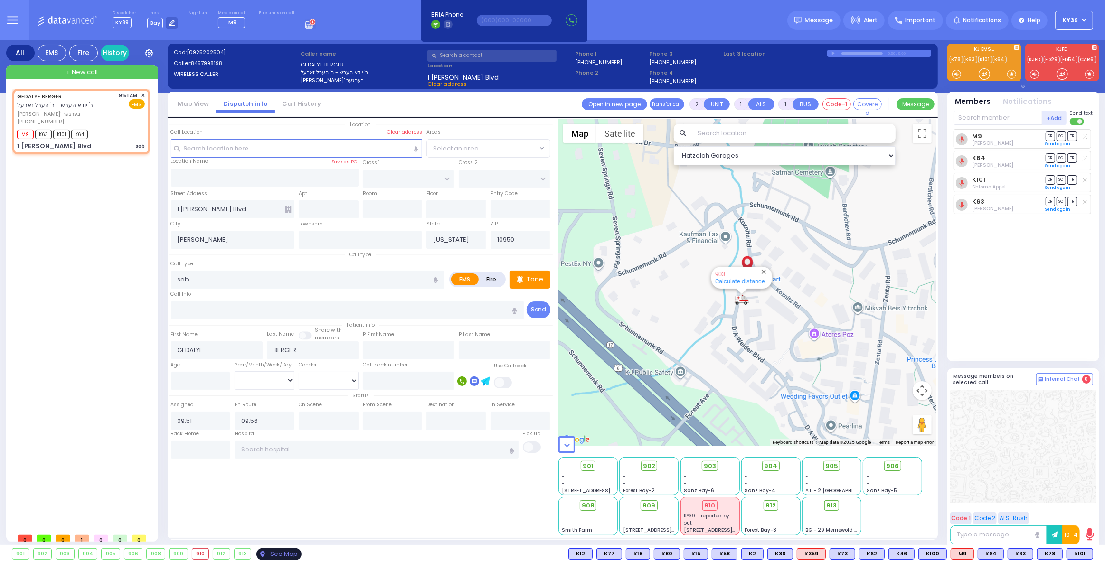
click at [265, 555] on div "See Map" at bounding box center [279, 555] width 45 height 12
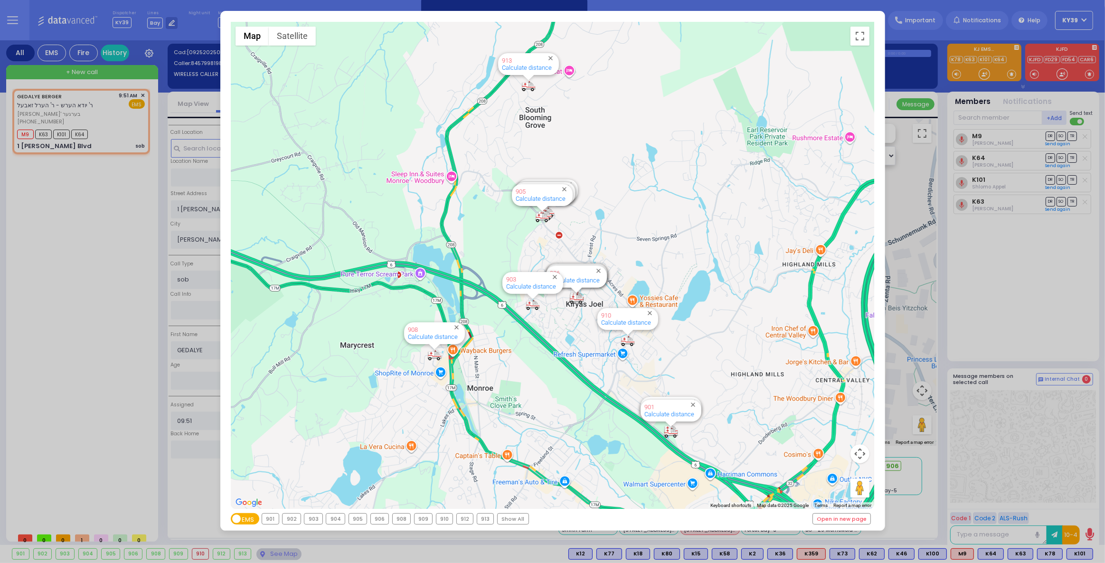
click at [271, 521] on div "901" at bounding box center [270, 519] width 17 height 10
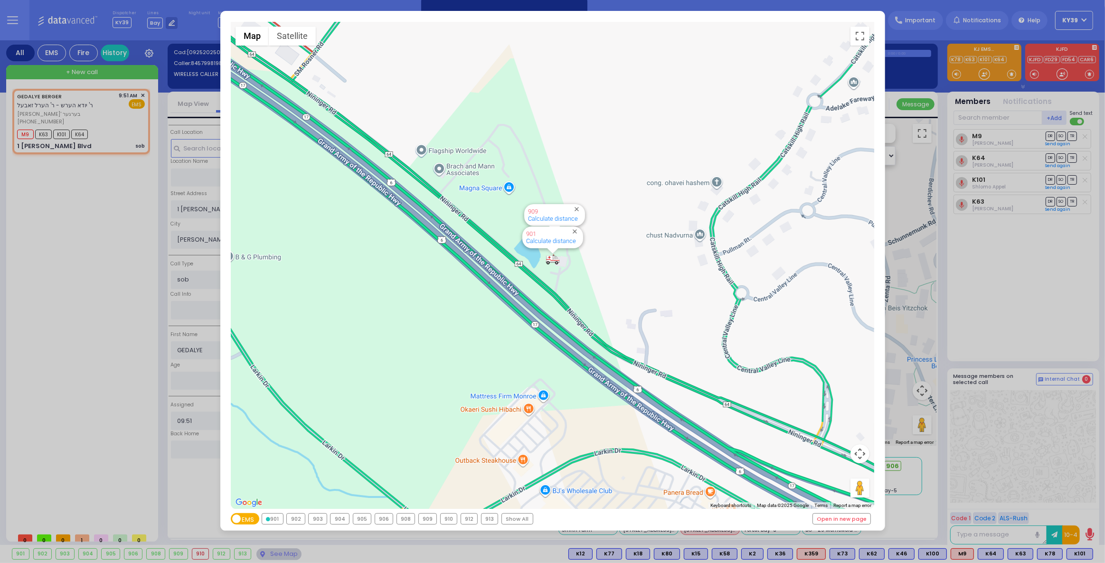
click at [318, 519] on div "903" at bounding box center [318, 519] width 18 height 10
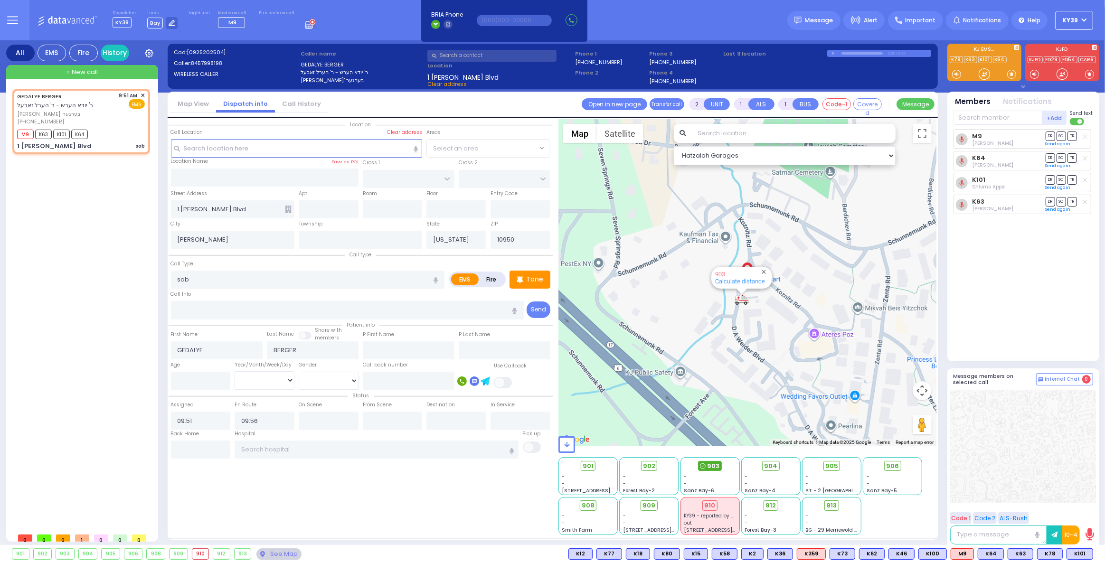
click at [709, 465] on span "903" at bounding box center [714, 467] width 12 height 10
select select
radio input "true"
select select
select select "Hatzalah Garages"
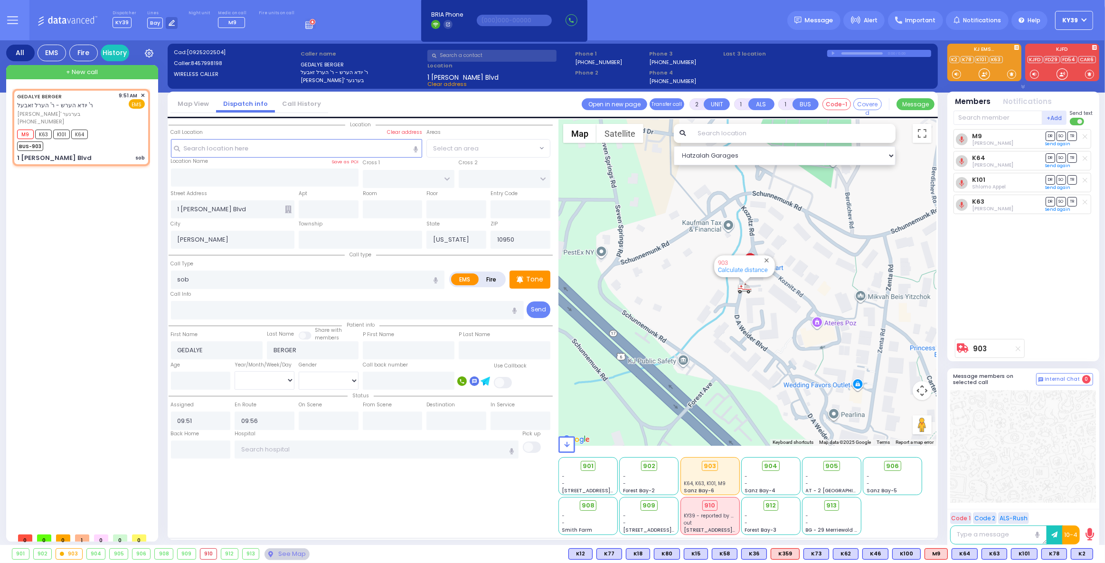
type input "6"
select select
radio input "true"
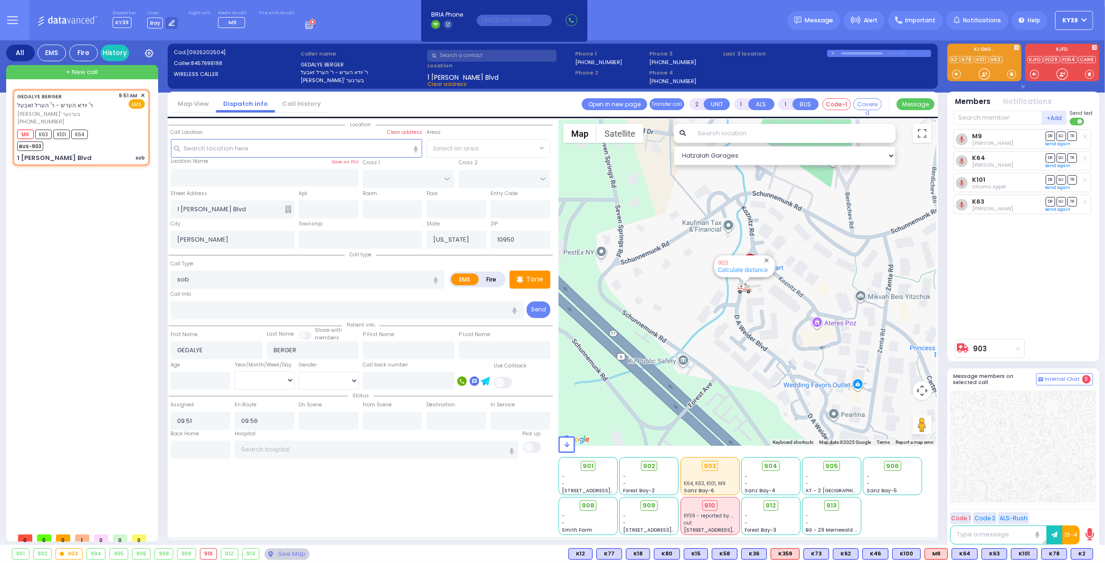
type input "Unknown"
select select "Year"
select select "Hatzalah Garages"
select select
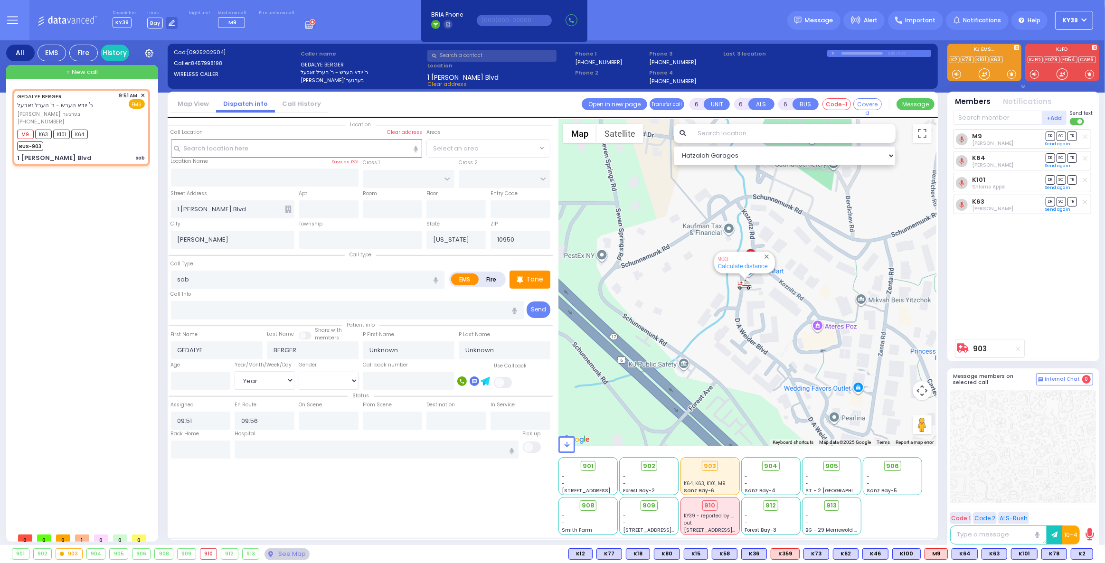
radio input "true"
type input "Nathan"
type input "Banda"
type input "84"
select select "Year"
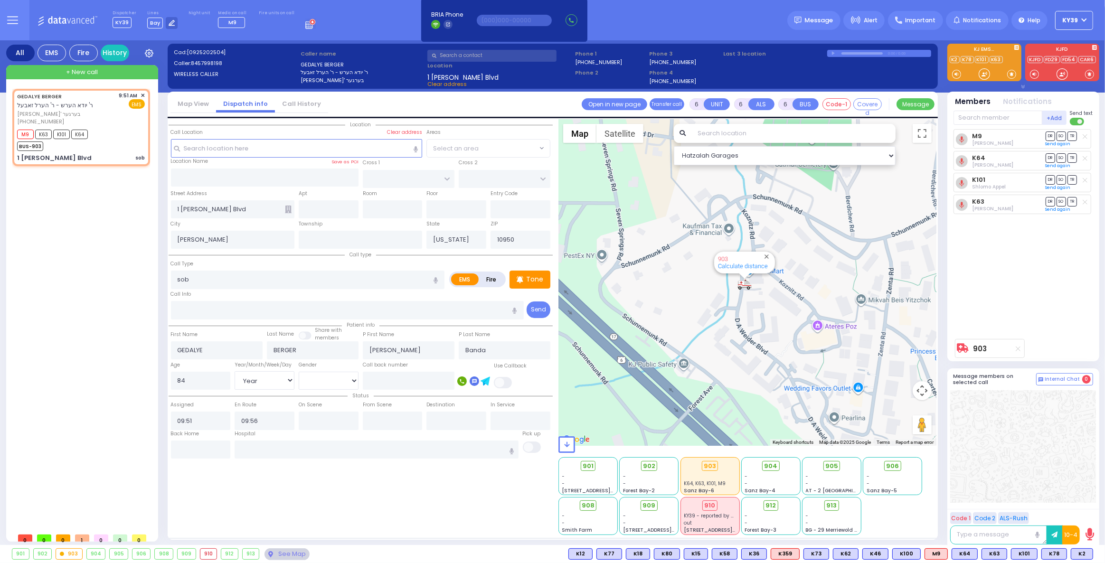
select select "Hatzalah Garages"
select select
radio input "true"
select select "Year"
select select "Hatzalah Garages"
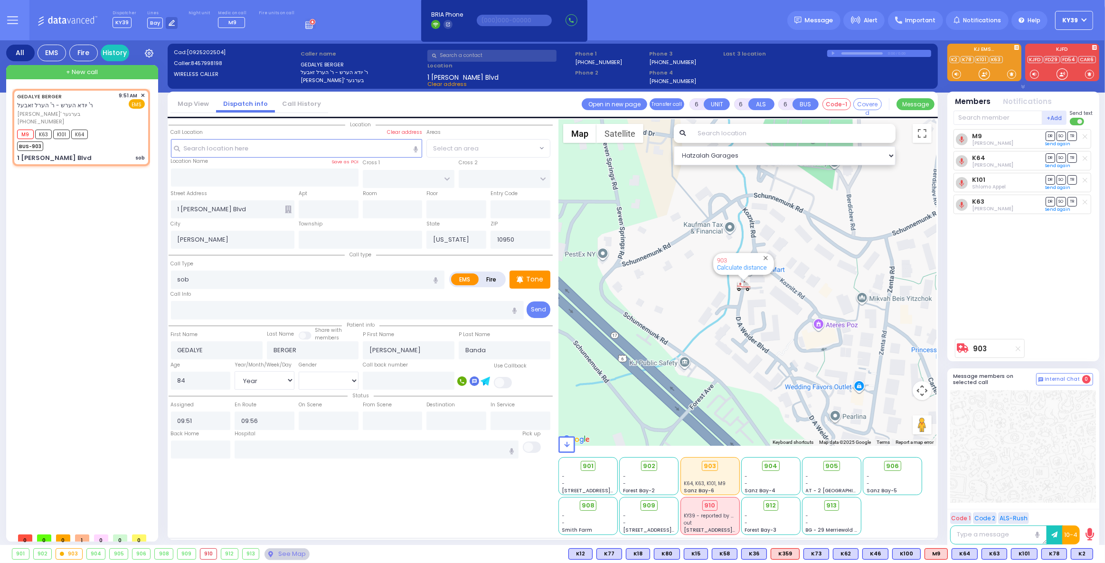
select select
radio input "true"
select select "Year"
select select "Hatzalah Garages"
select select
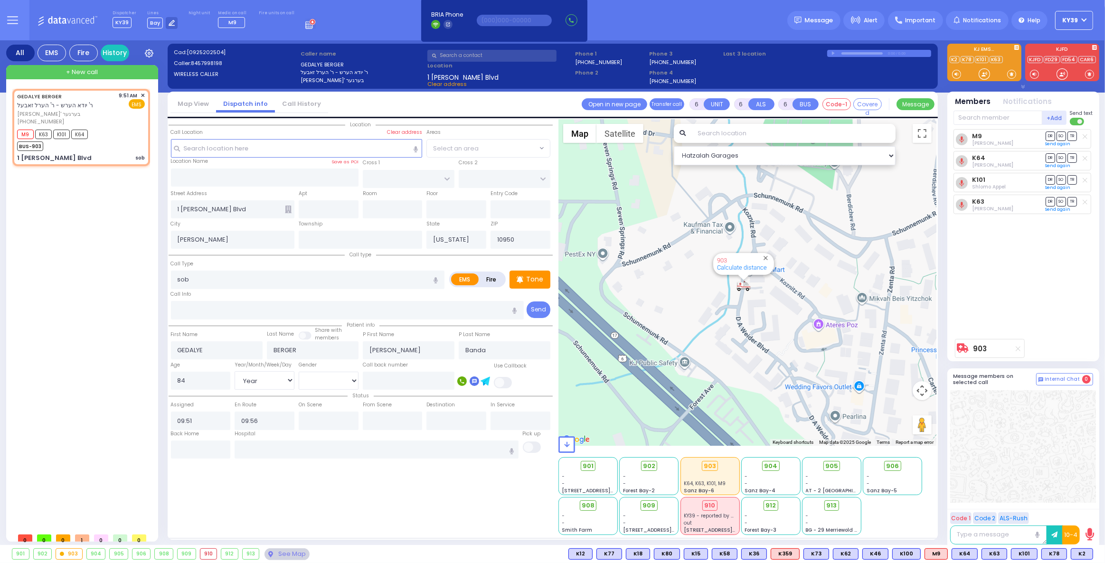
radio input "true"
select select "Year"
select select "Hatzalah Garages"
select select
radio input "true"
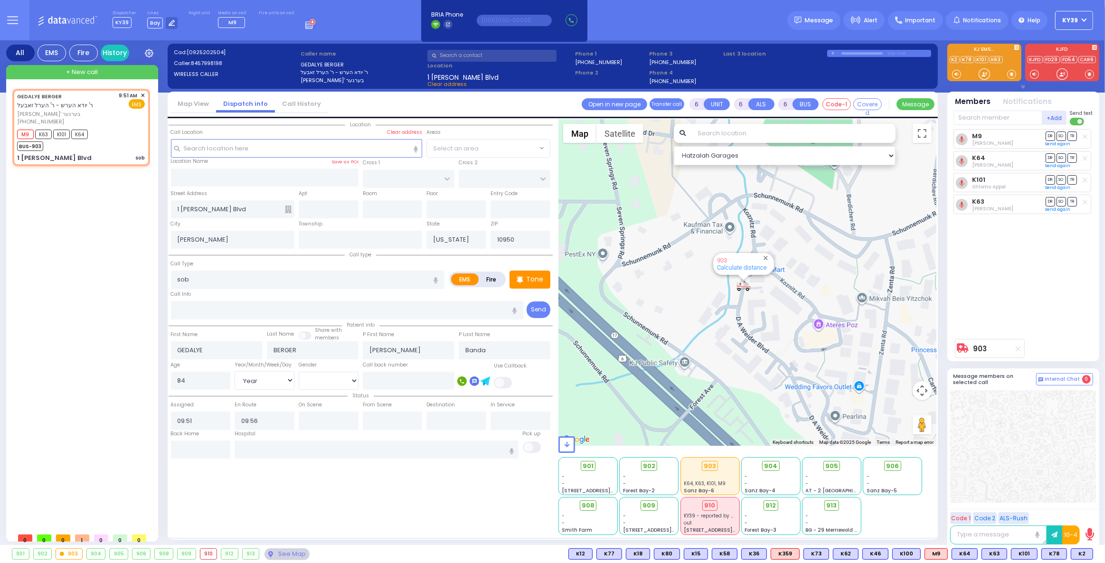
select select "Year"
select select "Hatzalah Garages"
click at [117, 128] on div "M9 K63 K101 K64 BUS-903" at bounding box center [81, 139] width 128 height 24
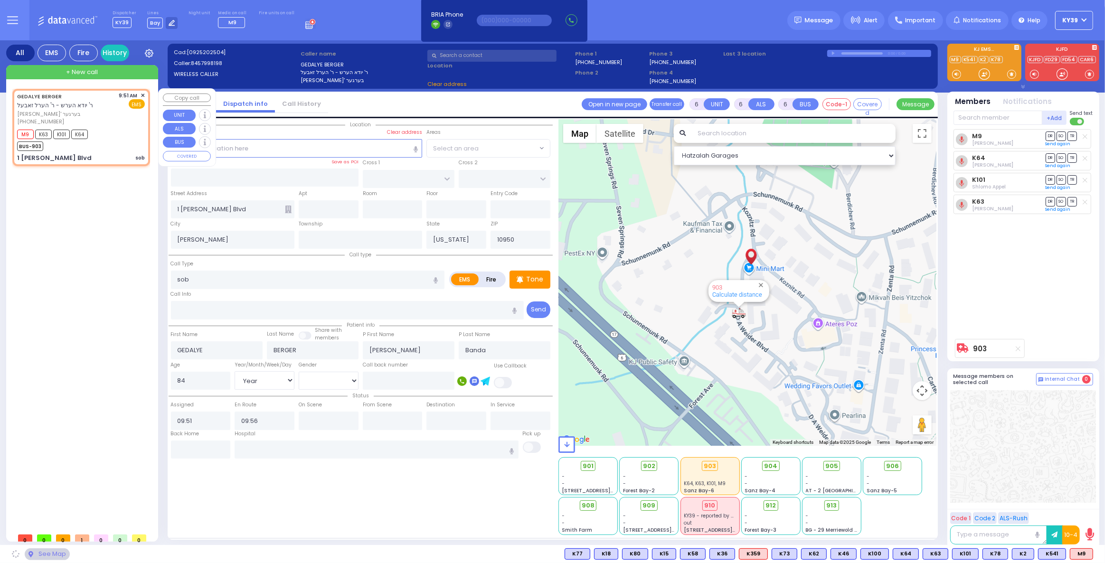
select select
radio input "true"
select select "Year"
select select "Hatzalah Garages"
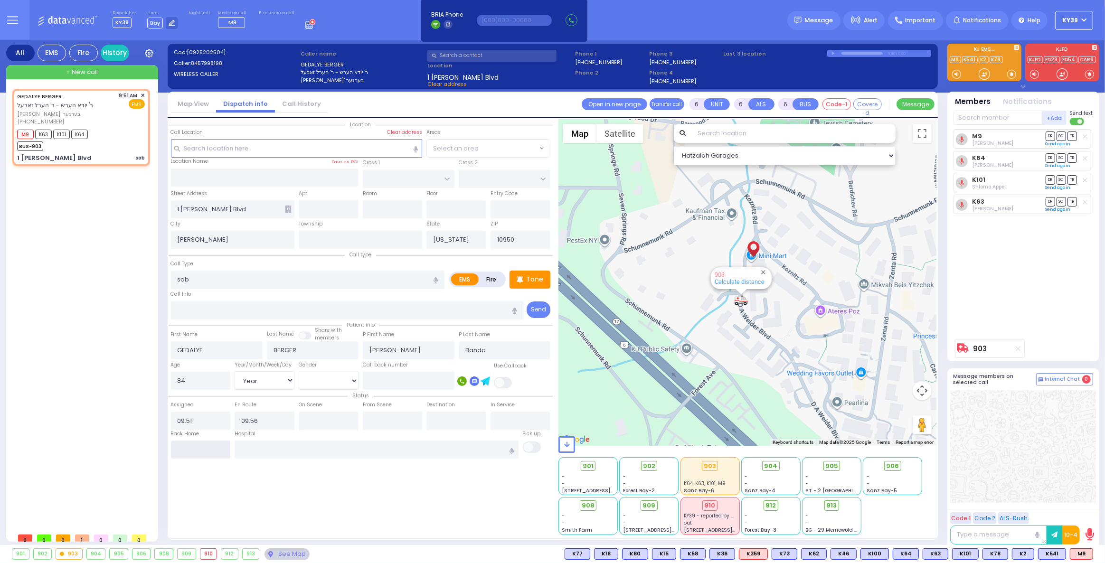
click at [205, 448] on input "text" at bounding box center [201, 450] width 60 height 18
click at [205, 446] on input "text" at bounding box center [201, 450] width 60 height 18
click at [203, 448] on input "text" at bounding box center [201, 450] width 60 height 18
type input "10:09"
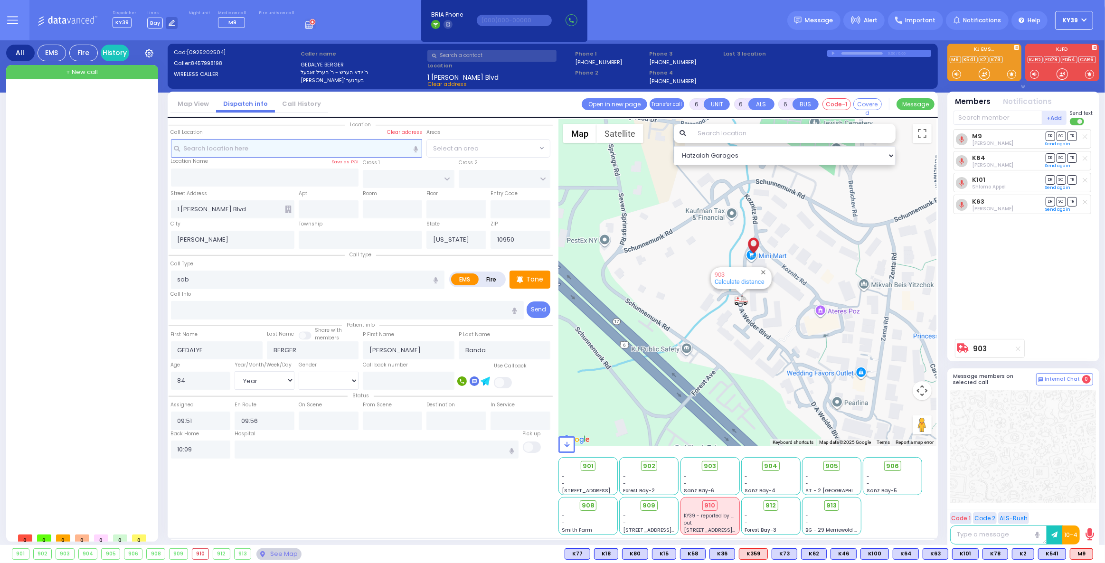
select select
radio input "true"
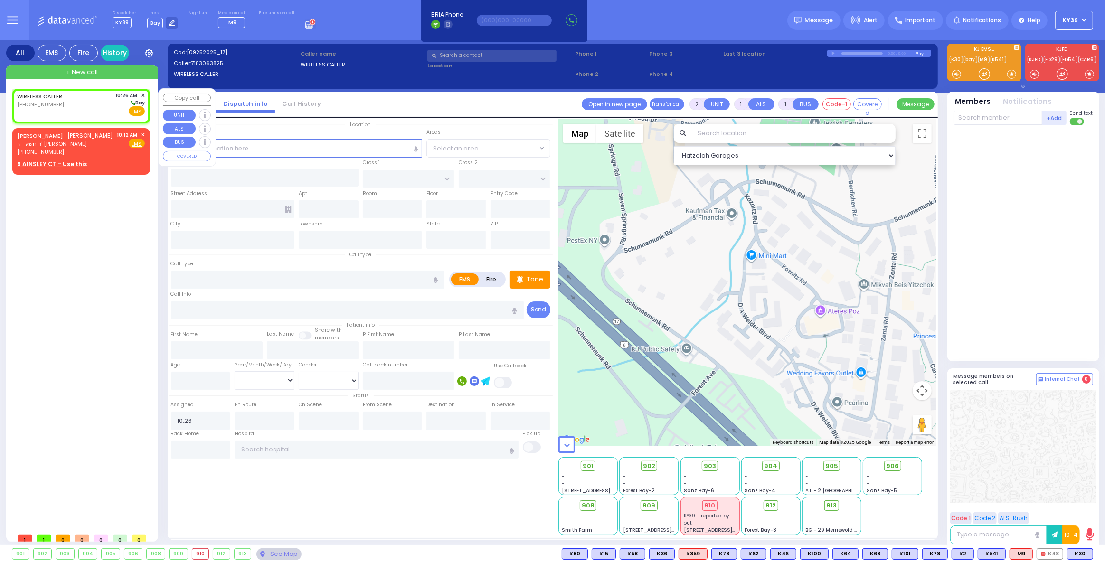
click at [98, 107] on div "WIRELESS CALLER (718) 306-3825 10:26 AM ✕ Bay" at bounding box center [81, 104] width 128 height 25
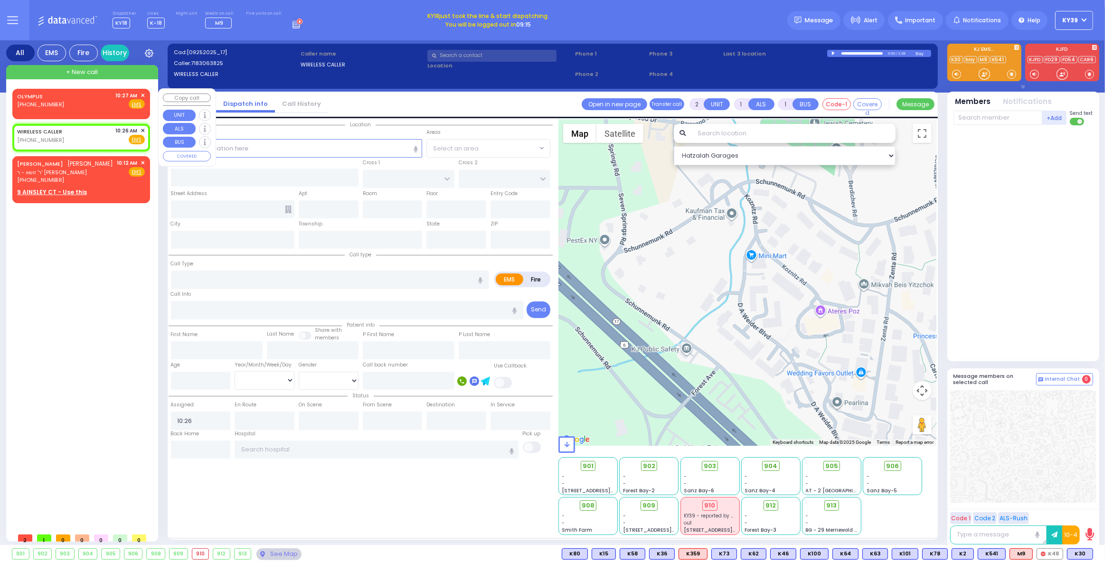
click at [142, 95] on span "✕" at bounding box center [143, 96] width 4 height 8
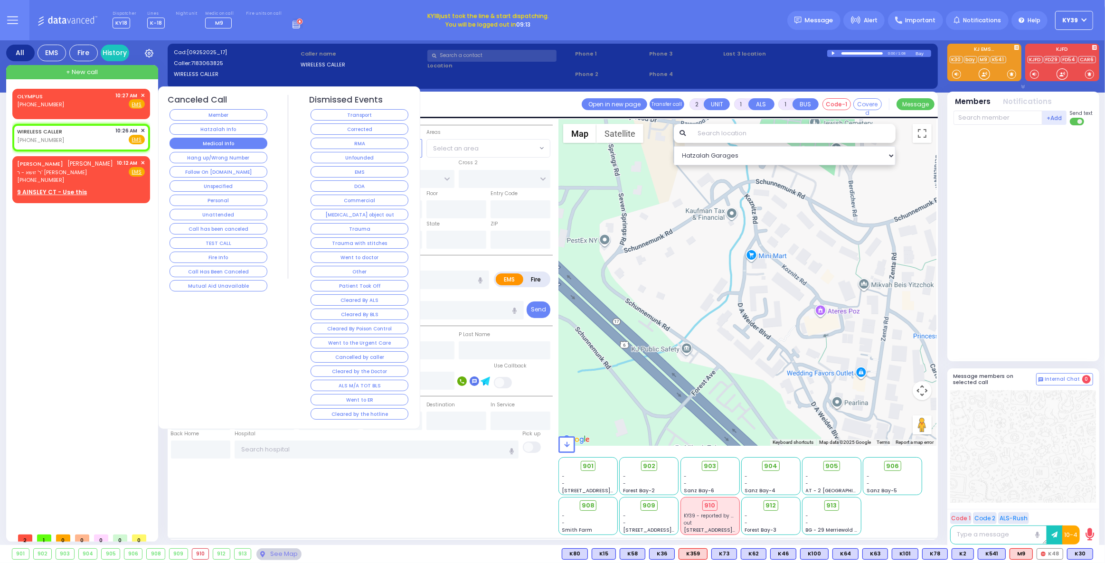
click at [203, 139] on button "Medical Info" at bounding box center [219, 143] width 98 height 11
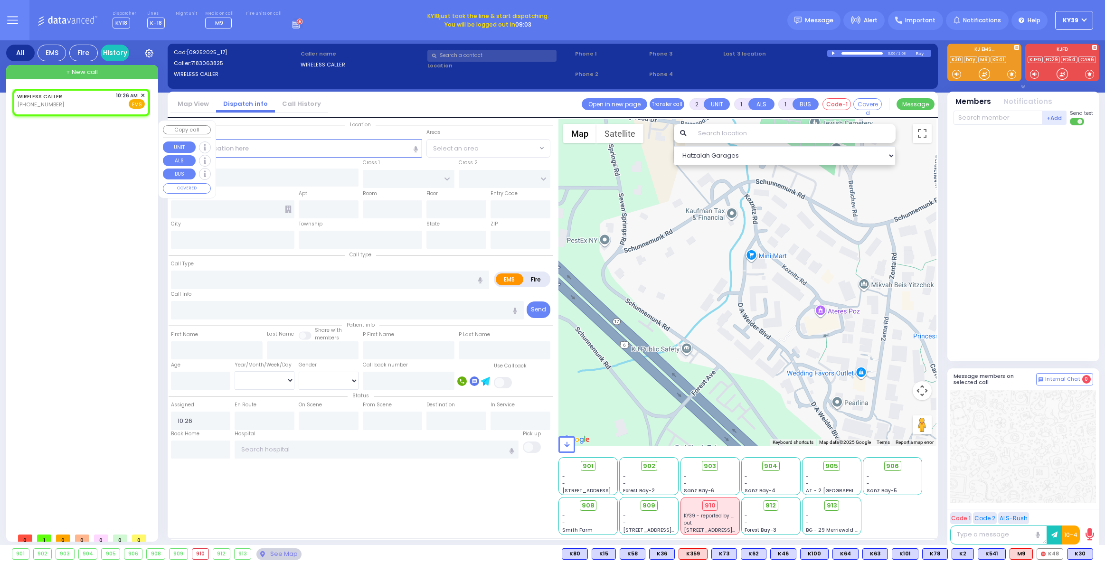
select select
radio input "true"
select select
select select "Hatzalah Garages"
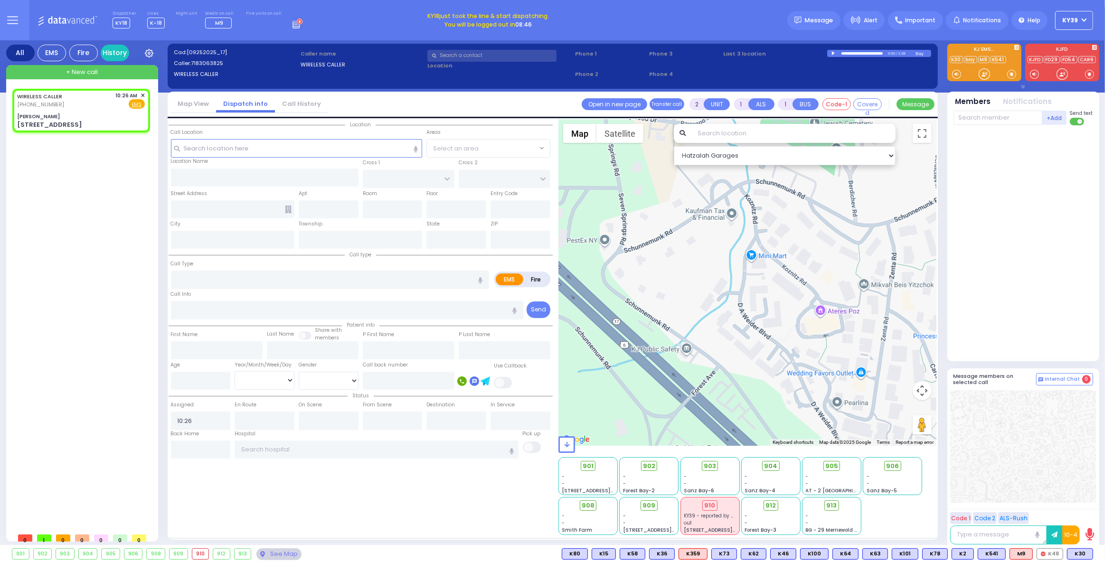
type input "[PERSON_NAME]"
type input "[GEOGRAPHIC_DATA]"
type input "[STREET_ADDRESS]"
type input "Monroe"
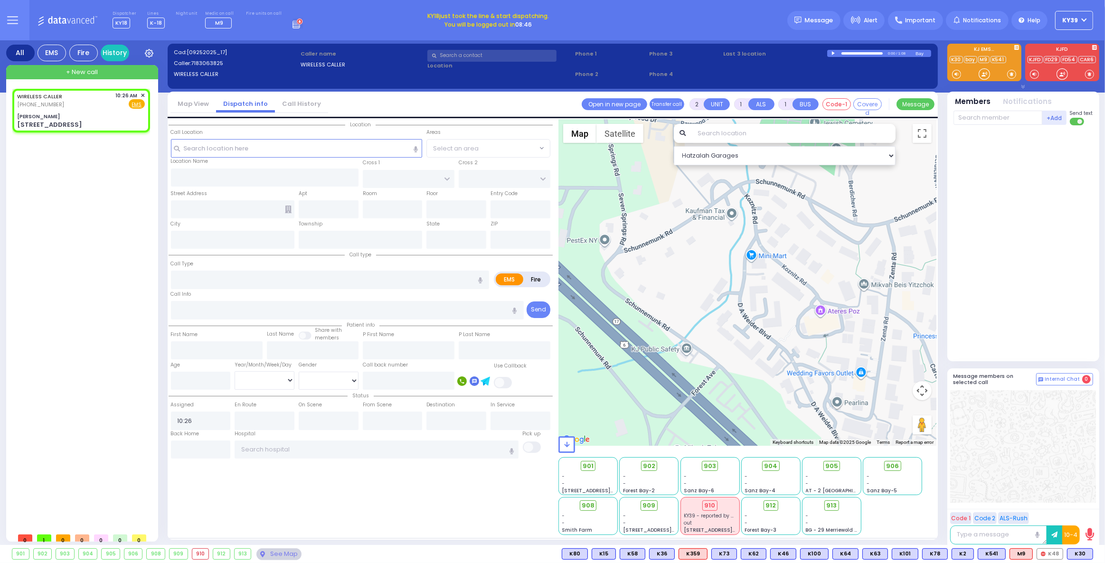
type input "[US_STATE]"
type input "10950"
select select "SECTION 5"
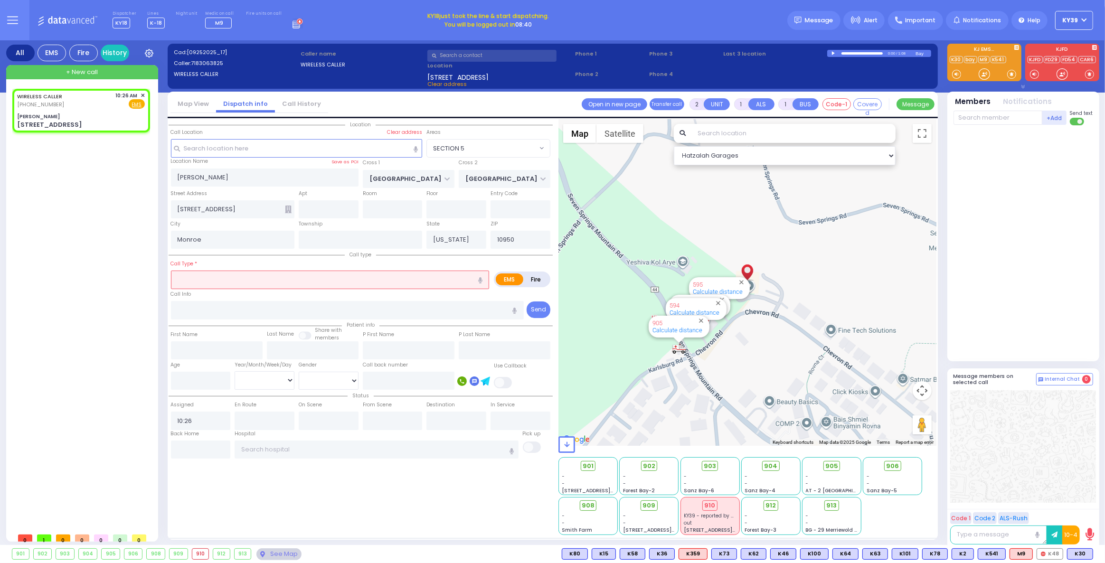
select select
radio input "true"
type input "14"
select select
select select "Hatzalah Garages"
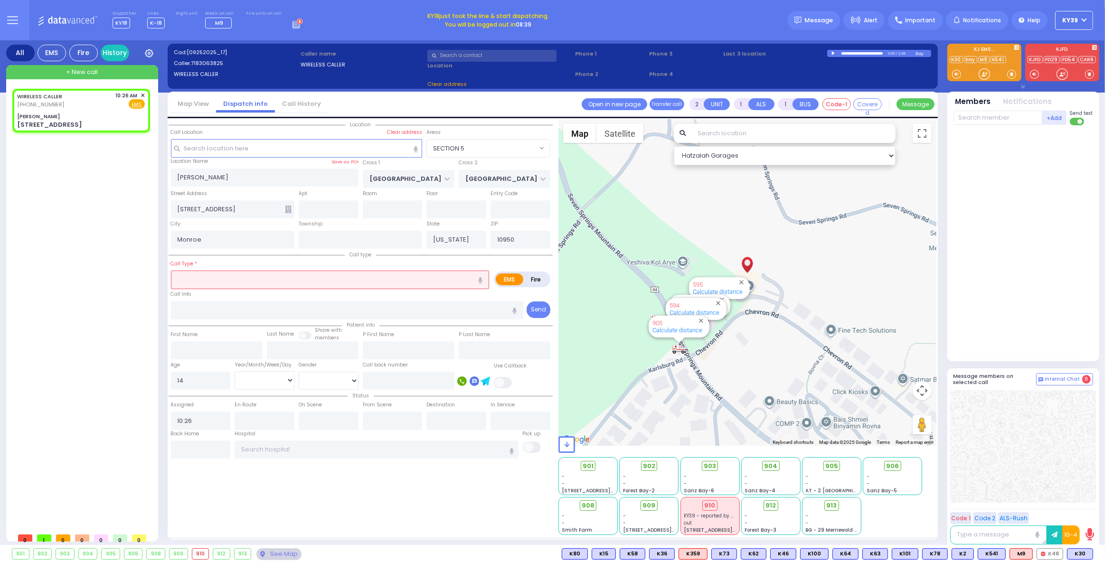
select select "SECTION 5"
select select
radio input "true"
select select "Week"
select select "Hatzalah Garages"
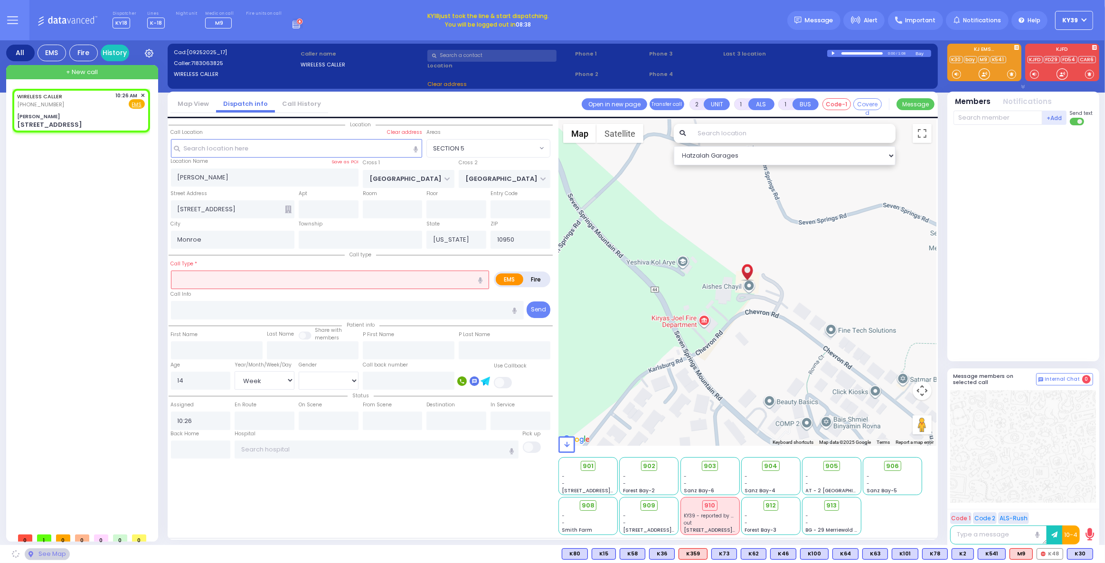
select select "SECTION 5"
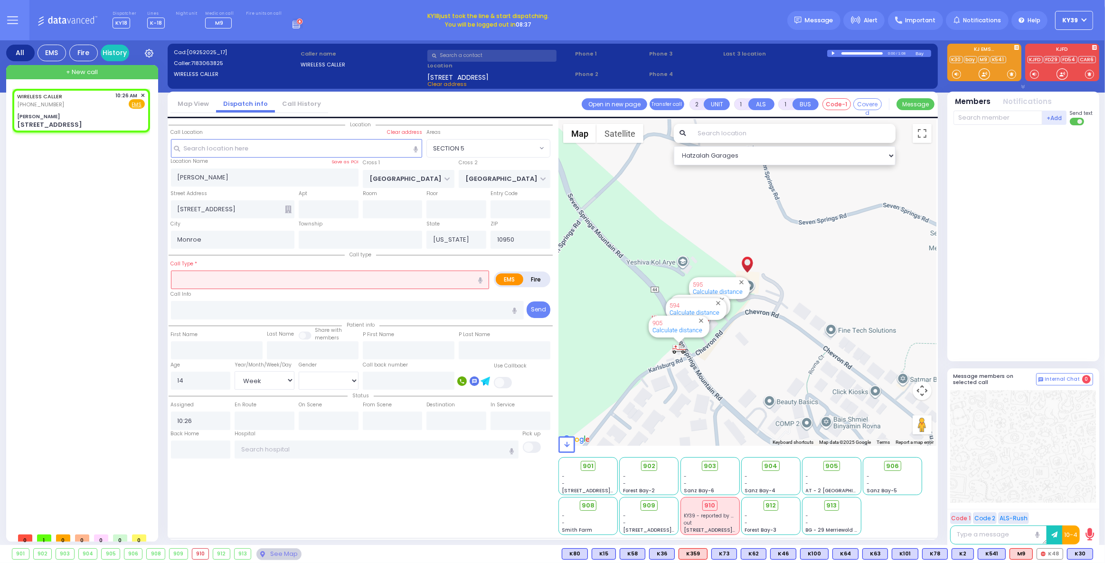
select select
radio input "true"
select select "Day"
select select "Hatzalah Garages"
select select "SECTION 5"
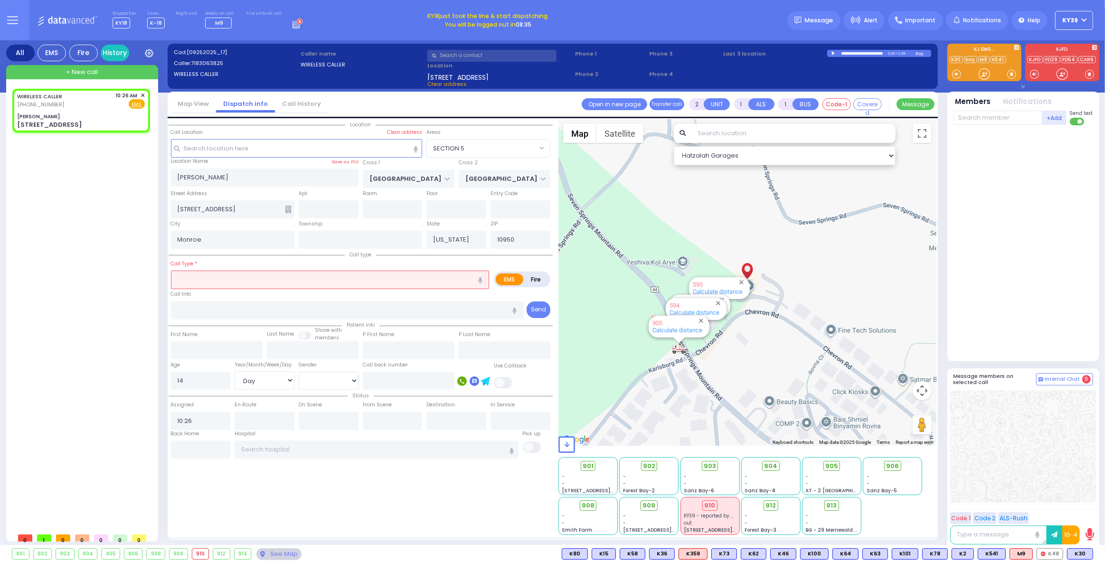
select select
radio input "true"
select select "Day"
select select "[DEMOGRAPHIC_DATA]"
select select "Hatzalah Garages"
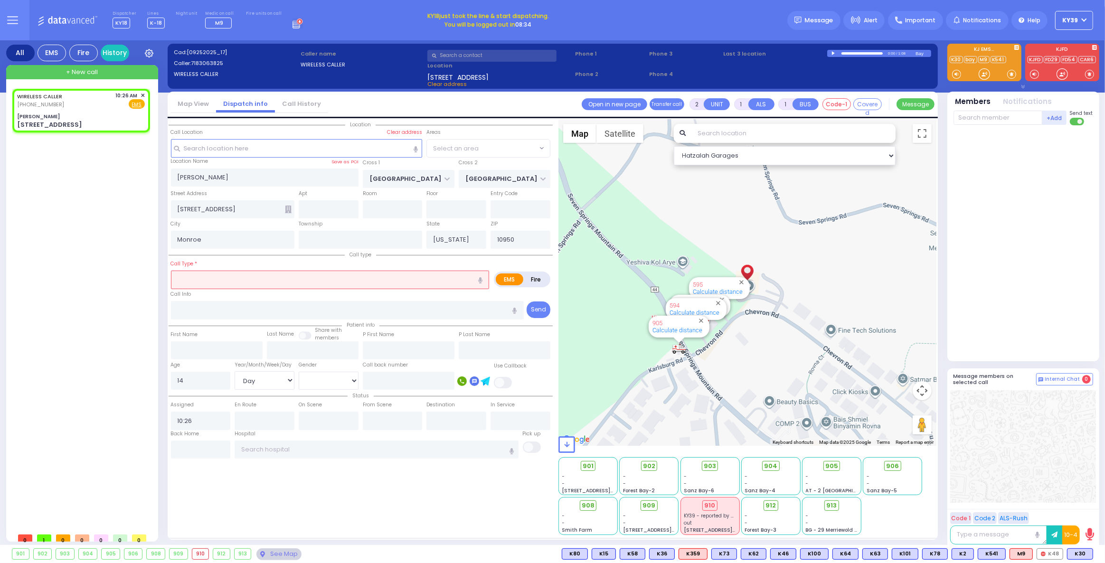
select select "SECTION 5"
type input "1"
type input "0"
select select
type input "High Temp"
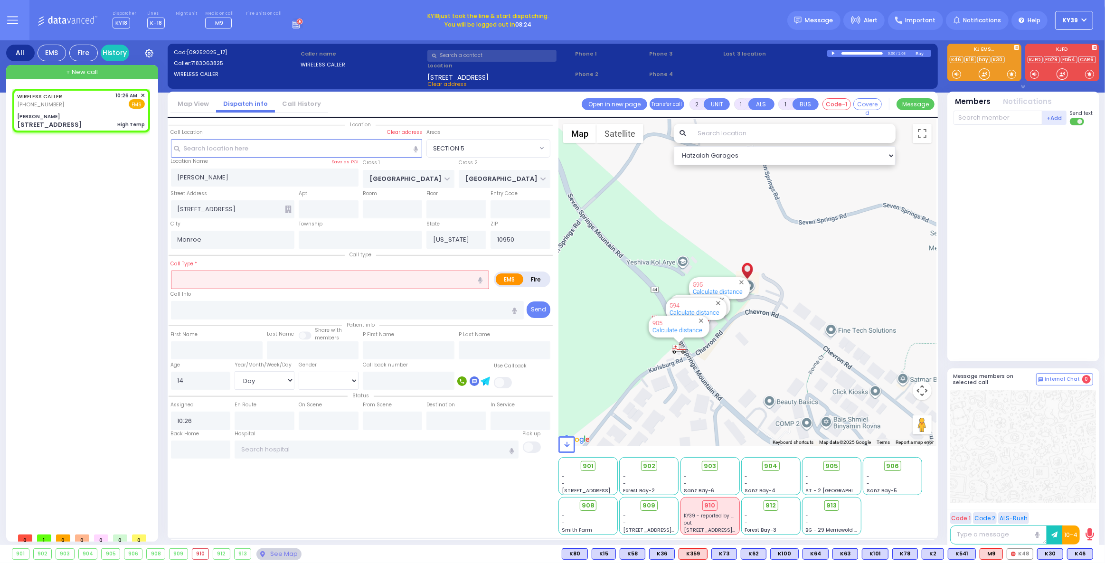
radio input "true"
select select "Day"
select select "[DEMOGRAPHIC_DATA]"
select select "Hatzalah Garages"
select select "SECTION 5"
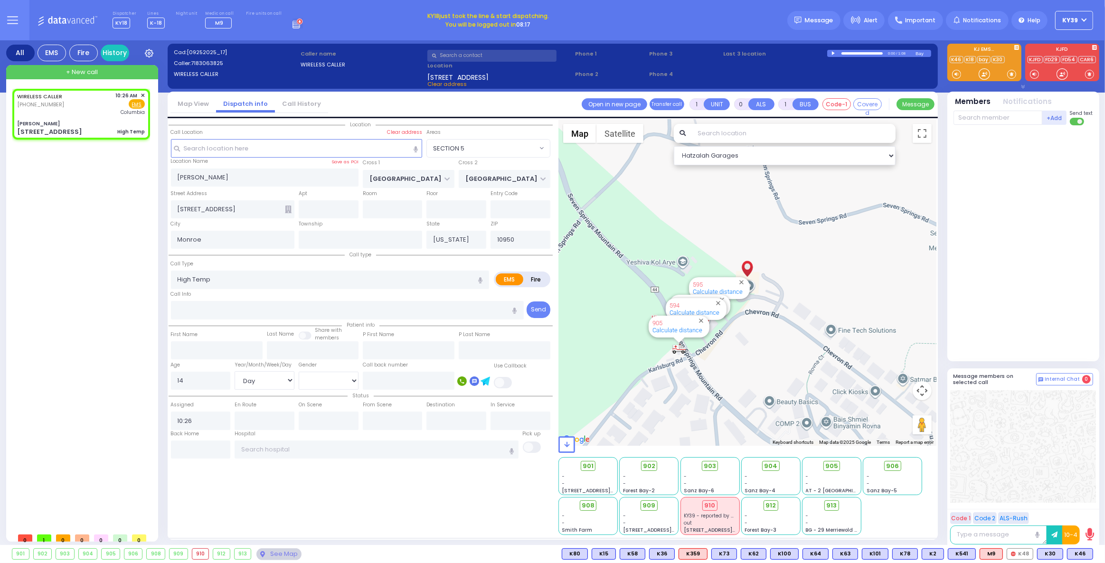
select select
radio input "true"
select select "Day"
select select "[DEMOGRAPHIC_DATA]"
type input "[US_STATE][GEOGRAPHIC_DATA]- [GEOGRAPHIC_DATA]"
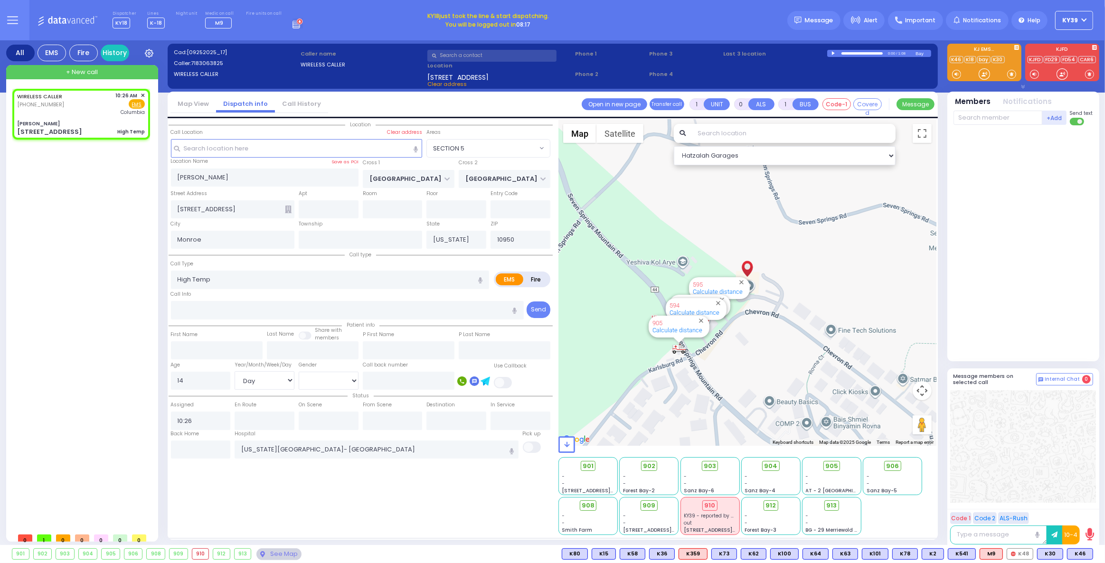
select select "Hatzalah Garages"
select select "SECTION 5"
select select
radio input "true"
select select "Day"
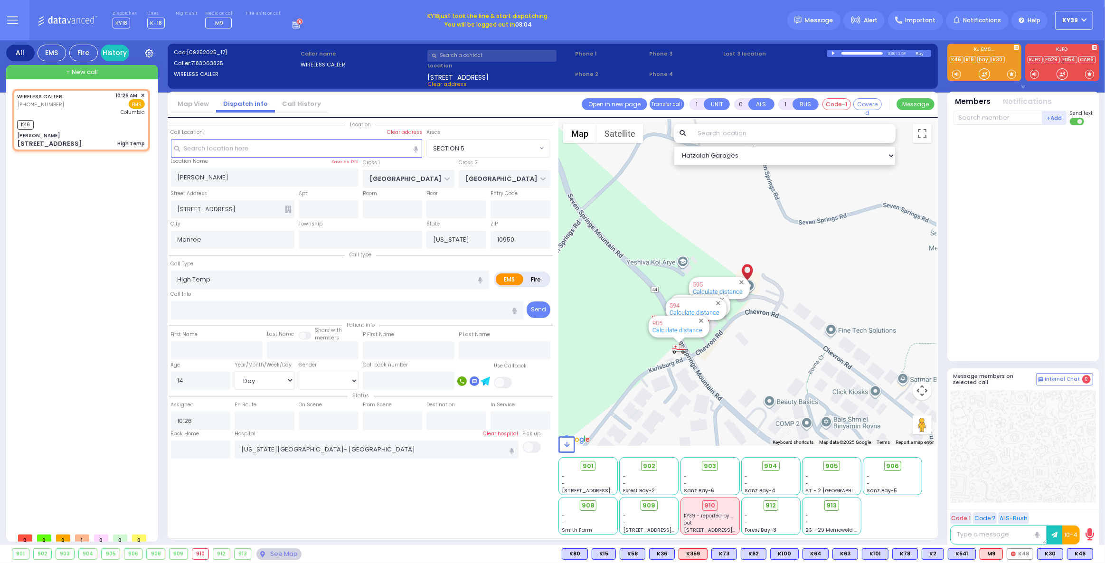
select select "[DEMOGRAPHIC_DATA]"
type input "10:29"
select select "Hatzalah Garages"
select select "SECTION 5"
select select
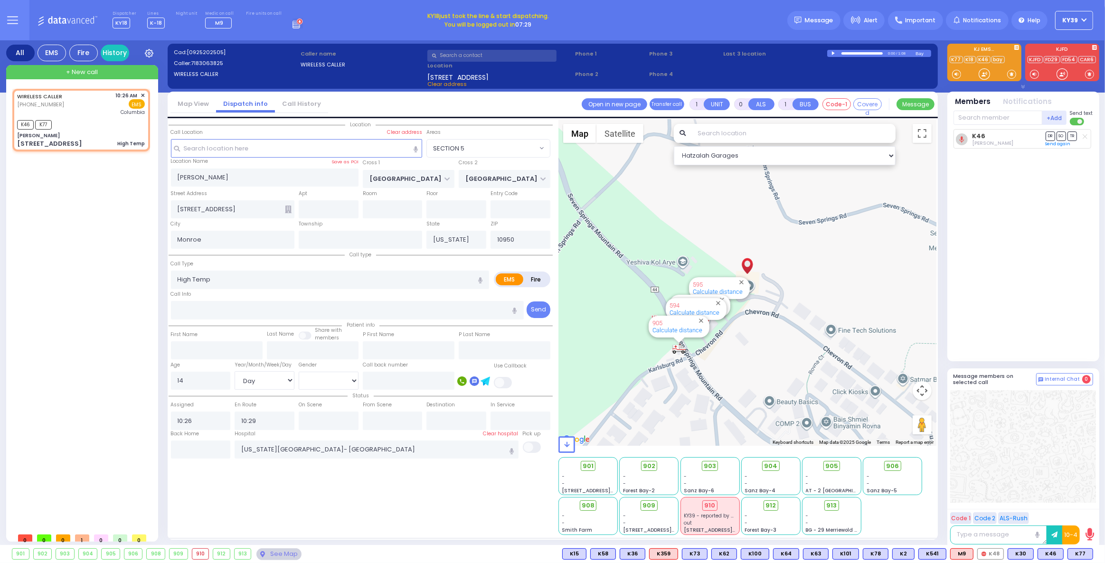
radio input "true"
select select "Day"
select select "[DEMOGRAPHIC_DATA]"
select select "Hatzalah Garages"
select select "SECTION 5"
